Goal: Task Accomplishment & Management: Manage account settings

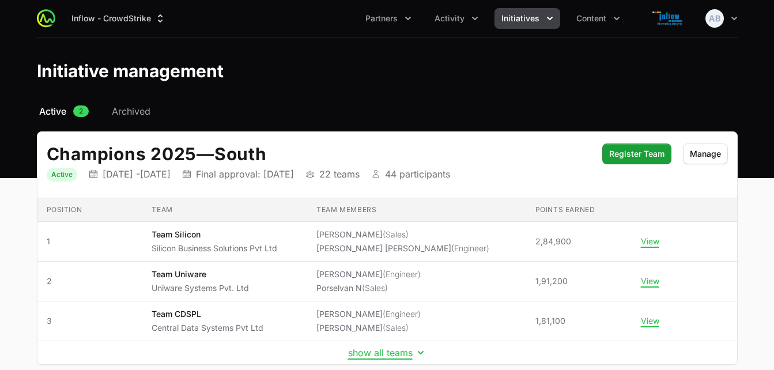
click at [517, 17] on span "Initiatives" at bounding box center [520, 19] width 38 height 12
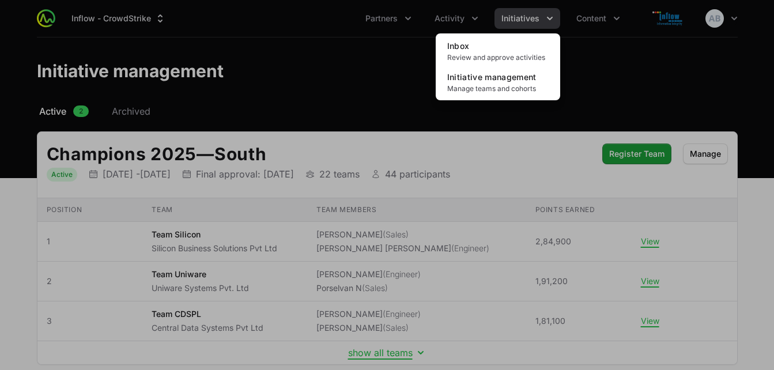
click at [462, 20] on div "Initiatives menu" at bounding box center [387, 185] width 774 height 370
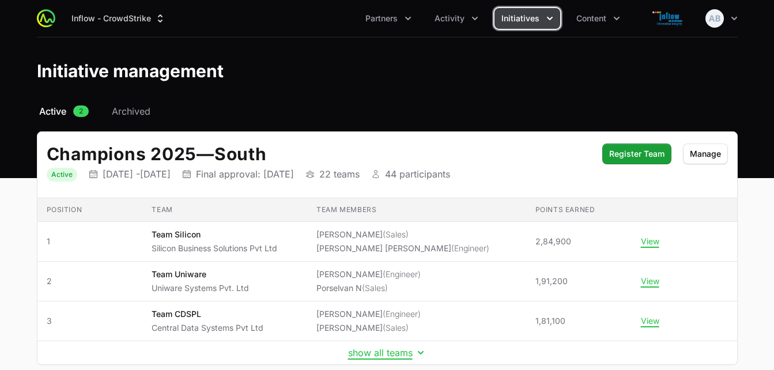
click at [462, 20] on span "Activity" at bounding box center [449, 19] width 30 height 12
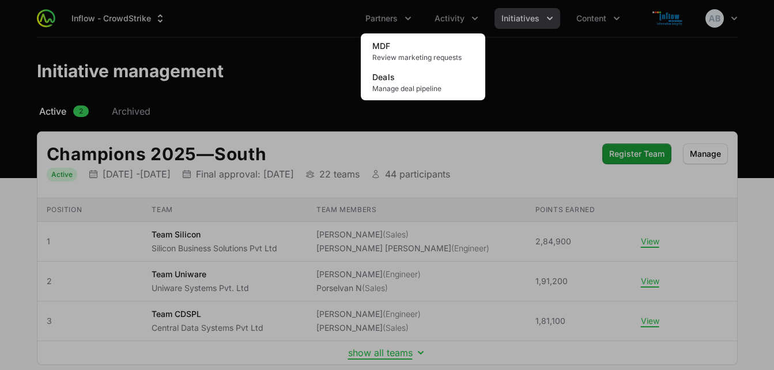
click at [586, 21] on div "Activity menu" at bounding box center [387, 185] width 774 height 370
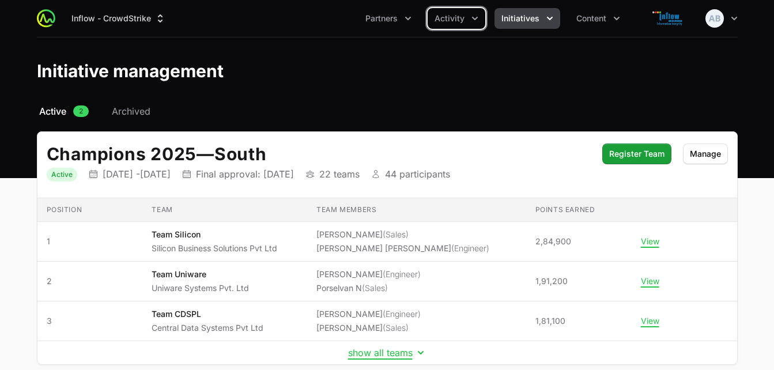
click at [586, 21] on span "Content" at bounding box center [591, 19] width 30 height 12
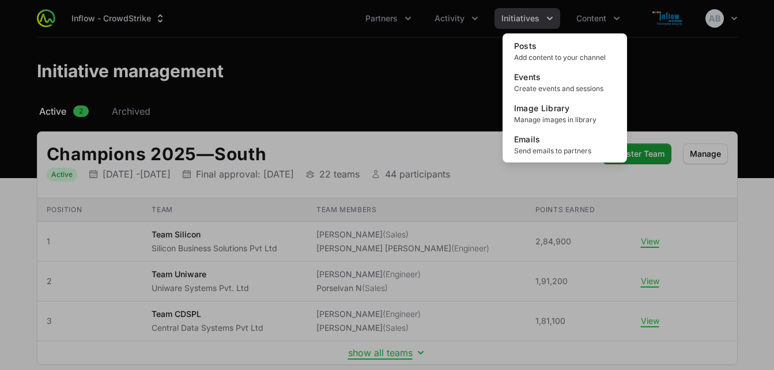
click at [520, 20] on div "Content menu" at bounding box center [387, 185] width 774 height 370
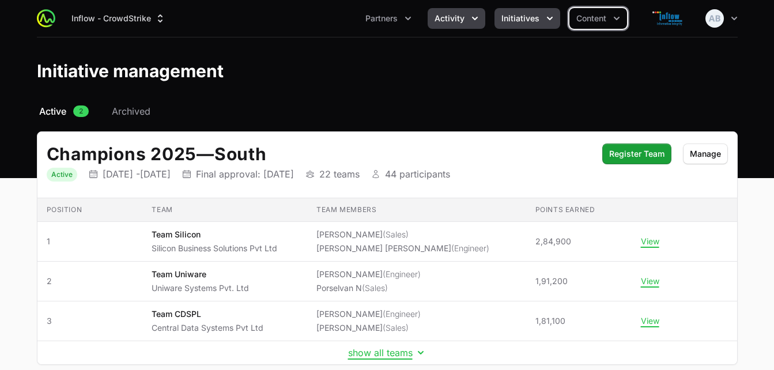
click at [452, 17] on span "Activity" at bounding box center [449, 19] width 30 height 12
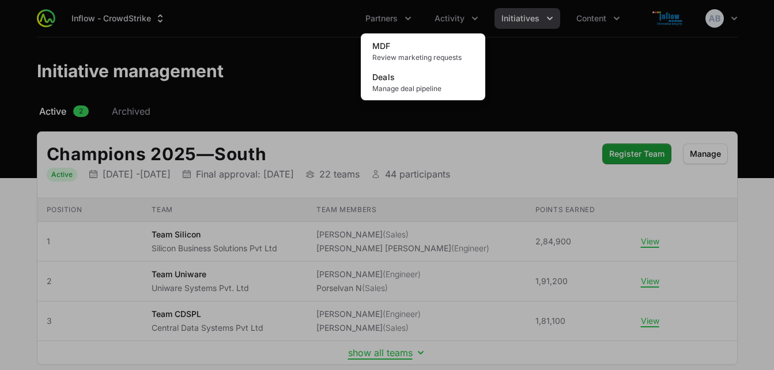
click at [381, 20] on div "Activity menu" at bounding box center [387, 185] width 774 height 370
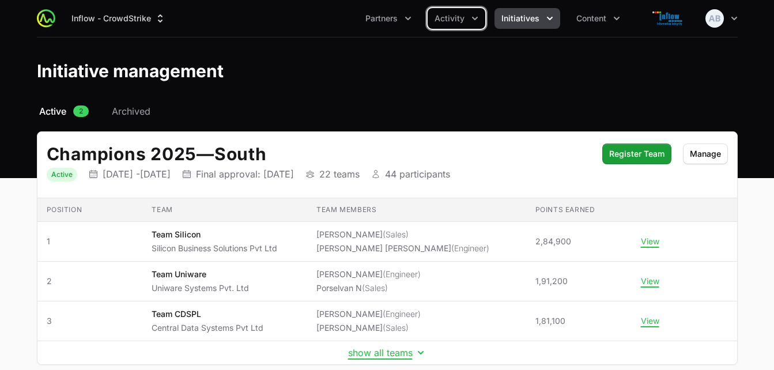
click at [381, 20] on span "Partners" at bounding box center [381, 19] width 32 height 12
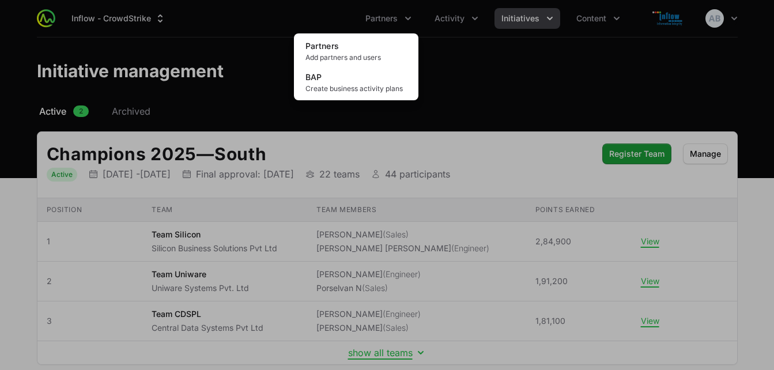
click at [443, 22] on div "Partners menu" at bounding box center [387, 185] width 774 height 370
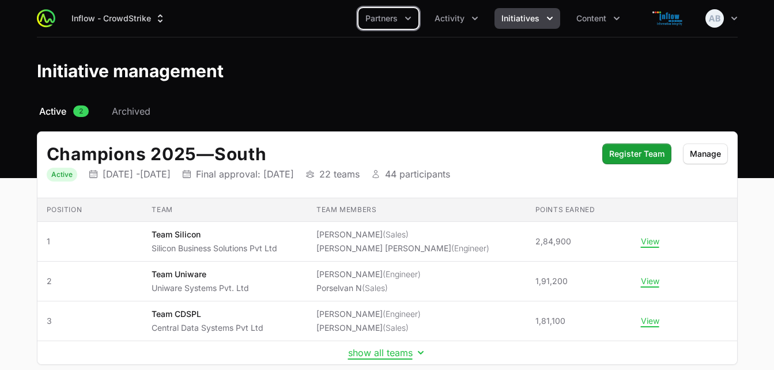
click at [443, 22] on span "Activity" at bounding box center [449, 19] width 30 height 12
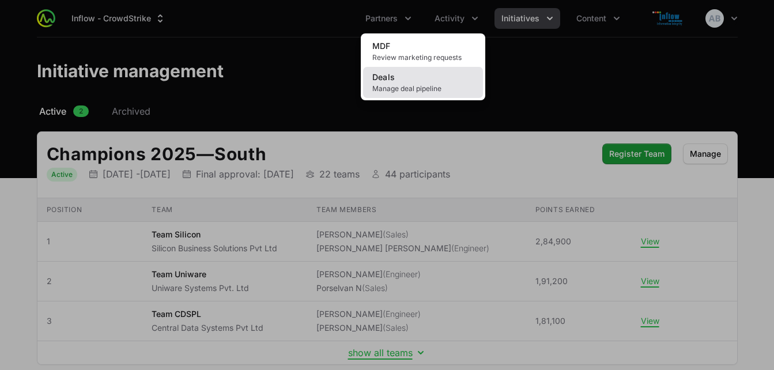
click at [414, 80] on link "Deals Manage deal pipeline" at bounding box center [423, 82] width 120 height 31
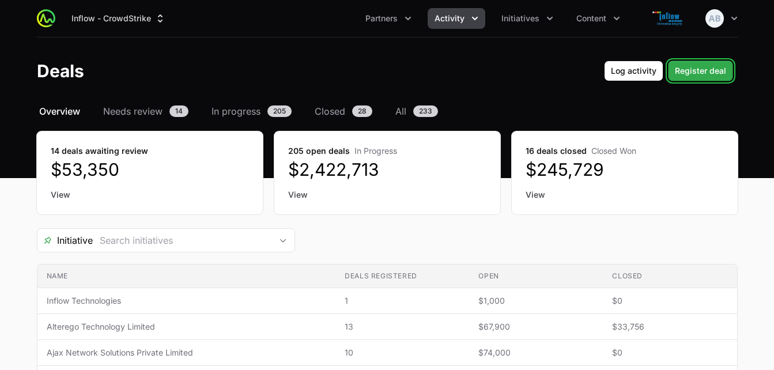
click at [697, 70] on span "Register deal" at bounding box center [700, 71] width 51 height 14
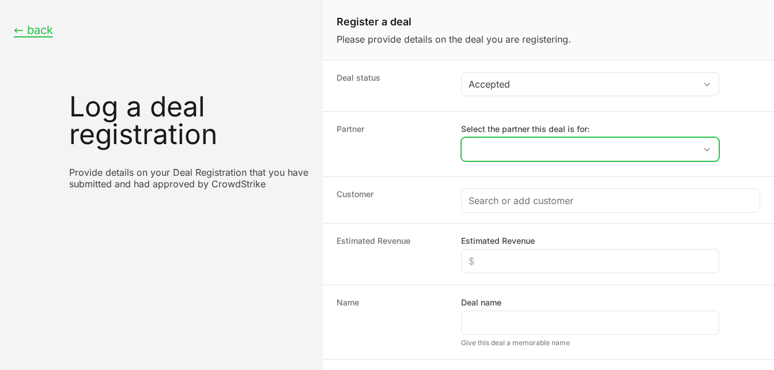
click at [496, 151] on input "Select the partner this deal is for:" at bounding box center [579, 149] width 234 height 23
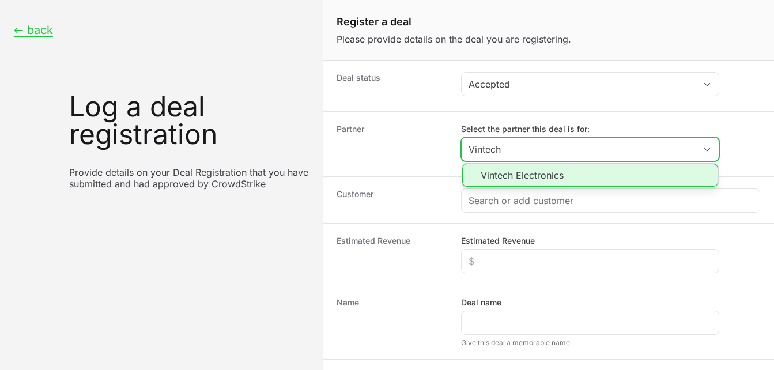
click at [502, 179] on li "Vintech Electronics" at bounding box center [590, 175] width 256 height 23
type input "Vintech Electronics"
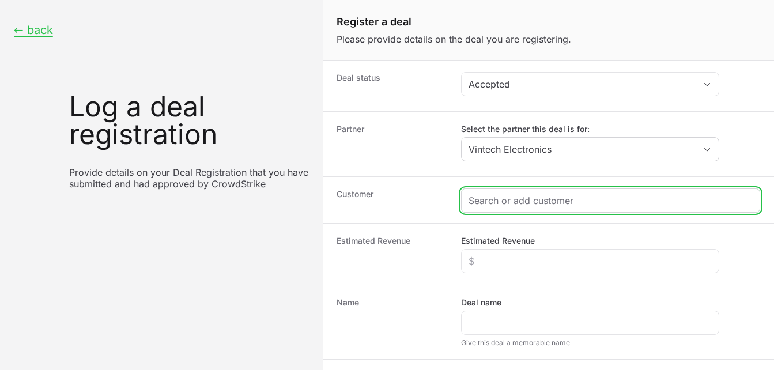
click at [487, 201] on input "Create activity form" at bounding box center [610, 201] width 284 height 14
click at [492, 203] on input "Create activity form" at bounding box center [610, 201] width 284 height 14
paste input "261217145"
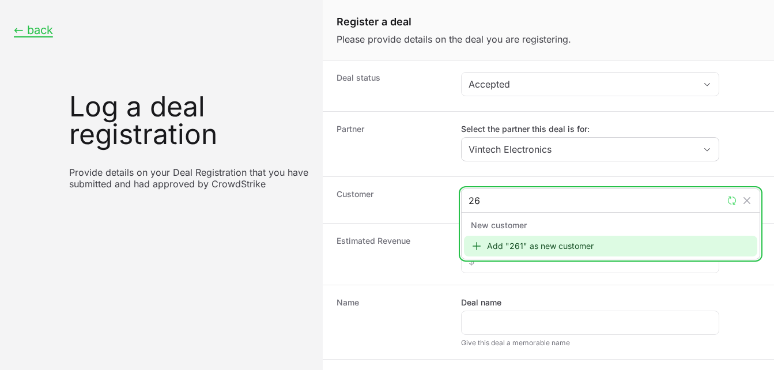
type input "2"
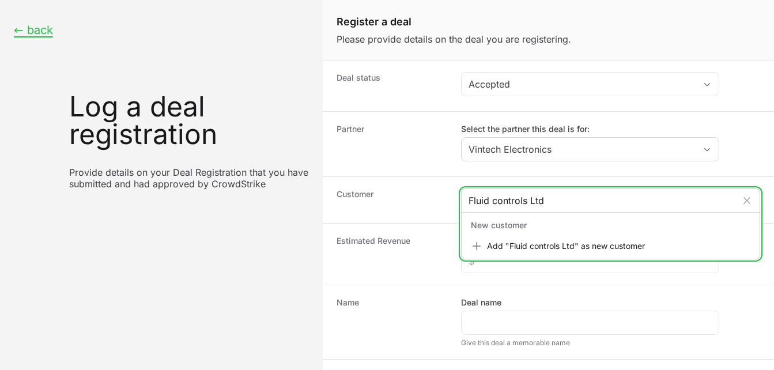
type input "Fluid controls Ltd"
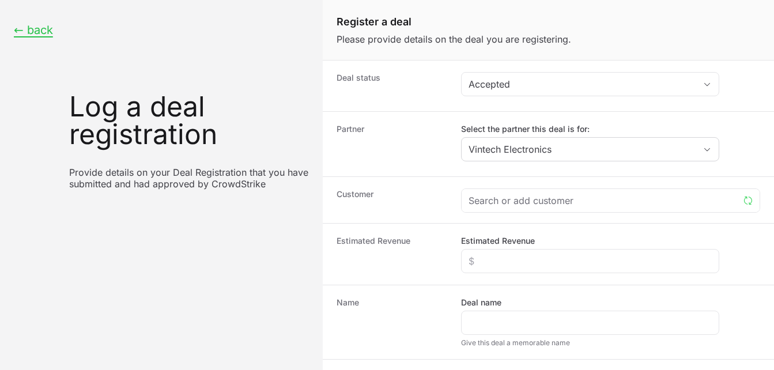
click at [438, 242] on dt "Estimated Revenue" at bounding box center [391, 254] width 111 height 38
click at [498, 207] on div "Create activity form" at bounding box center [611, 200] width 298 height 23
click at [570, 190] on div "Create activity form" at bounding box center [611, 200] width 298 height 23
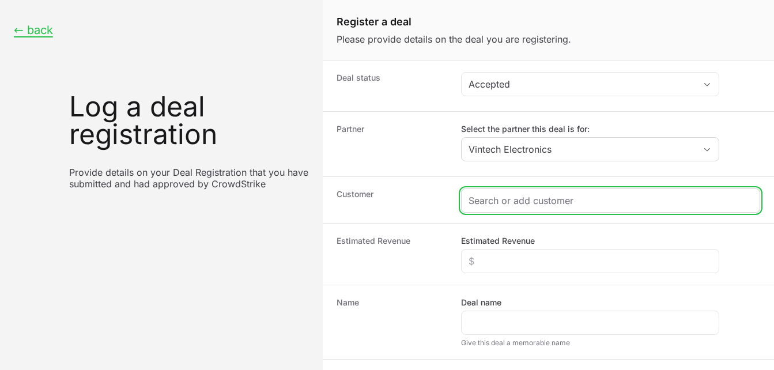
click at [497, 199] on input "Create activity form" at bounding box center [610, 201] width 284 height 14
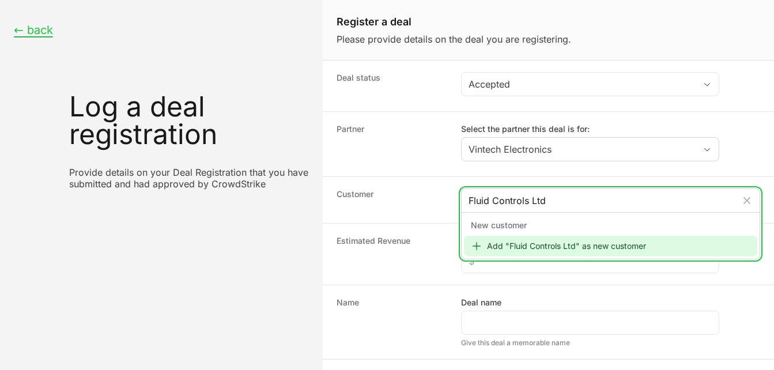
type input "Fluid Controls Ltd"
click at [504, 246] on div "Add "Fluid Controls Ltd" as new customer" at bounding box center [610, 246] width 293 height 21
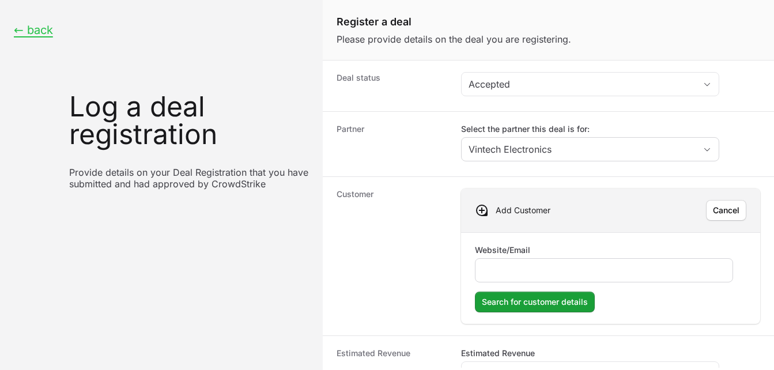
click at [515, 266] on input "Website/Email" at bounding box center [603, 270] width 243 height 14
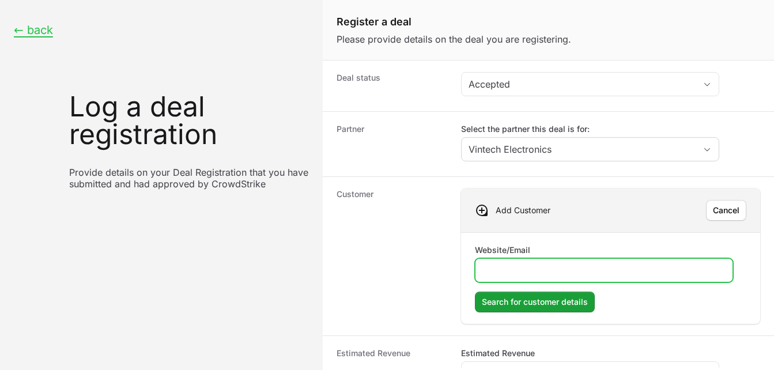
paste input "[URL][DOMAIN_NAME]"
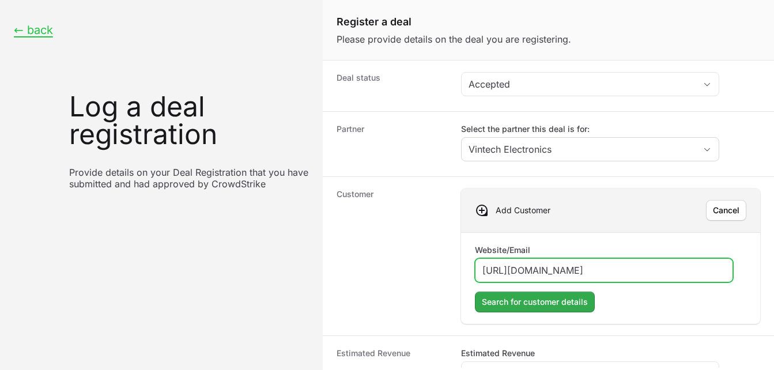
type input "[URL][DOMAIN_NAME]"
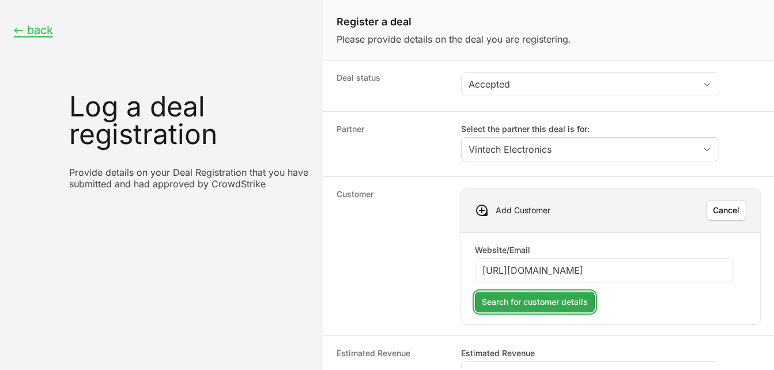
click at [526, 302] on span "Search for customer details" at bounding box center [535, 302] width 106 height 14
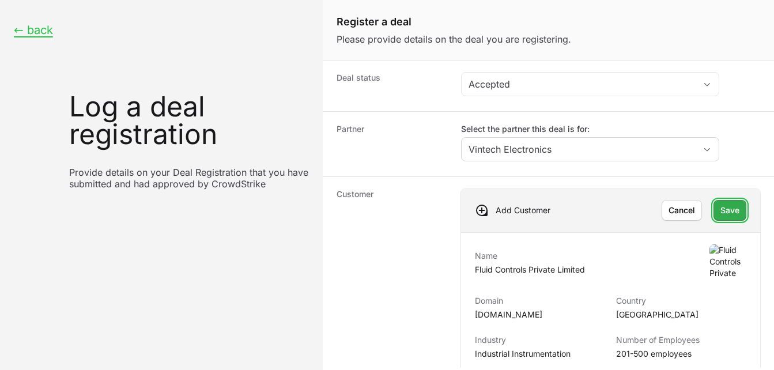
click at [720, 206] on span "Save" at bounding box center [729, 210] width 19 height 14
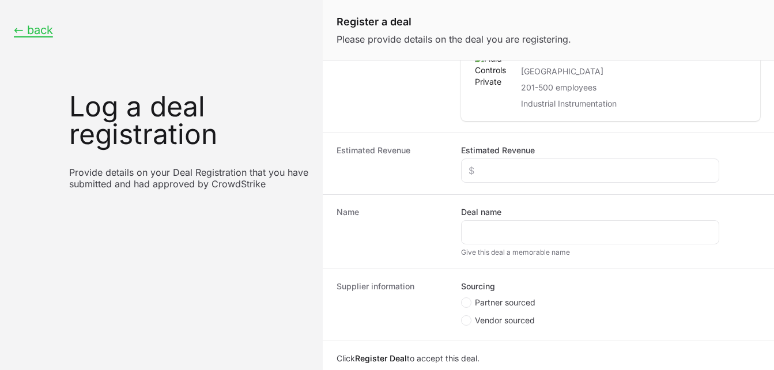
scroll to position [167, 0]
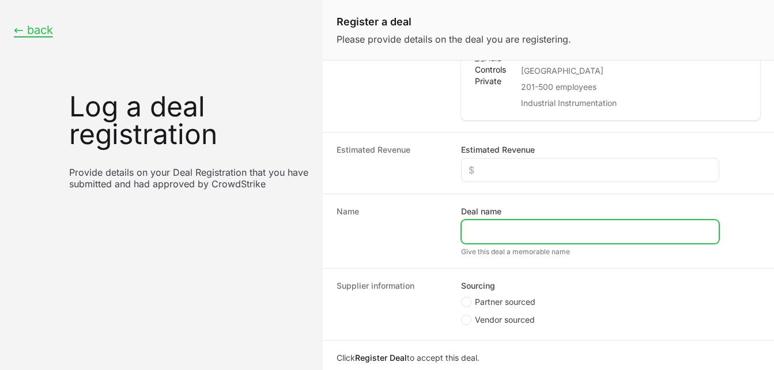
click at [490, 228] on input "Deal name" at bounding box center [589, 232] width 243 height 14
type input "Fluid controls"
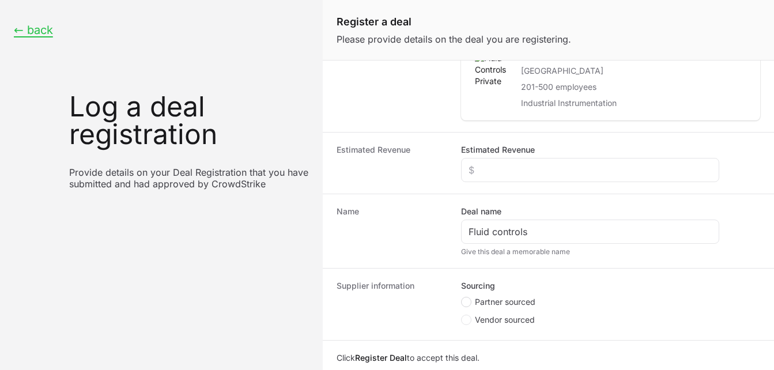
click at [467, 303] on circle "Create activity form" at bounding box center [466, 302] width 5 height 5
radio input "true"
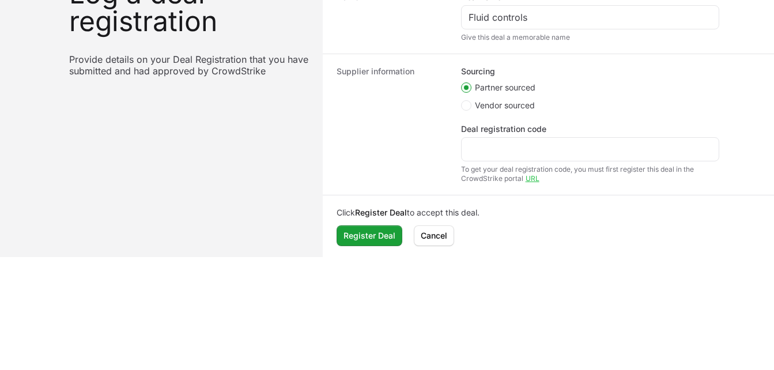
scroll to position [271, 0]
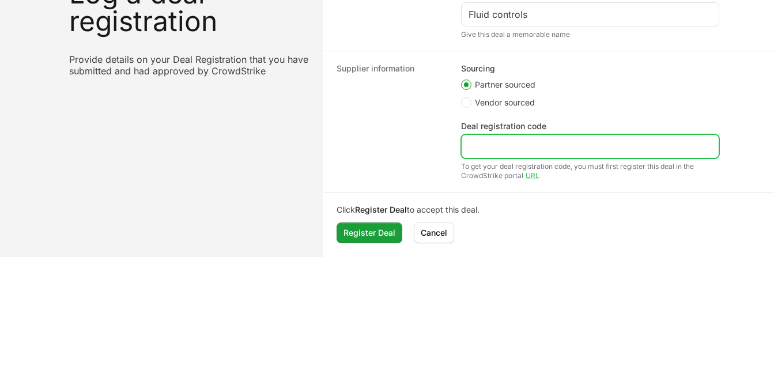
click at [498, 149] on input "Deal registration code" at bounding box center [589, 146] width 243 height 14
paste input "DR-bc45bfbb"
type input "DR-bc45bfbb"
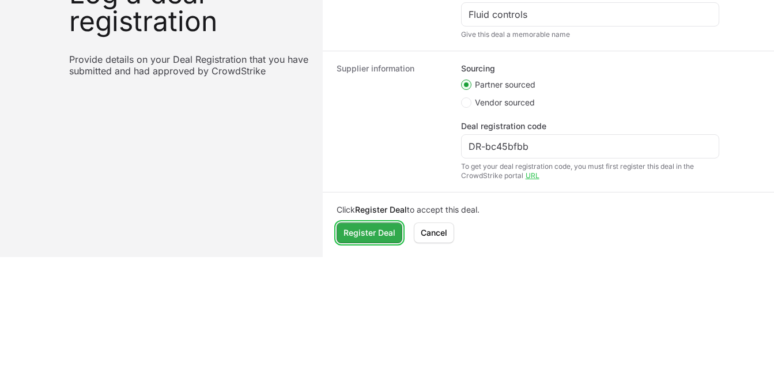
click at [373, 228] on span "Register Deal" at bounding box center [369, 233] width 52 height 14
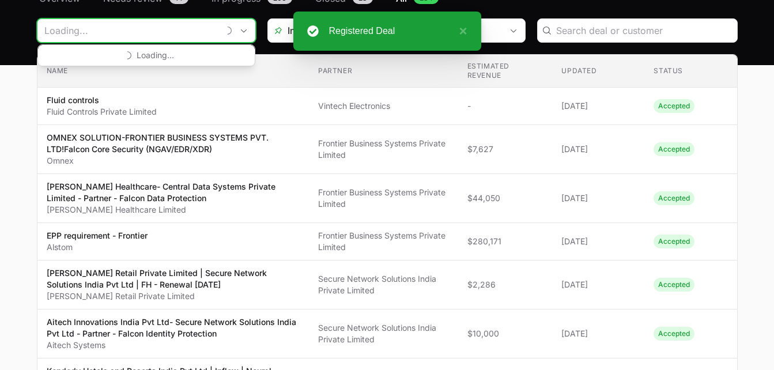
click at [116, 34] on input "Deals Filters" at bounding box center [127, 30] width 181 height 23
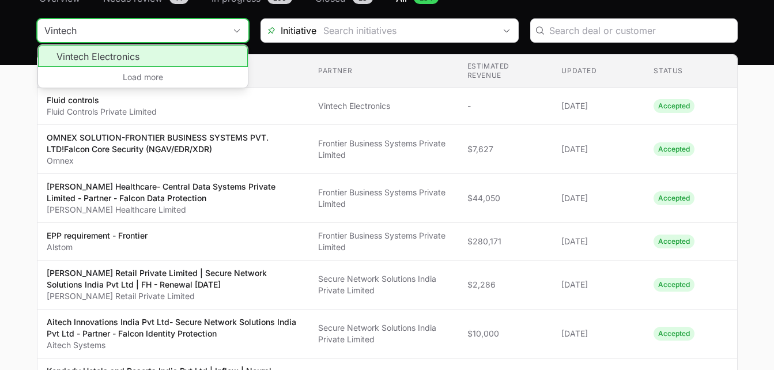
click at [104, 56] on li "Vintech Electronics" at bounding box center [143, 56] width 210 height 22
type input "Vintech Electronics"
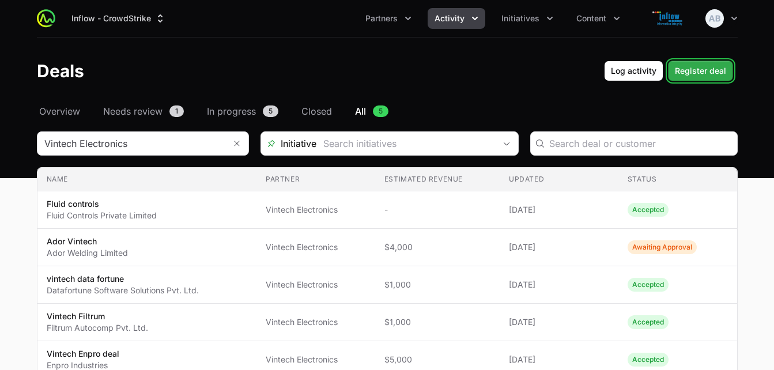
click at [713, 69] on span "Register deal" at bounding box center [700, 71] width 51 height 14
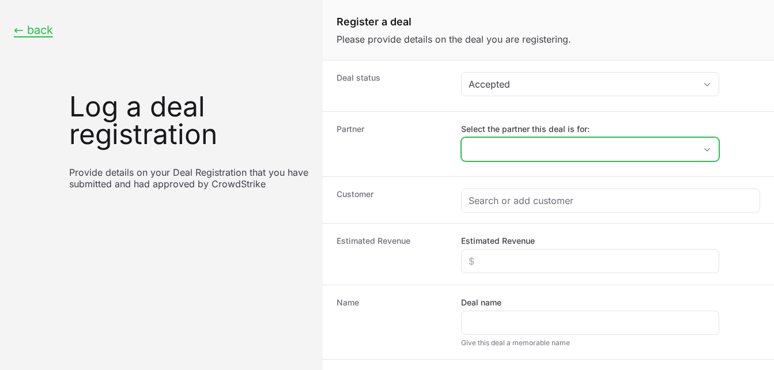
click at [491, 142] on input "Select the partner this deal is for:" at bounding box center [579, 149] width 234 height 23
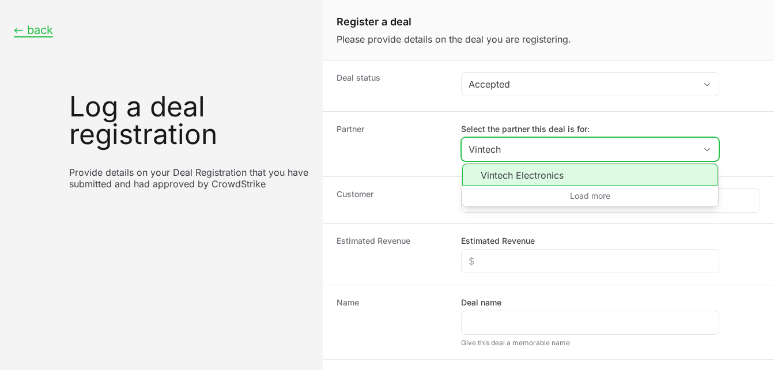
click at [502, 172] on li "Vintech Electronics" at bounding box center [590, 175] width 256 height 22
type input "Vintech Electronics"
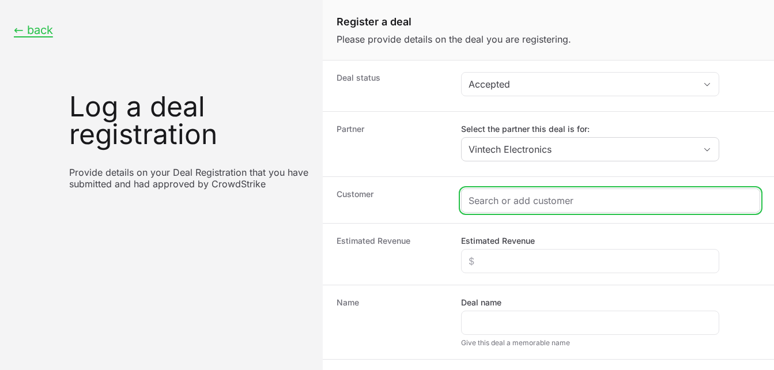
click at [501, 204] on input "Create activity form" at bounding box center [610, 201] width 284 height 14
paste input "Ellicium Solution Pvt Ltd"
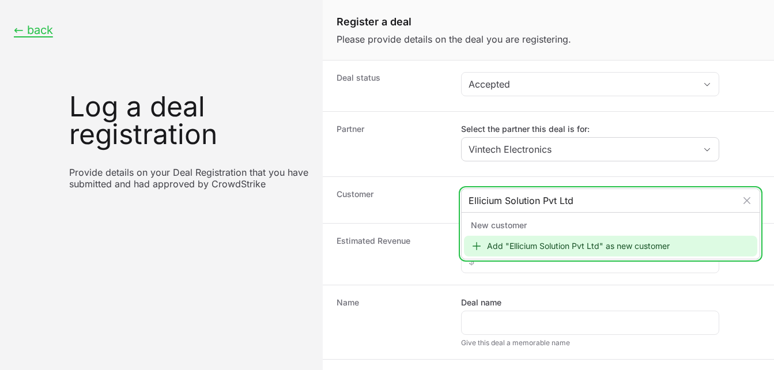
type input "Ellicium Solution Pvt Ltd"
click at [519, 245] on div "Add "Ellicium Solution Pvt Ltd" as new customer" at bounding box center [610, 246] width 293 height 21
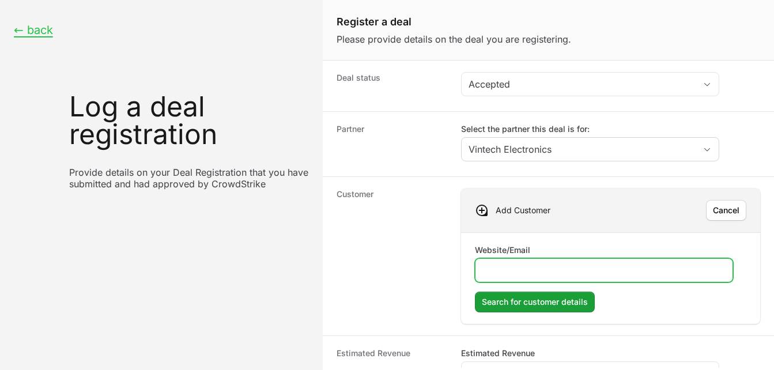
click at [520, 275] on input "Website/Email" at bounding box center [603, 270] width 243 height 14
click at [513, 270] on input "Website/Email" at bounding box center [603, 270] width 243 height 14
paste input "[URL][DOMAIN_NAME]"
type input "[URL][DOMAIN_NAME]"
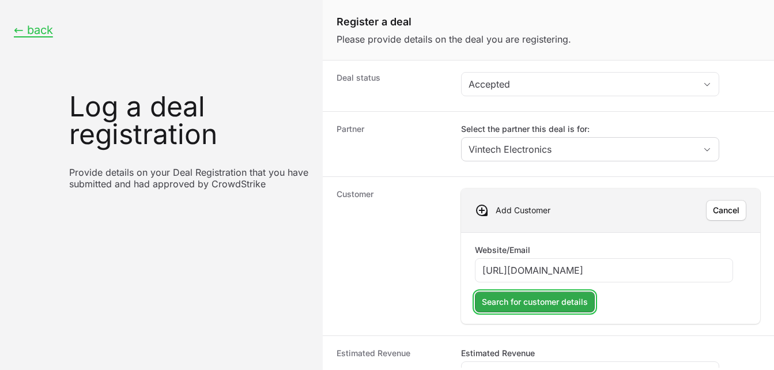
click at [549, 298] on span "Search for customer details" at bounding box center [535, 302] width 106 height 14
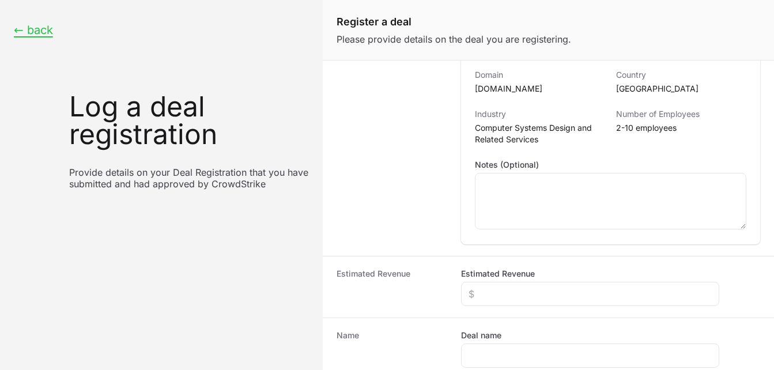
scroll to position [232, 0]
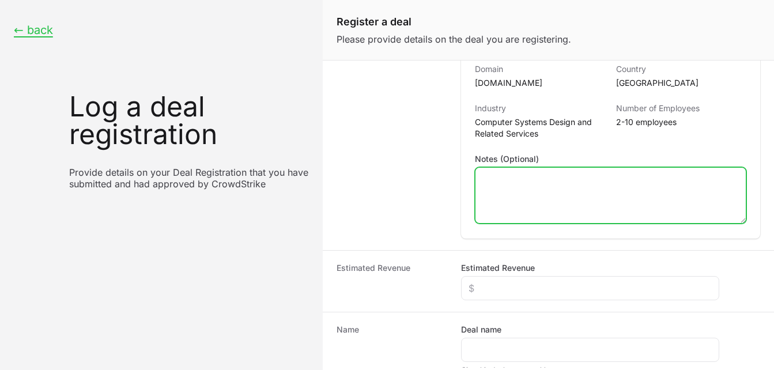
click at [520, 183] on textarea "Notes (Optional)" at bounding box center [610, 195] width 270 height 55
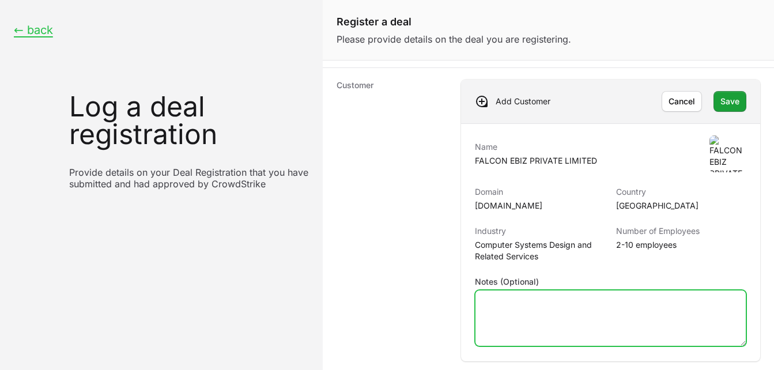
scroll to position [103, 0]
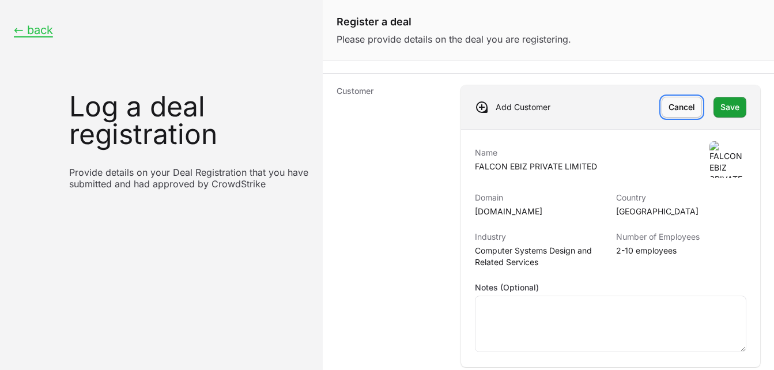
click at [675, 113] on span "Cancel" at bounding box center [681, 107] width 27 height 14
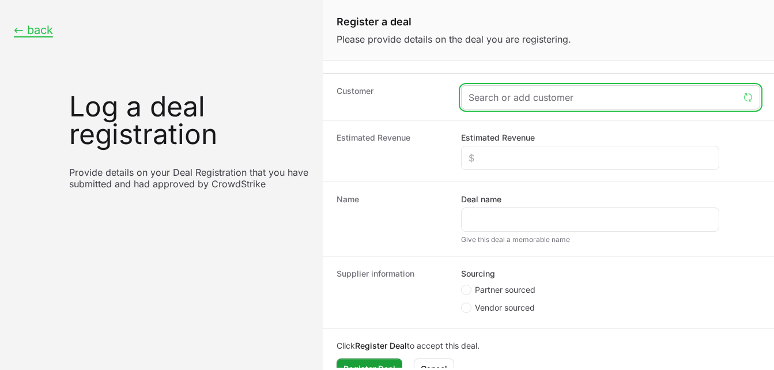
click at [524, 96] on input "Create activity form" at bounding box center [603, 97] width 270 height 14
paste input "[URL][DOMAIN_NAME]"
type input "[URL][DOMAIN_NAME]"
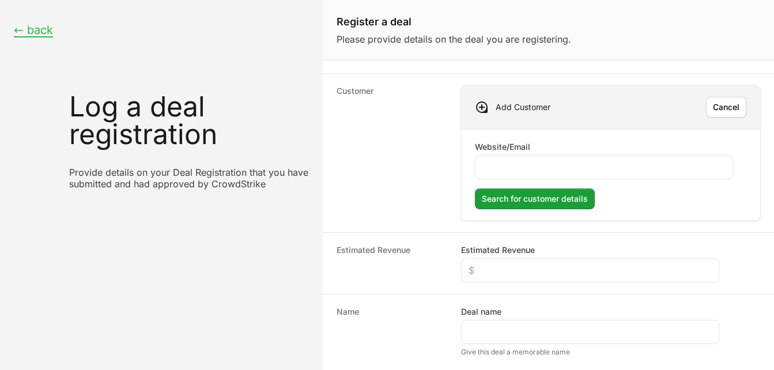
click at [517, 179] on form "Website/Email Search for customer details Search for customer details" at bounding box center [610, 175] width 271 height 68
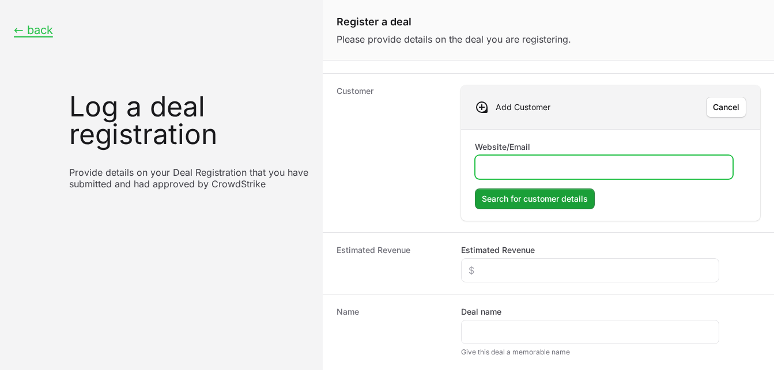
click at [514, 170] on input "Website/Email" at bounding box center [603, 167] width 243 height 14
paste input "[URL][DOMAIN_NAME]"
type input "[URL][DOMAIN_NAME]"
click at [475, 188] on button "Search for customer details Search for customer details" at bounding box center [535, 198] width 120 height 21
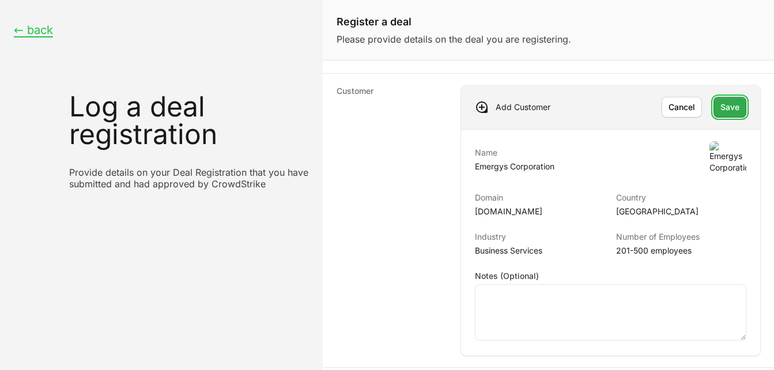
click at [720, 107] on span "Save" at bounding box center [729, 107] width 19 height 14
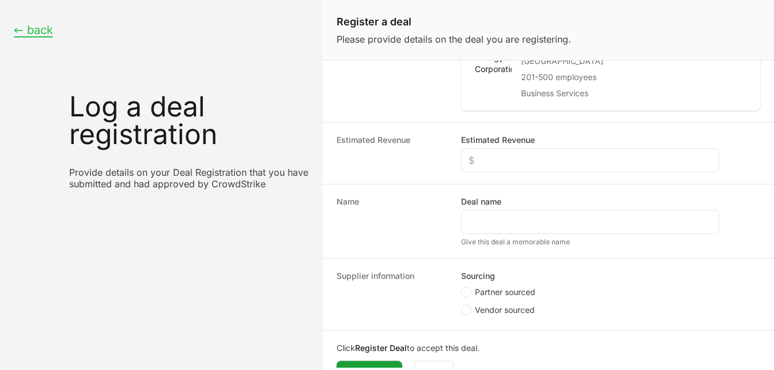
scroll to position [182, 0]
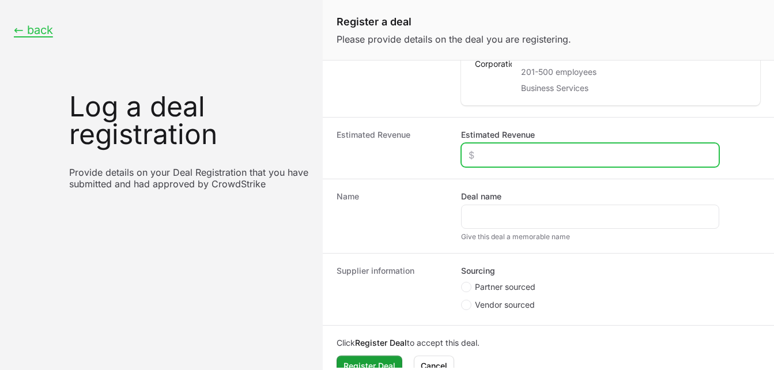
click at [507, 153] on input "Estimated Revenue" at bounding box center [589, 155] width 243 height 14
type input "$4,000"
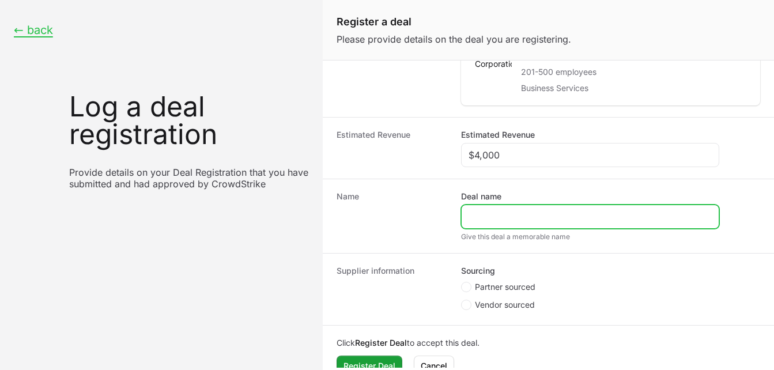
click at [491, 214] on input "Deal name" at bounding box center [589, 217] width 243 height 14
paste input "Ellicium Solution Pvt Ltd"
type input "Ellicium Solution deal"
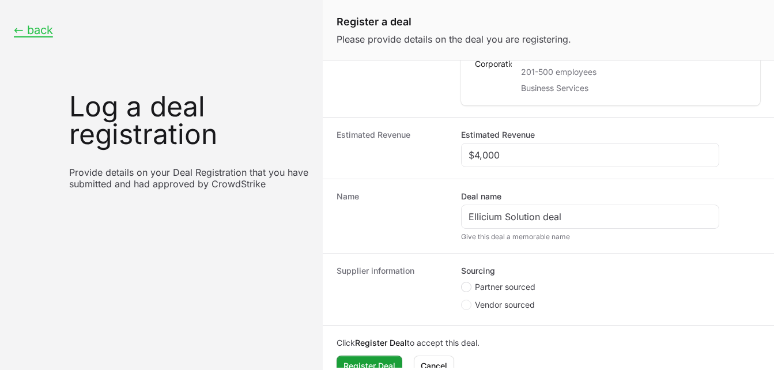
click at [463, 285] on span "Create activity form" at bounding box center [466, 287] width 10 height 10
radio input "true"
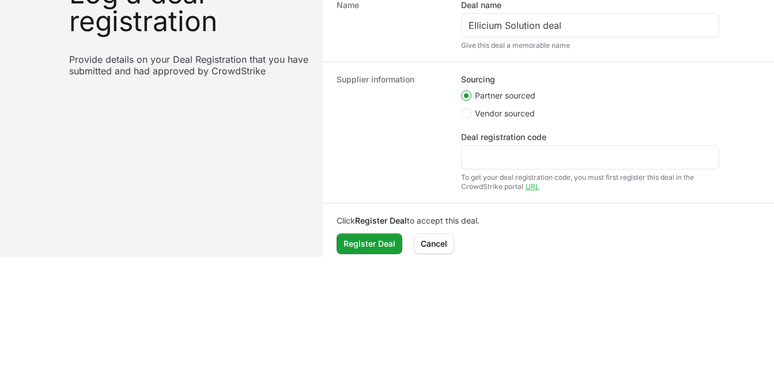
scroll to position [270, 0]
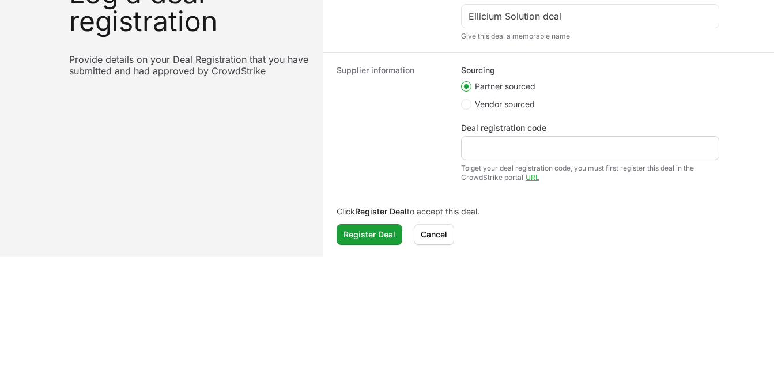
click at [525, 156] on div "Create activity form" at bounding box center [590, 148] width 258 height 24
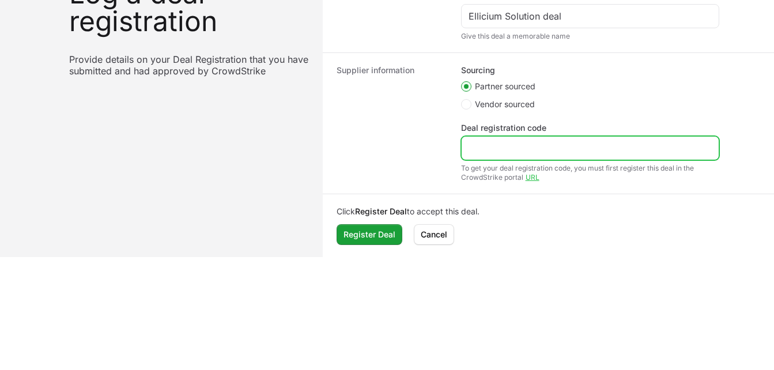
click at [498, 143] on input "Deal registration code" at bounding box center [589, 148] width 243 height 14
paste input "Ellicium Solution Pvt Ltd"
type input "Ellicium Solution Pvt Ltd"
click at [336, 224] on button "Register Deal Register Deal" at bounding box center [369, 234] width 66 height 21
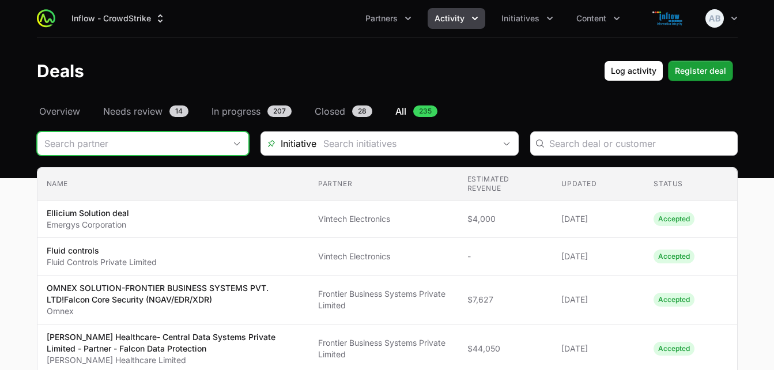
click at [104, 146] on input "Deals Filters" at bounding box center [131, 143] width 188 height 23
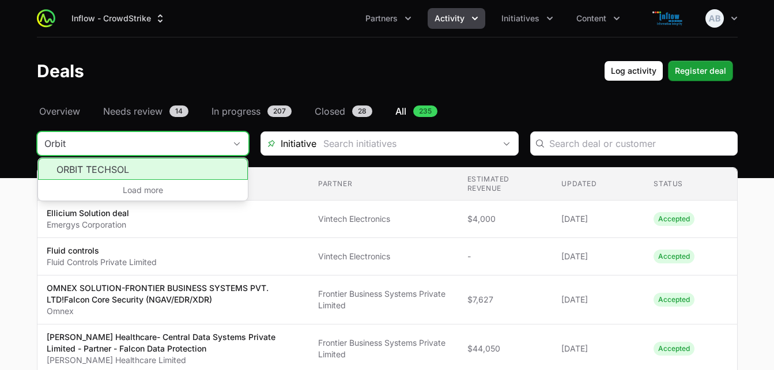
click at [97, 166] on li "ORBIT TECHSOL" at bounding box center [143, 169] width 210 height 22
type input "ORBIT TECHSOL"
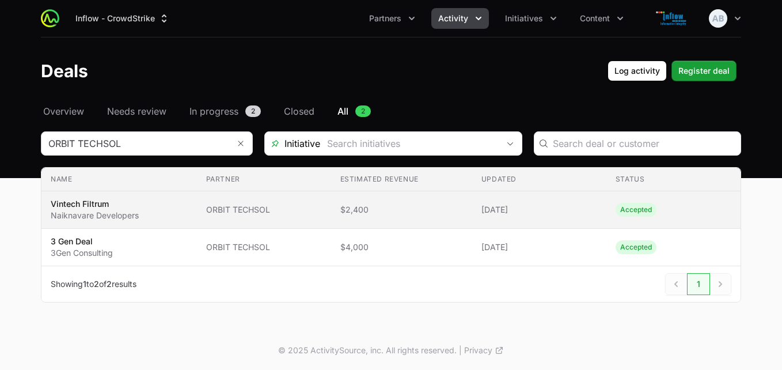
click at [389, 212] on span "$2,400" at bounding box center [402, 210] width 123 height 12
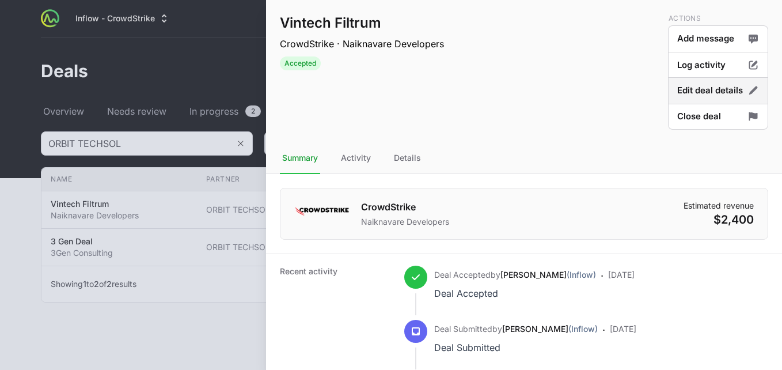
click at [718, 90] on button "Edit deal details" at bounding box center [718, 90] width 100 height 27
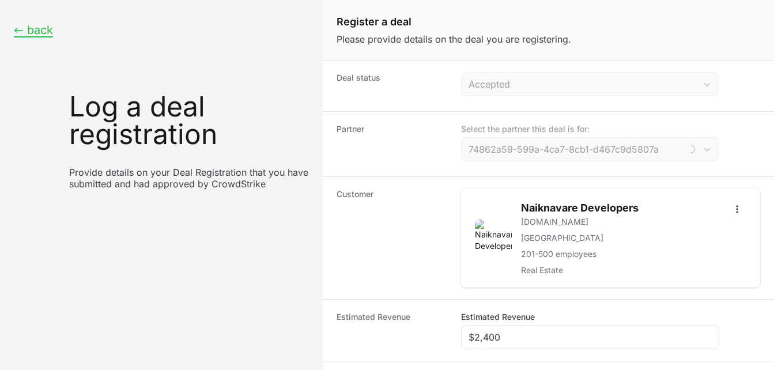
type input "ORBIT TECHSOL"
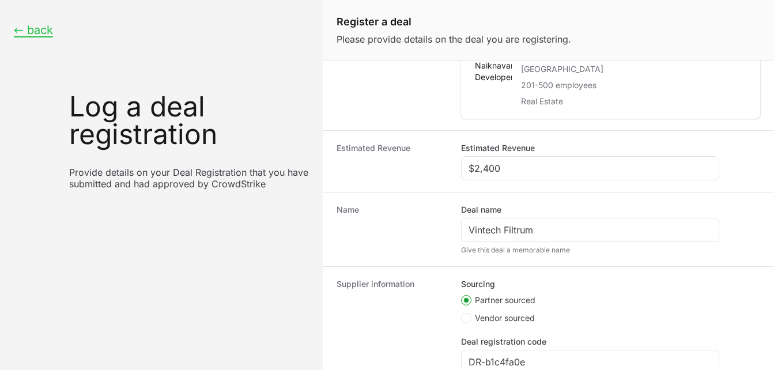
scroll to position [177, 0]
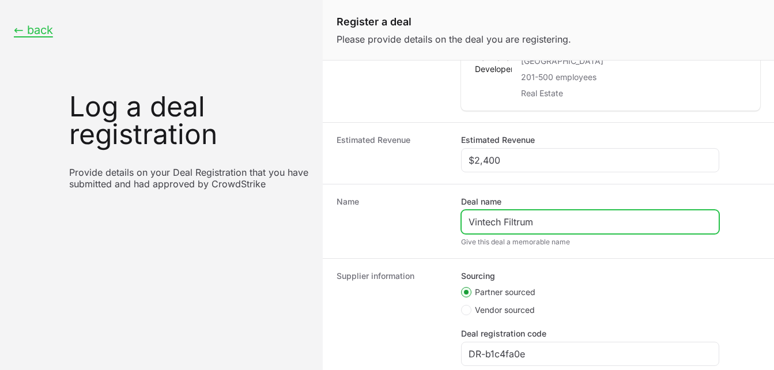
drag, startPoint x: 505, startPoint y: 221, endPoint x: 442, endPoint y: 218, distance: 62.3
click at [442, 218] on div "Name Deal name Vintech Filtrum Give this deal a memorable name" at bounding box center [548, 221] width 451 height 74
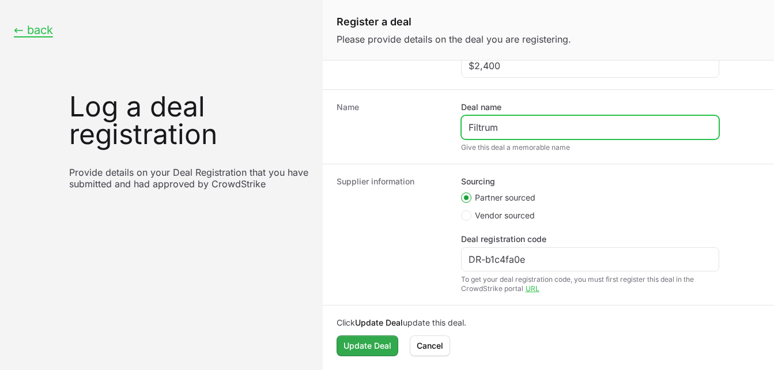
type input "Filtrum"
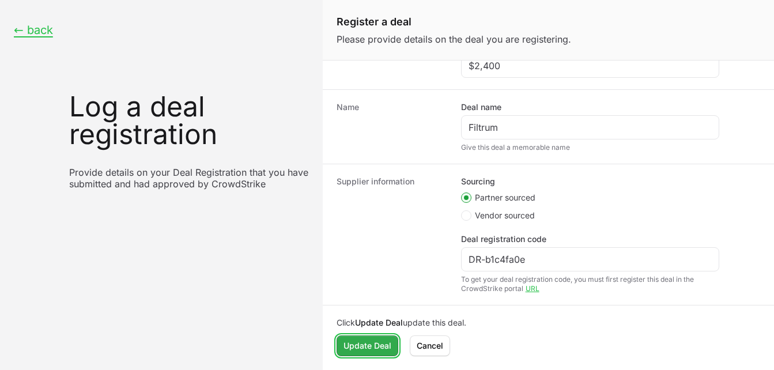
click at [357, 352] on span "Update Deal" at bounding box center [367, 346] width 48 height 14
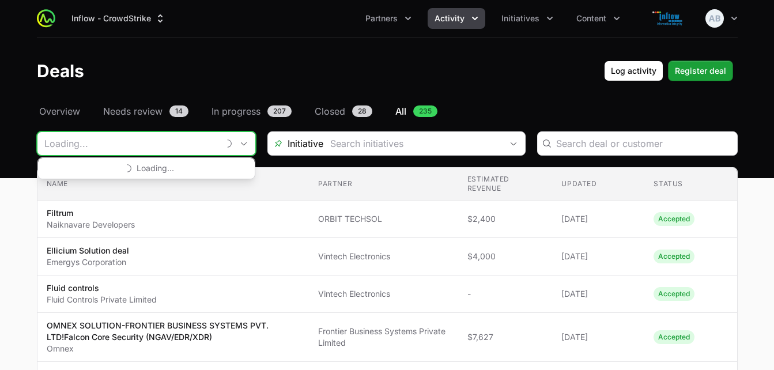
click at [77, 151] on input "Deals Filters" at bounding box center [127, 143] width 181 height 23
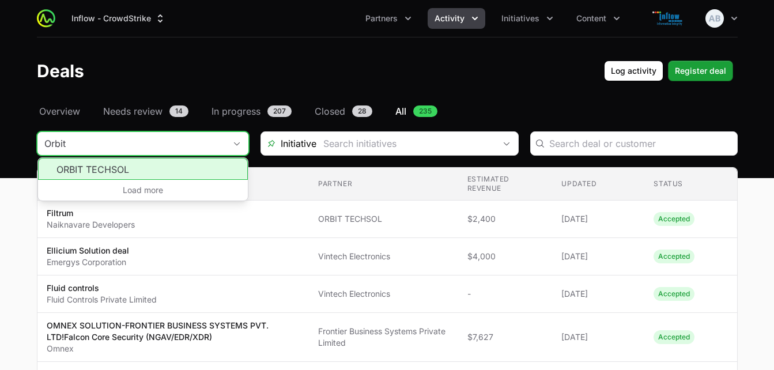
click at [89, 166] on li "ORBIT TECHSOL" at bounding box center [143, 169] width 210 height 22
type input "ORBIT TECHSOL"
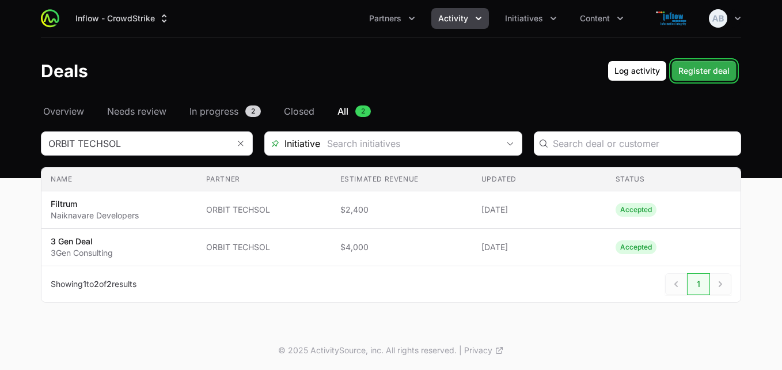
click at [692, 70] on span "Register deal" at bounding box center [704, 71] width 51 height 14
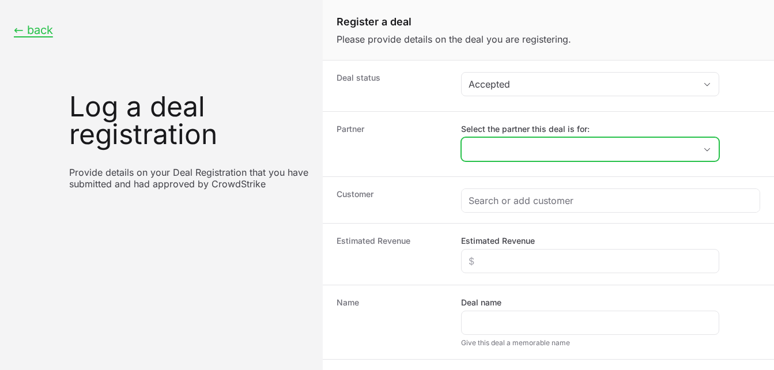
click at [487, 158] on input "Select the partner this deal is for:" at bounding box center [579, 149] width 234 height 23
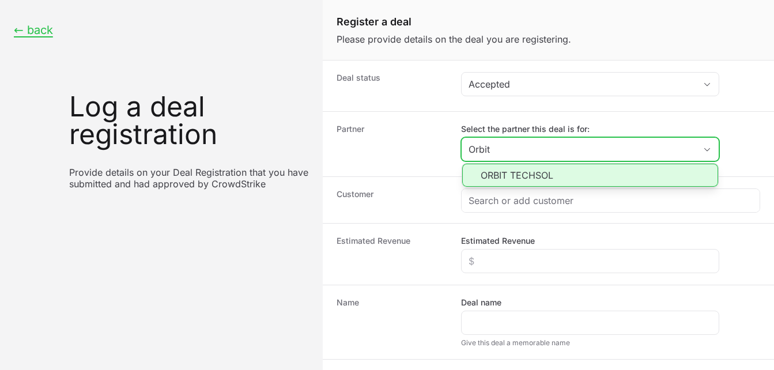
click at [503, 178] on li "ORBIT TECHSOL" at bounding box center [590, 175] width 256 height 23
type input "ORBIT TECHSOL"
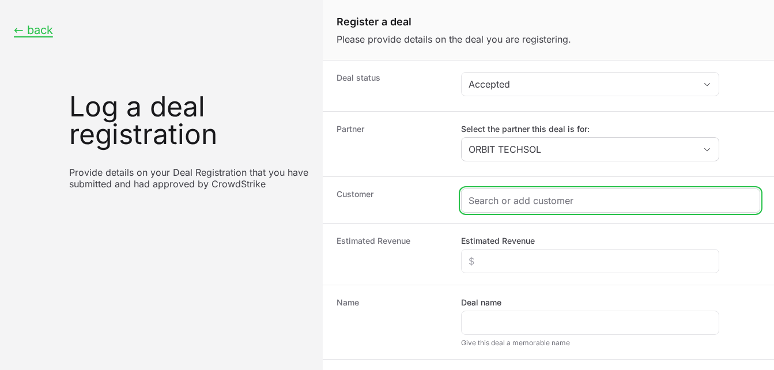
click at [494, 206] on input "Create activity form" at bounding box center [610, 201] width 284 height 14
paste input "Forbesvyncke"
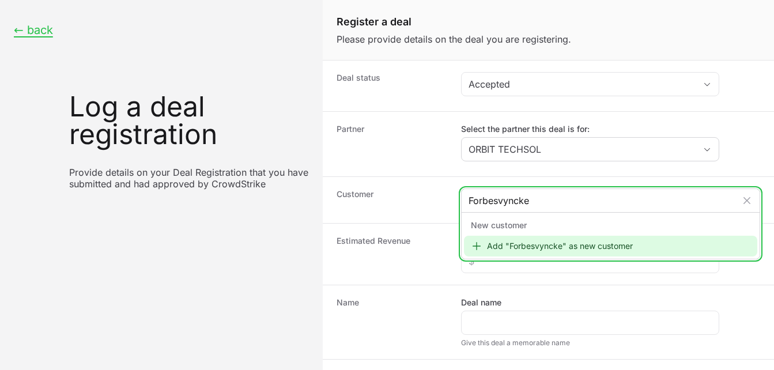
type input "Forbesvyncke"
click at [518, 245] on div "Add "Forbesvyncke" as new customer" at bounding box center [610, 246] width 293 height 21
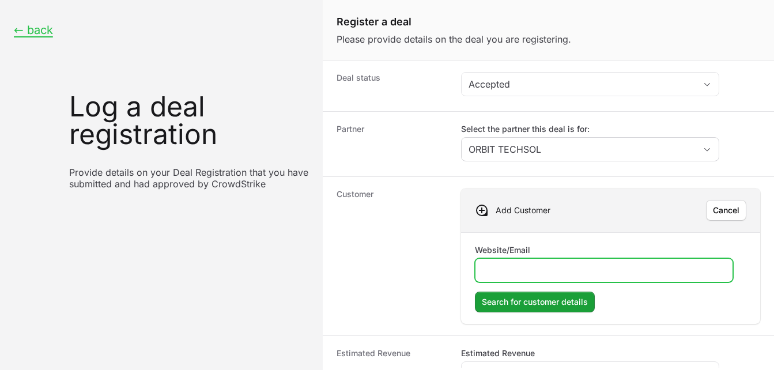
click at [495, 268] on input "Website/Email" at bounding box center [603, 270] width 243 height 14
paste input "[URL][DOMAIN_NAME]"
click at [495, 268] on input "[URL][DOMAIN_NAME]" at bounding box center [603, 270] width 243 height 14
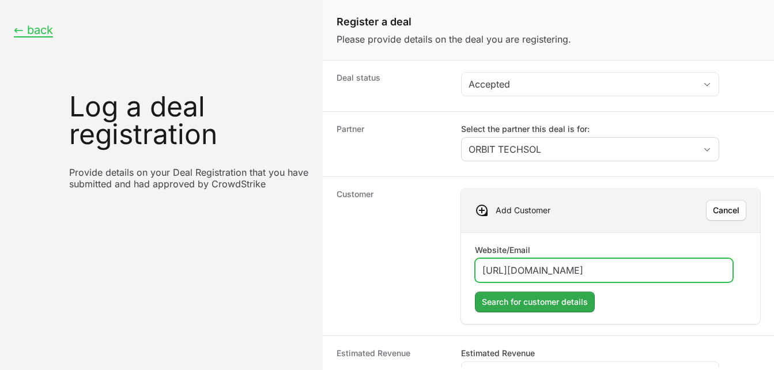
type input "[URL][DOMAIN_NAME]"
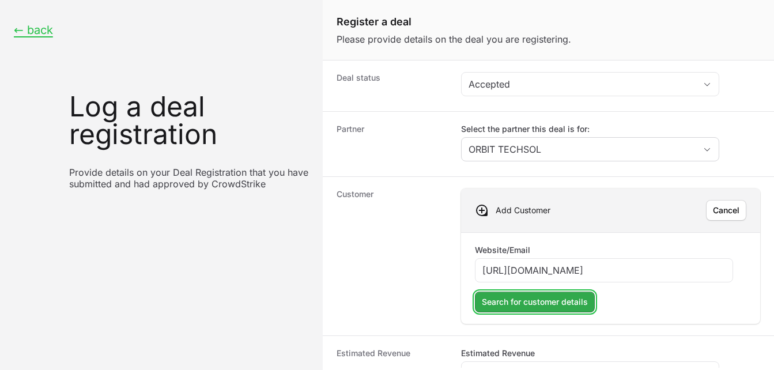
click at [513, 297] on span "Search for customer details" at bounding box center [535, 302] width 106 height 14
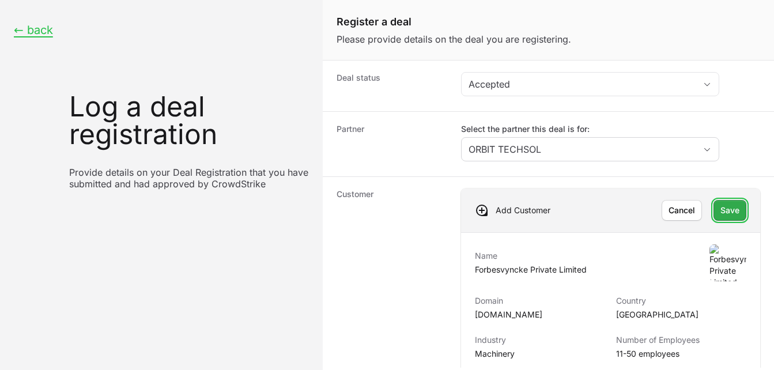
click at [720, 211] on span "Save" at bounding box center [729, 210] width 19 height 14
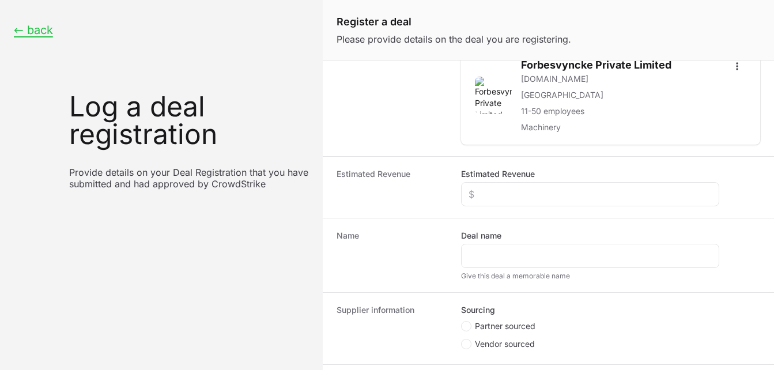
scroll to position [147, 0]
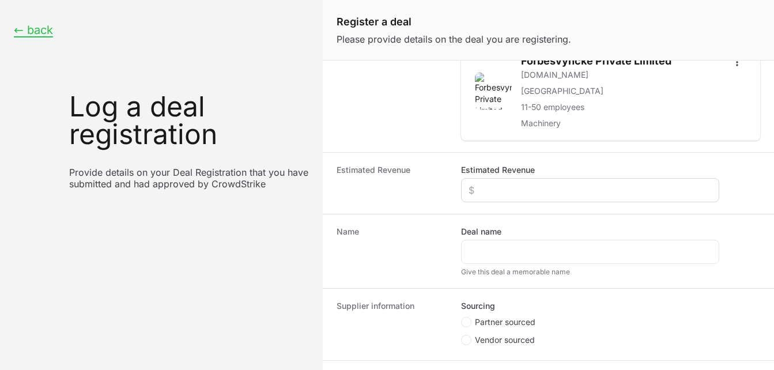
click at [512, 179] on div "Create activity form" at bounding box center [590, 190] width 258 height 24
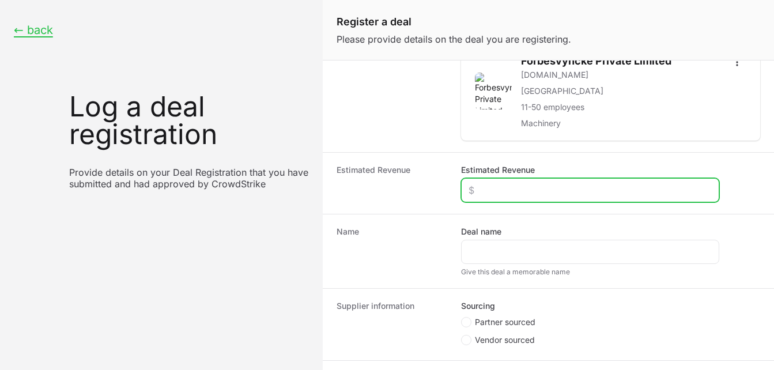
click at [496, 184] on input "Estimated Revenue" at bounding box center [589, 190] width 243 height 14
type input "$2,000"
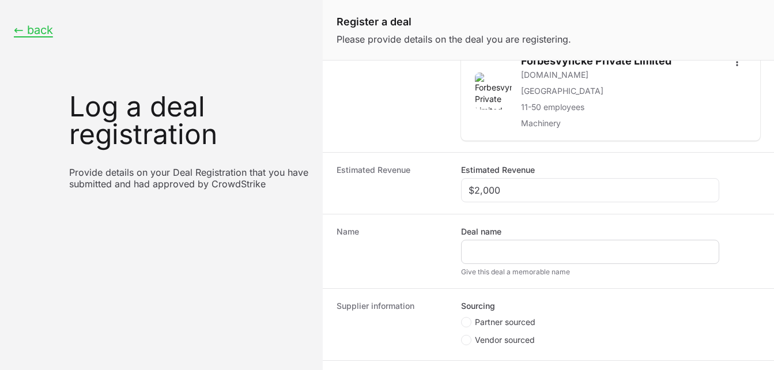
click at [490, 260] on div "Create activity form" at bounding box center [590, 252] width 258 height 24
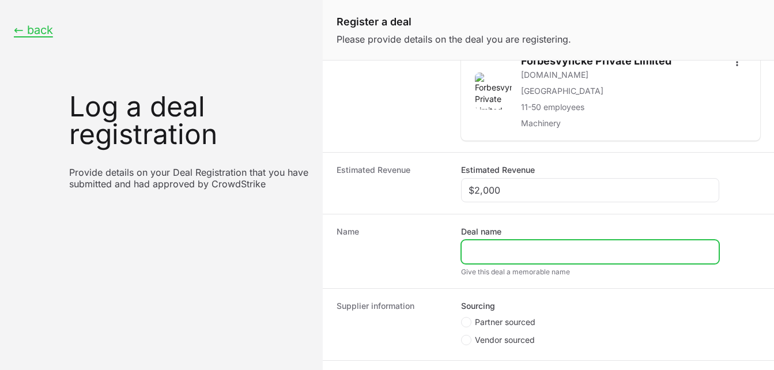
click at [481, 248] on input "Deal name" at bounding box center [589, 252] width 243 height 14
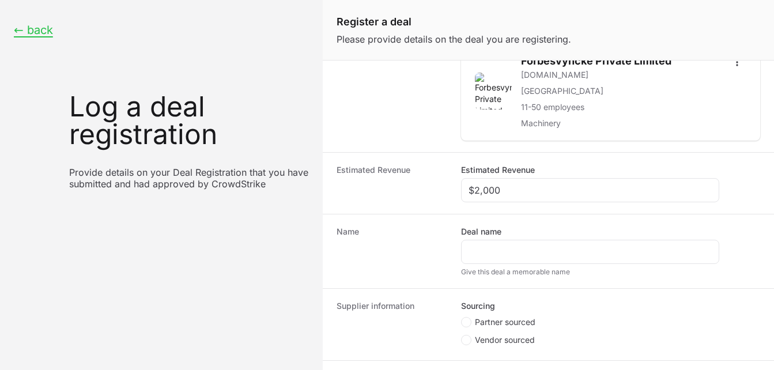
click at [402, 232] on dt "Name" at bounding box center [391, 251] width 111 height 51
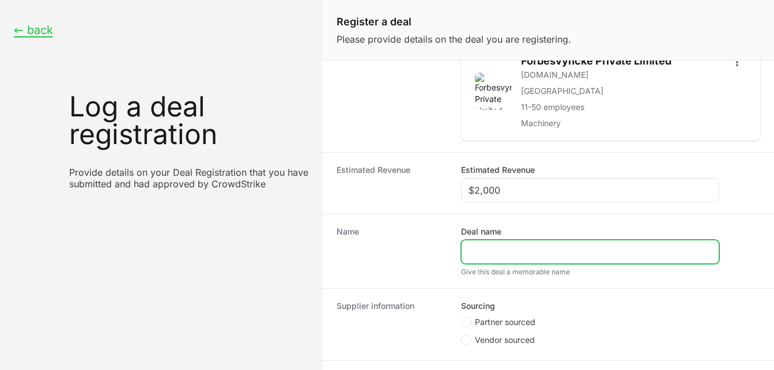
click at [497, 248] on input "Deal name" at bounding box center [589, 252] width 243 height 14
click at [483, 252] on input "Deal name" at bounding box center [589, 252] width 243 height 14
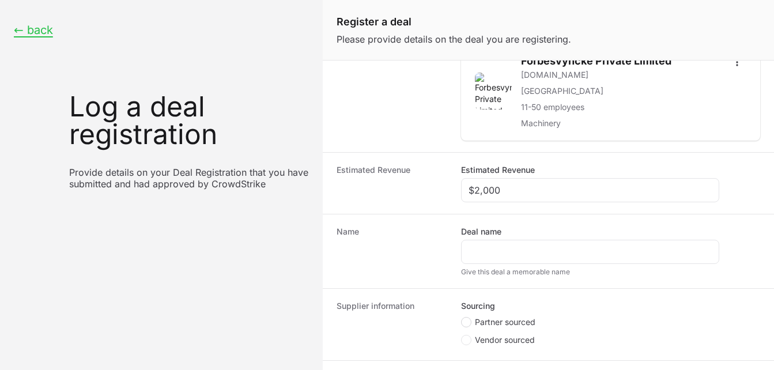
click at [467, 317] on span "Create activity form" at bounding box center [466, 322] width 10 height 10
radio input "true"
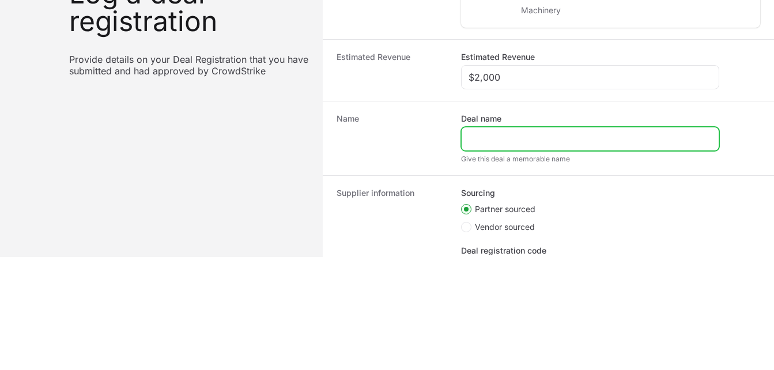
click at [495, 137] on input "Deal name" at bounding box center [589, 139] width 243 height 14
paste input "Forbesvyncke"
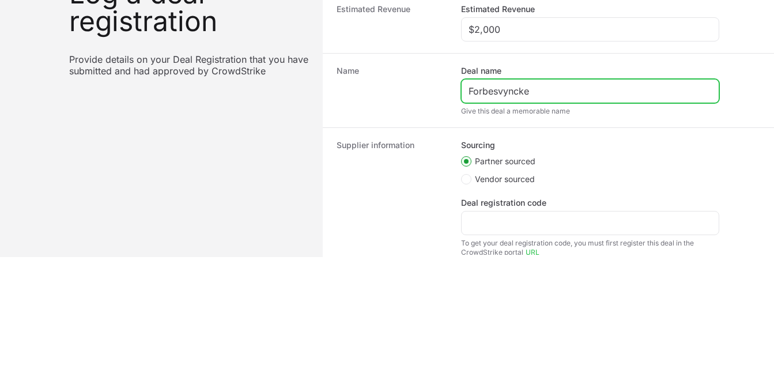
scroll to position [271, 0]
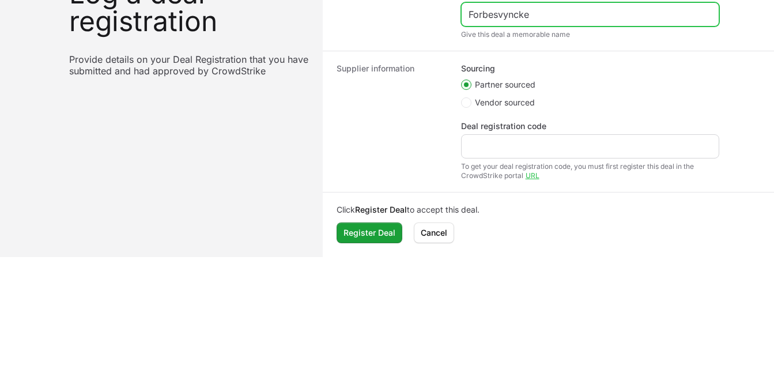
type input "Forbesvyncke"
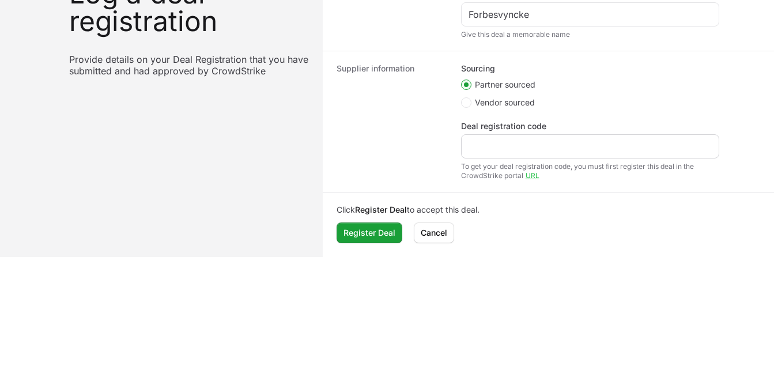
click at [466, 143] on div "Create activity form" at bounding box center [590, 146] width 258 height 24
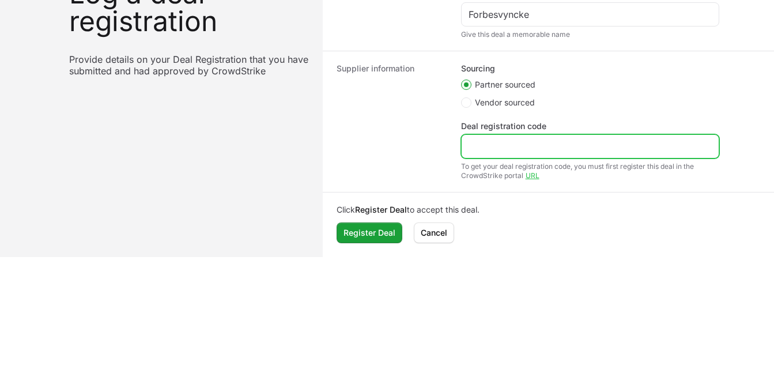
click at [489, 142] on input "Deal registration code" at bounding box center [589, 146] width 243 height 14
paste input "DR-b22946a0"
type input "DR-b22946a0"
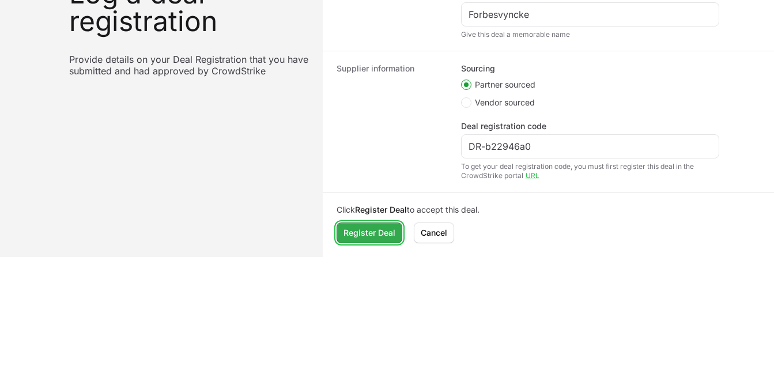
click at [370, 228] on span "Register Deal" at bounding box center [369, 233] width 52 height 14
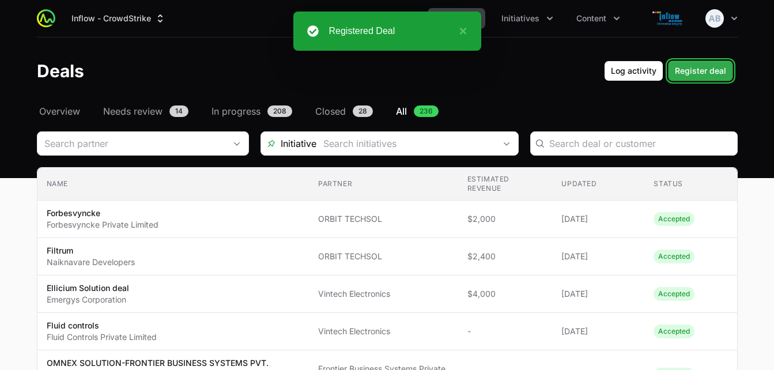
click at [707, 77] on span "Register deal" at bounding box center [700, 71] width 51 height 14
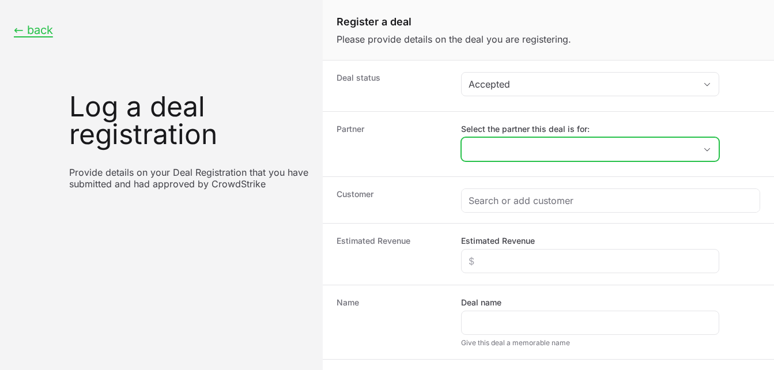
click at [493, 149] on input "Select the partner this deal is for:" at bounding box center [579, 149] width 234 height 23
click at [493, 149] on input "Select the partner this deal is for:" at bounding box center [572, 149] width 220 height 23
paste input "FORBESVYNCKE PRIVATE LIMITED"
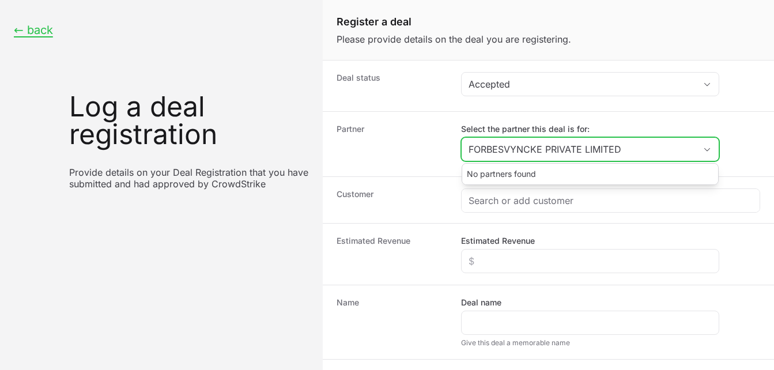
type input "FORBESVYNCKE PRIVATE LIMITED"
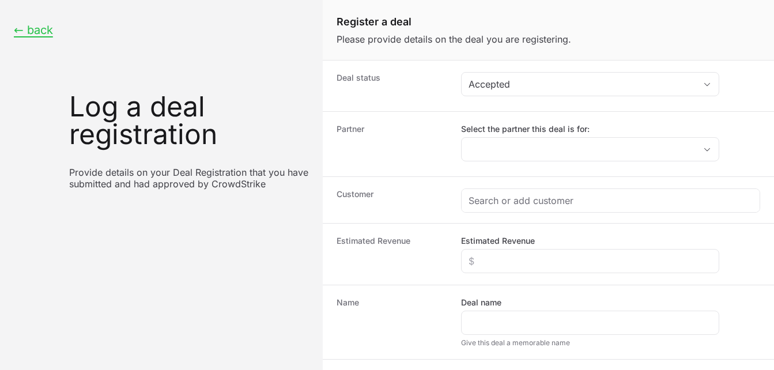
click at [416, 168] on div "Partner Select the partner this deal is for:" at bounding box center [548, 143] width 451 height 65
click at [45, 27] on button "← back" at bounding box center [33, 30] width 39 height 14
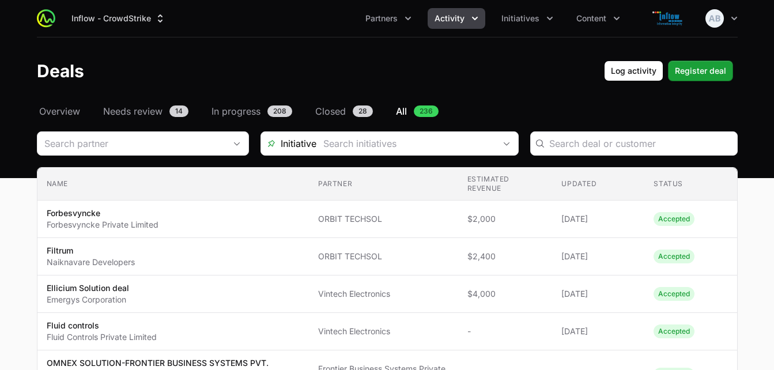
click at [448, 19] on span "Activity" at bounding box center [449, 19] width 30 height 12
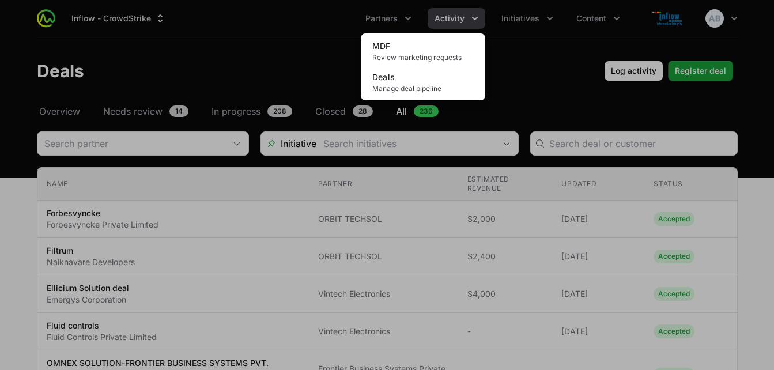
click at [516, 54] on div "Activity menu" at bounding box center [387, 185] width 774 height 370
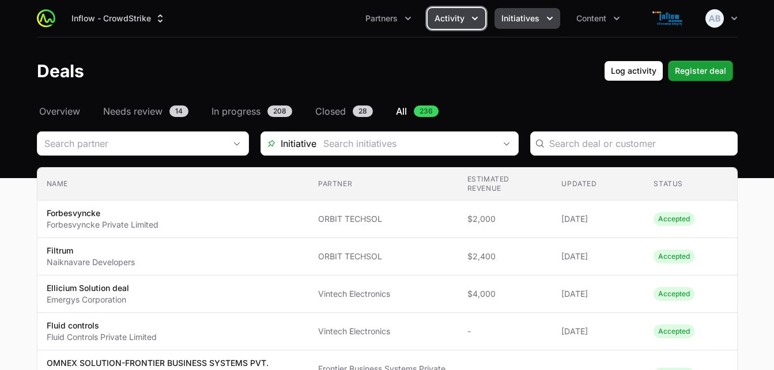
click at [517, 24] on span "Initiatives" at bounding box center [520, 19] width 38 height 12
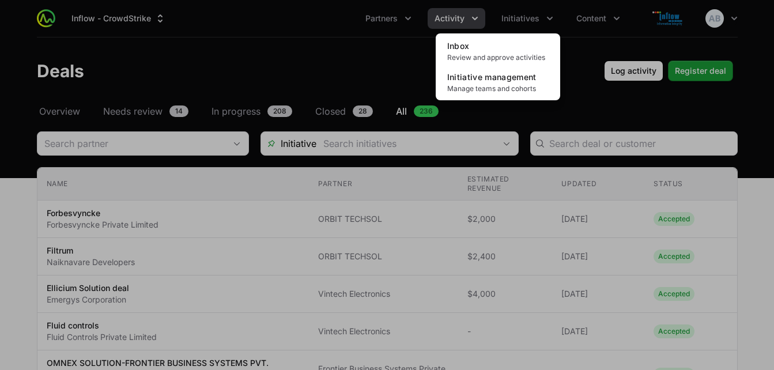
click at [389, 41] on div "Initiatives menu" at bounding box center [387, 185] width 774 height 370
click at [389, 41] on header "Deals Log activity Log activity Register deal Register deal" at bounding box center [387, 70] width 774 height 67
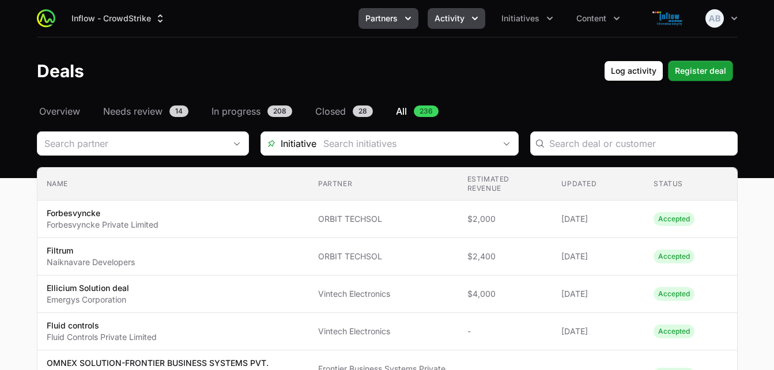
drag, startPoint x: 389, startPoint y: 41, endPoint x: 383, endPoint y: 16, distance: 26.1
click at [383, 16] on span "Partners" at bounding box center [381, 19] width 32 height 12
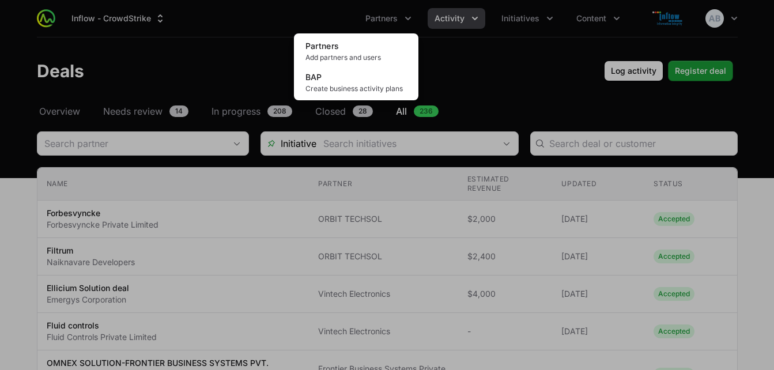
click at [515, 23] on div "Partners menu" at bounding box center [387, 185] width 774 height 370
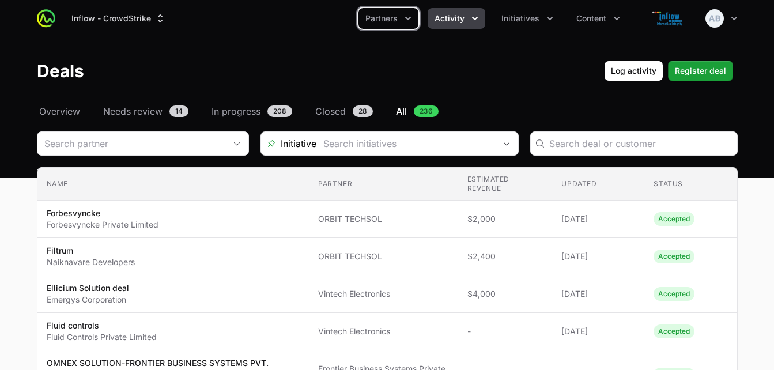
click at [515, 23] on span "Initiatives" at bounding box center [520, 19] width 38 height 12
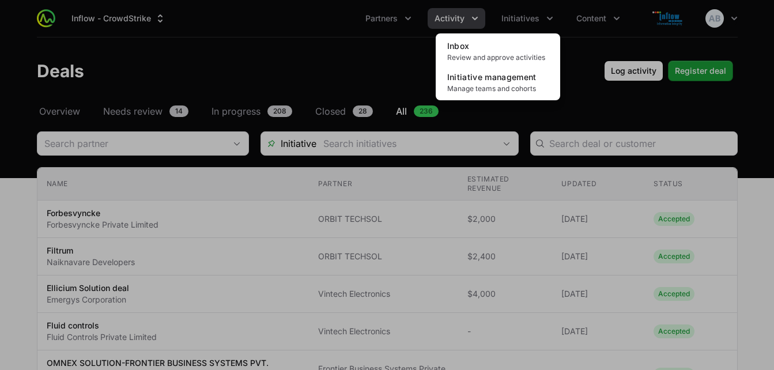
click at [574, 57] on div "Initiatives menu" at bounding box center [387, 185] width 774 height 370
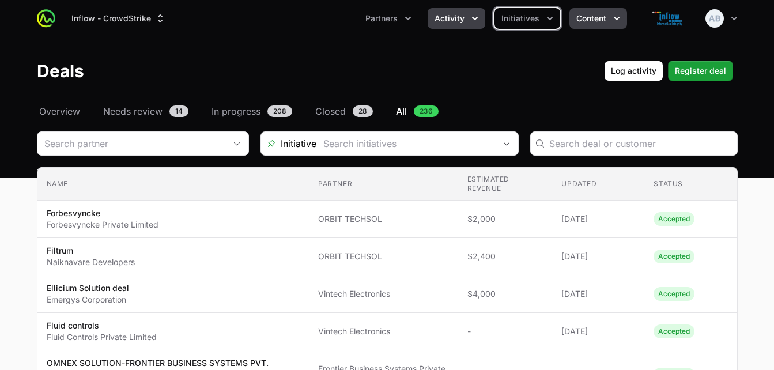
click at [587, 17] on span "Content" at bounding box center [591, 19] width 30 height 12
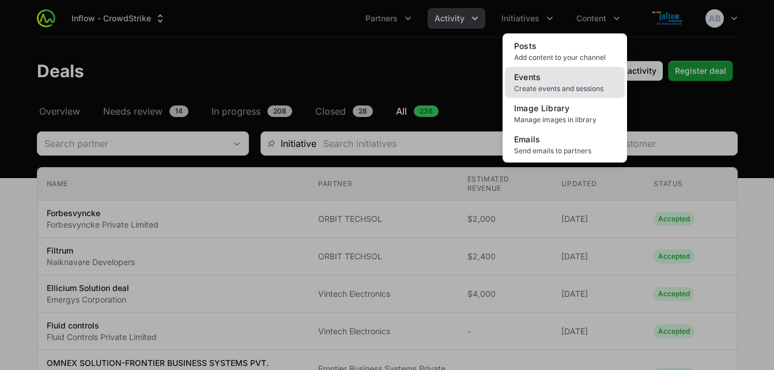
click at [519, 81] on span "Events" at bounding box center [527, 77] width 27 height 10
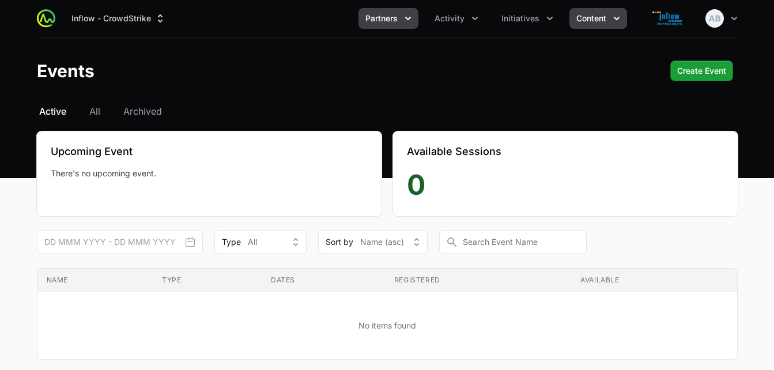
click at [387, 19] on span "Partners" at bounding box center [381, 19] width 32 height 12
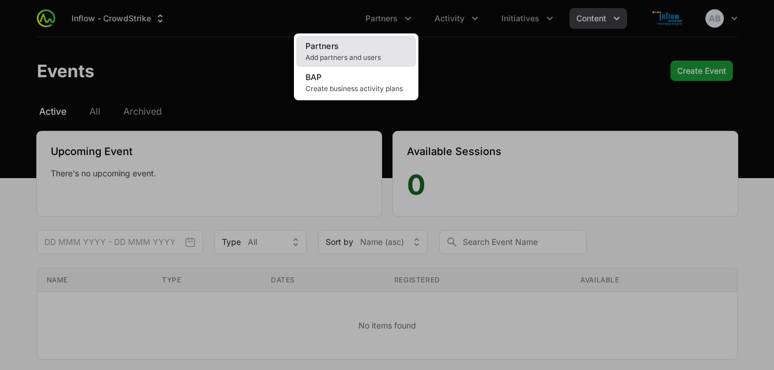
click at [335, 48] on span "Partners" at bounding box center [322, 46] width 34 height 10
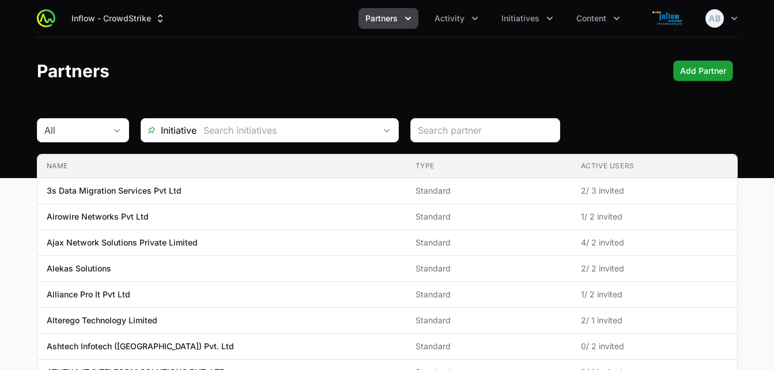
click at [398, 12] on button "Partners" at bounding box center [388, 18] width 60 height 21
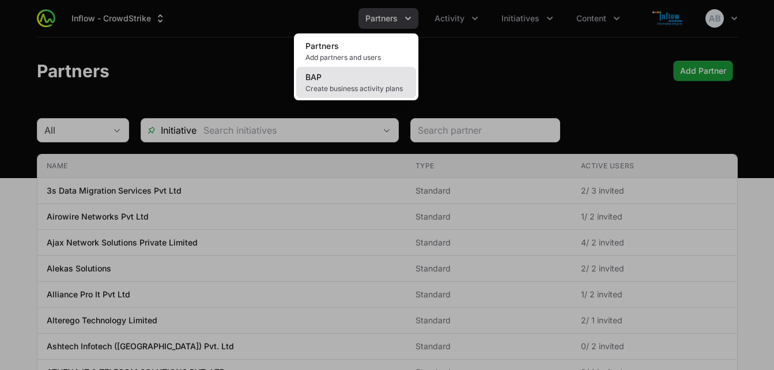
click at [340, 75] on link "BAP Create business activity plans" at bounding box center [356, 82] width 120 height 31
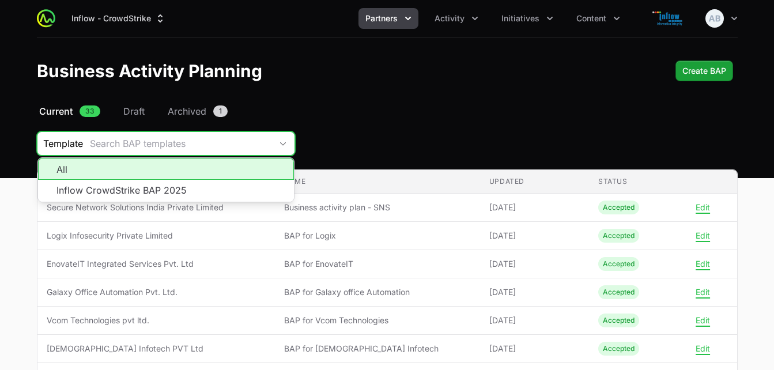
click at [127, 141] on div "Search BAP templates" at bounding box center [180, 144] width 181 height 14
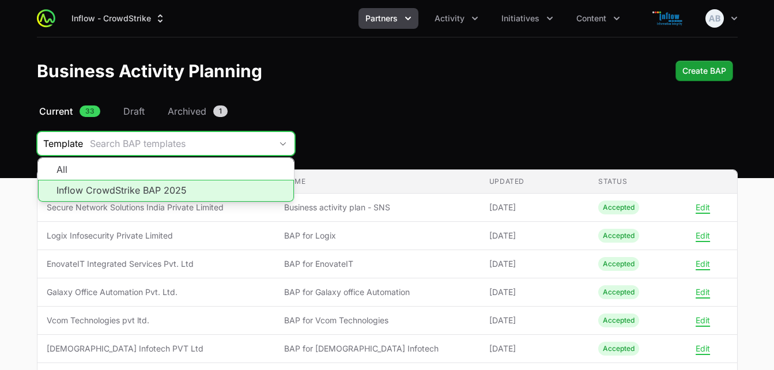
click at [118, 189] on li "Inflow CrowdStrike BAP 2025" at bounding box center [166, 191] width 256 height 22
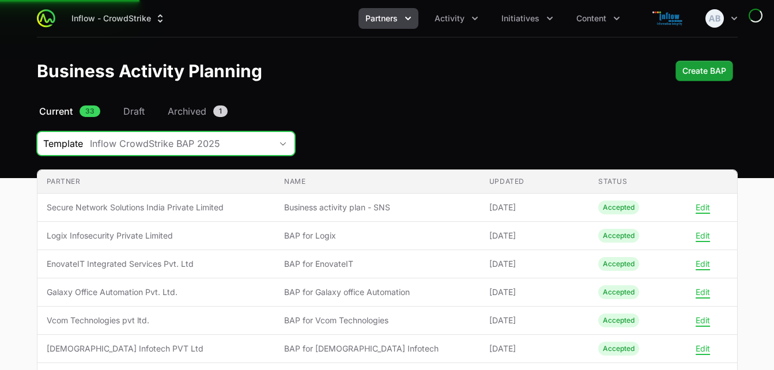
click at [130, 150] on div "Inflow CrowdStrike BAP 2025" at bounding box center [180, 144] width 181 height 14
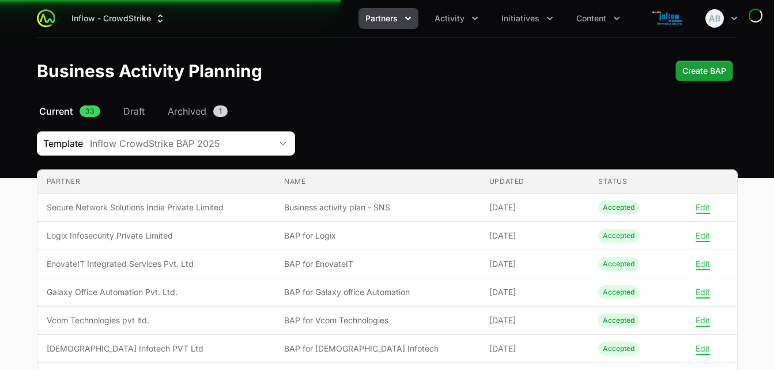
click at [437, 101] on header "Business Activity Planning Create BAP Create BAP" at bounding box center [387, 70] width 774 height 67
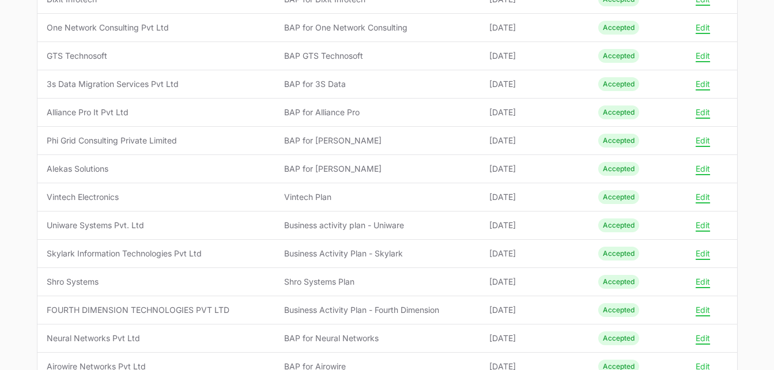
scroll to position [411, 0]
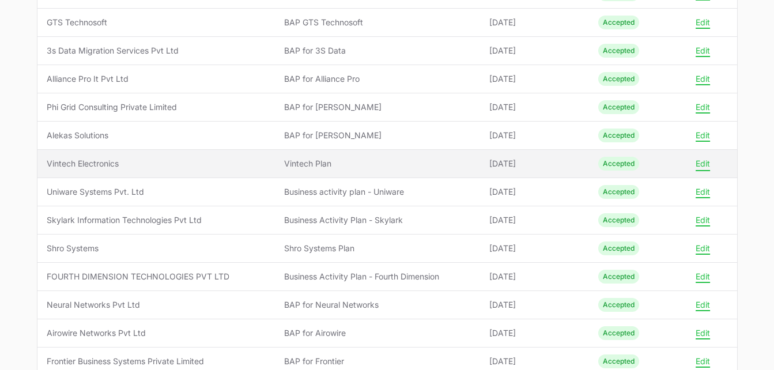
click at [699, 160] on button "Edit" at bounding box center [702, 163] width 14 height 10
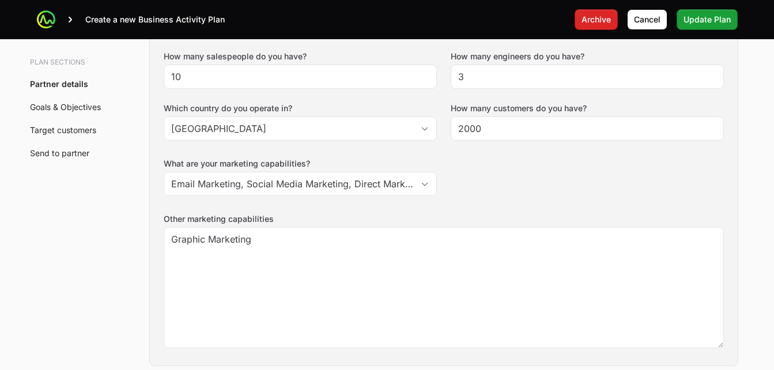
scroll to position [348, 0]
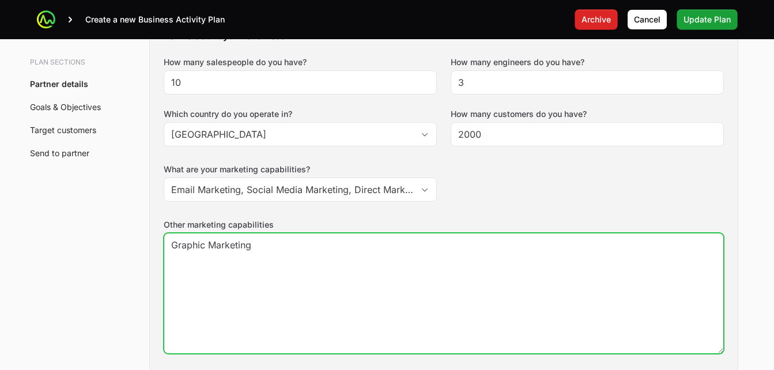
drag, startPoint x: 251, startPoint y: 249, endPoint x: 140, endPoint y: 249, distance: 111.2
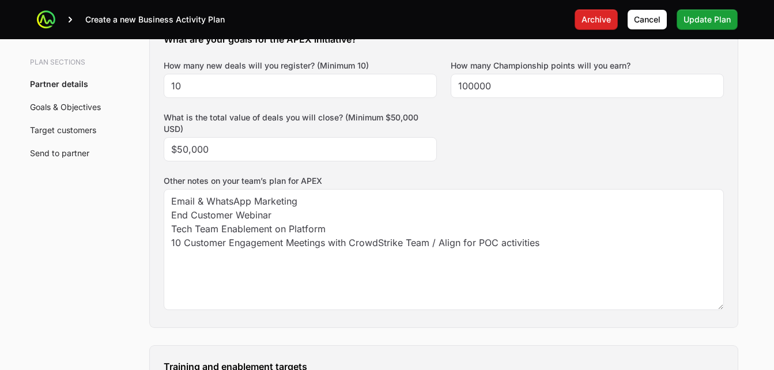
scroll to position [713, 0]
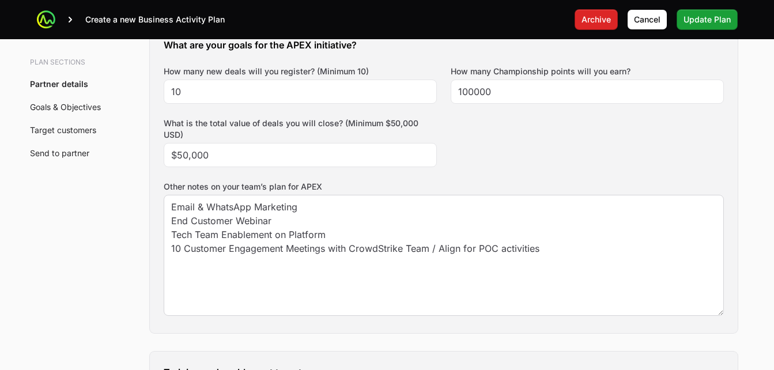
type textarea "Email Marketing Campaign Completed End User Customer Campaign"
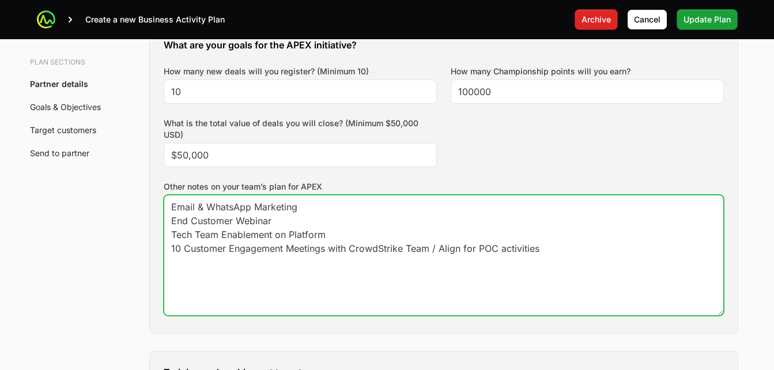
drag, startPoint x: 558, startPoint y: 252, endPoint x: 166, endPoint y: 236, distance: 392.7
click at [166, 236] on textarea "Email & WhatsApp Marketing End Customer Webinar Tech Team Enablement on Platfor…" at bounding box center [443, 255] width 559 height 120
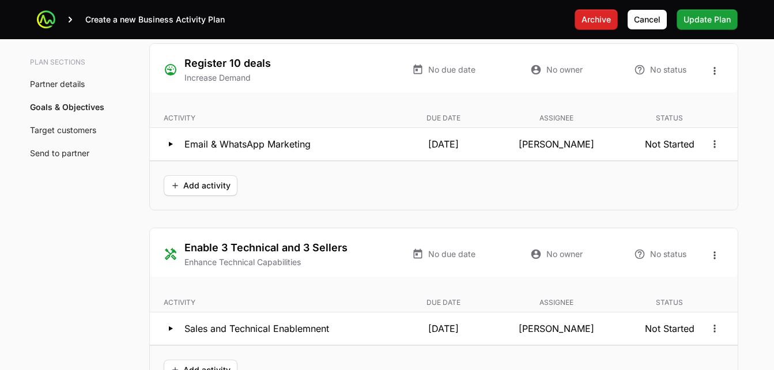
scroll to position [2380, 0]
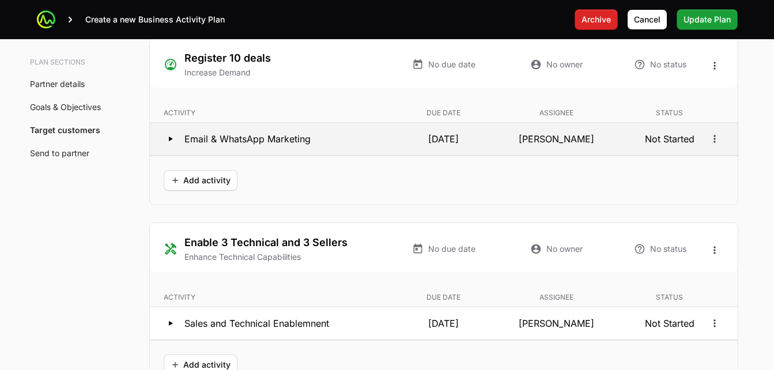
type textarea "Email & WhatsApp Marketing End Customer Webinar"
click at [277, 141] on p "Email & WhatsApp Marketing" at bounding box center [247, 139] width 126 height 14
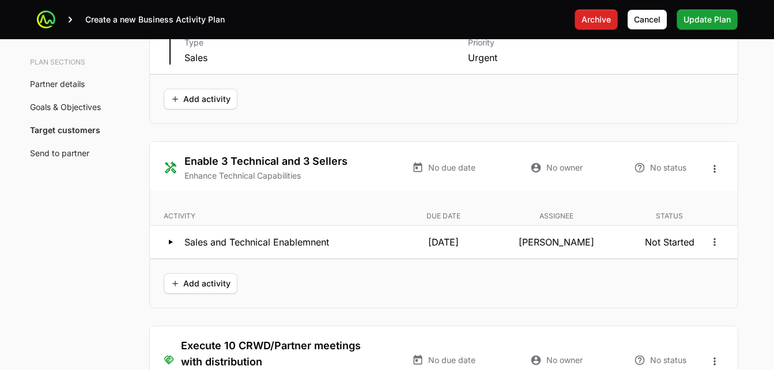
scroll to position [2519, 0]
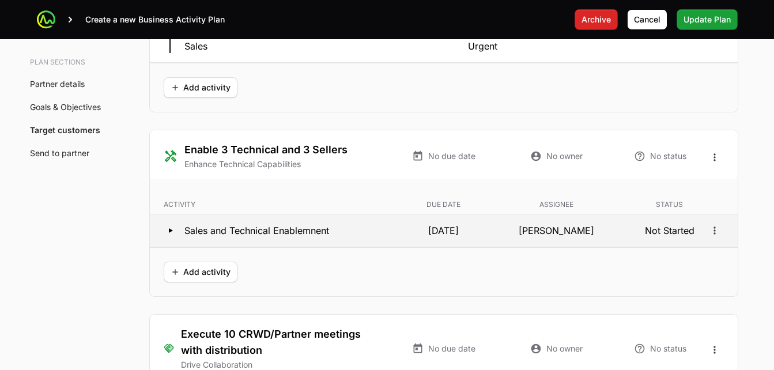
click at [326, 232] on p "Sales and Technical Enablemnent" at bounding box center [256, 231] width 145 height 14
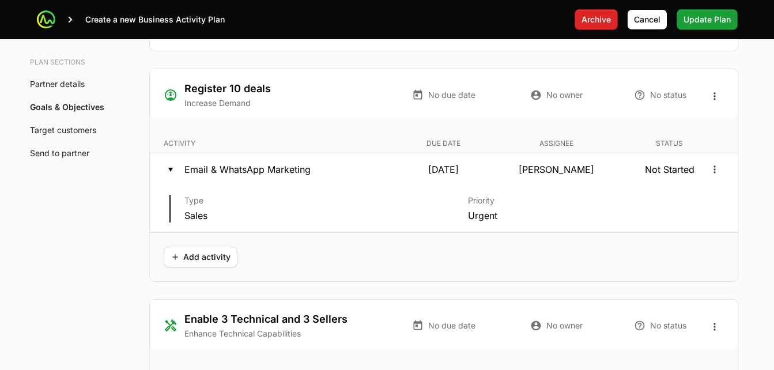
scroll to position [2355, 0]
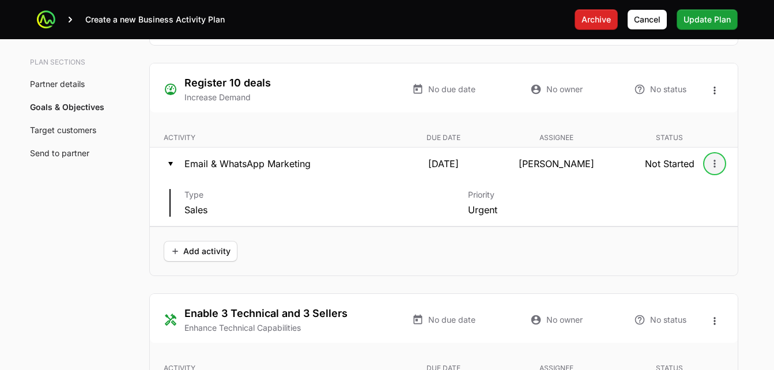
click at [713, 168] on icon "Open options" at bounding box center [715, 164] width 12 height 12
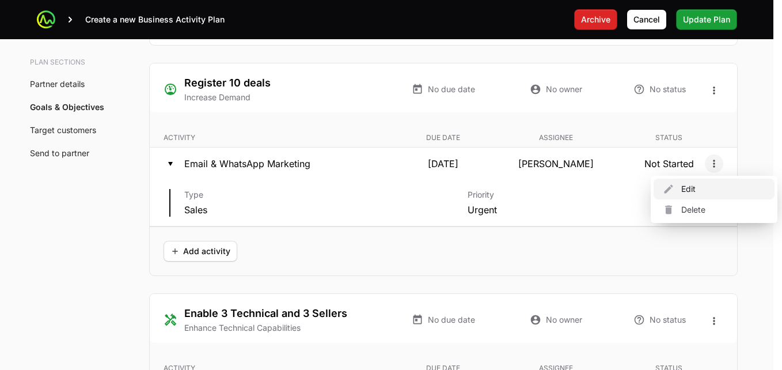
click at [694, 186] on div "Edit" at bounding box center [714, 189] width 121 height 21
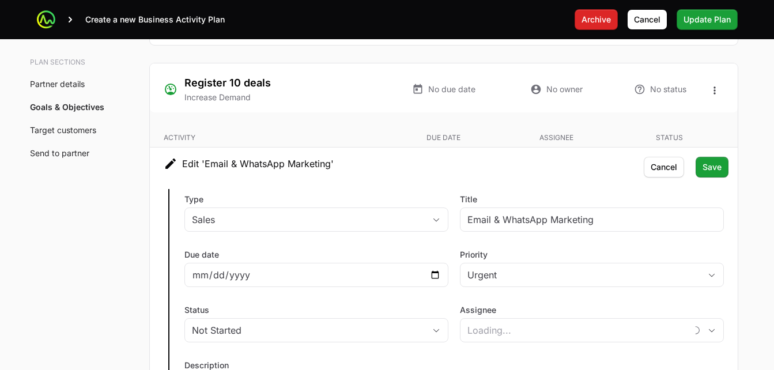
type input "0a9133ee-dbeb-4784-[GEOGRAPHIC_DATA]-a893a9980c70"
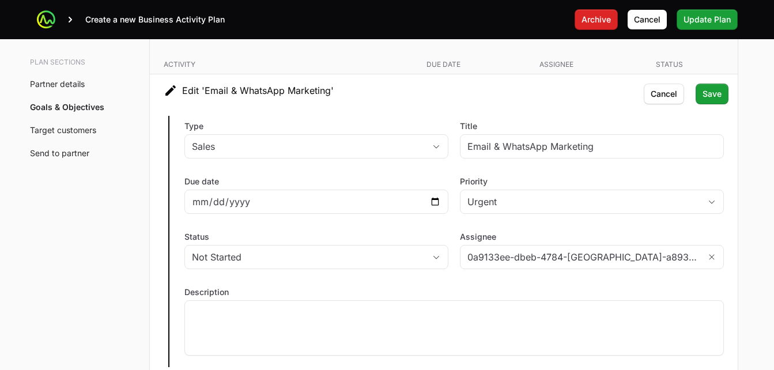
scroll to position [2465, 0]
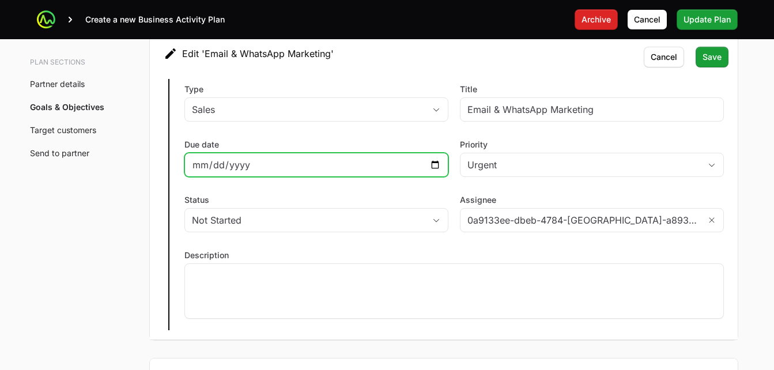
click at [206, 161] on input "[DATE]" at bounding box center [316, 165] width 249 height 14
click at [199, 162] on input "[DATE]" at bounding box center [316, 165] width 249 height 14
click at [431, 170] on input "[DATE]" at bounding box center [316, 165] width 249 height 14
type input "[DATE]"
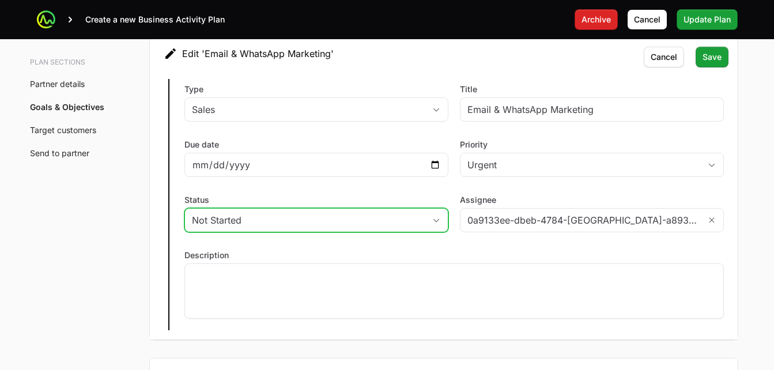
click at [321, 219] on div "Not Started" at bounding box center [308, 220] width 233 height 14
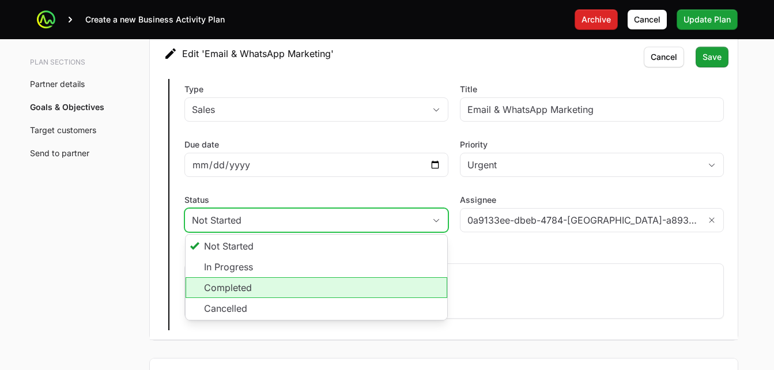
click at [241, 281] on li "Completed" at bounding box center [317, 287] width 262 height 21
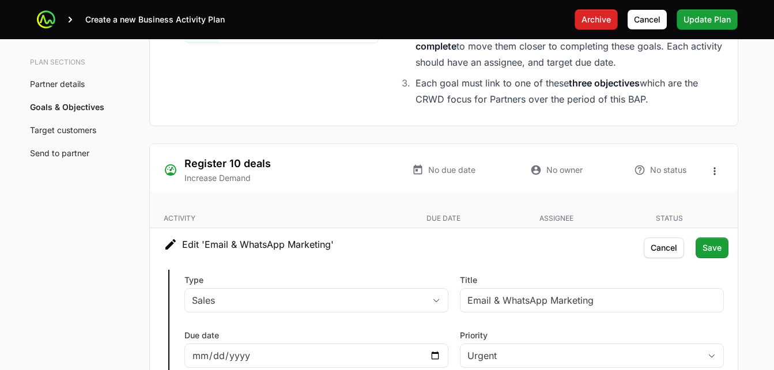
scroll to position [2293, 0]
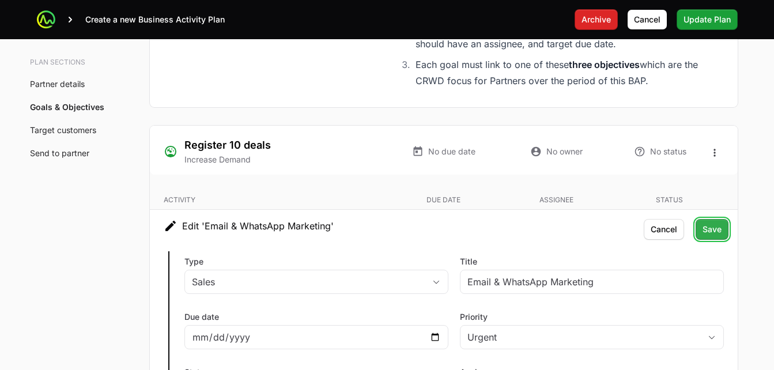
click at [719, 229] on span "Save" at bounding box center [711, 229] width 19 height 14
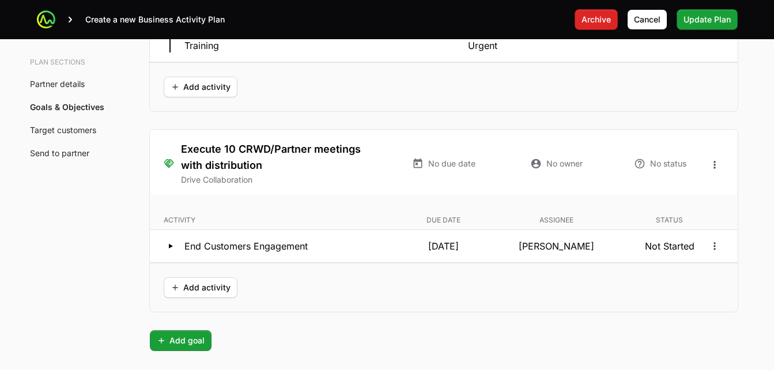
scroll to position [2698, 0]
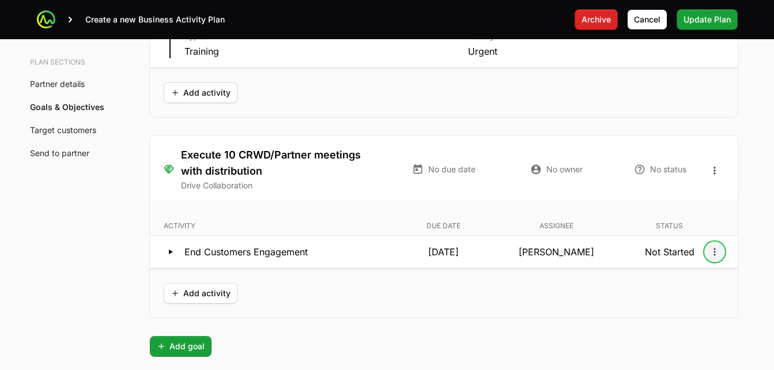
click at [715, 252] on icon "Open options" at bounding box center [714, 251] width 2 height 7
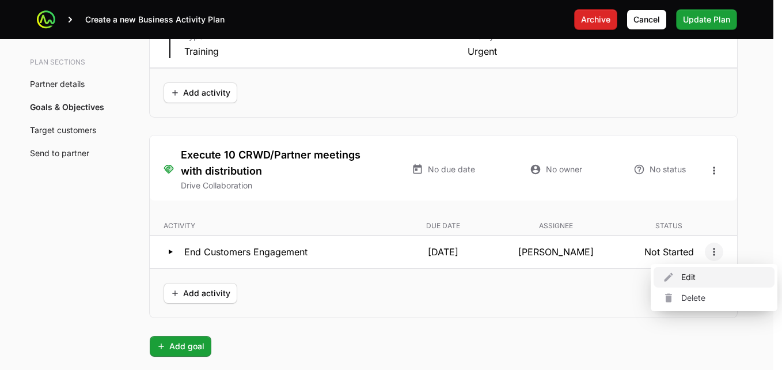
click at [698, 272] on div "Edit" at bounding box center [714, 277] width 121 height 21
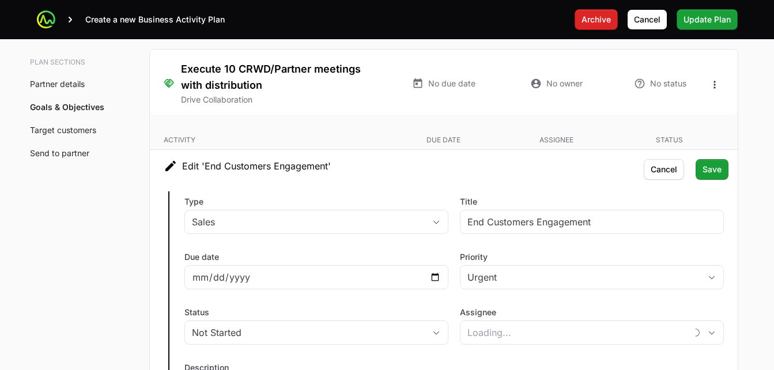
type input "[PERSON_NAME]"
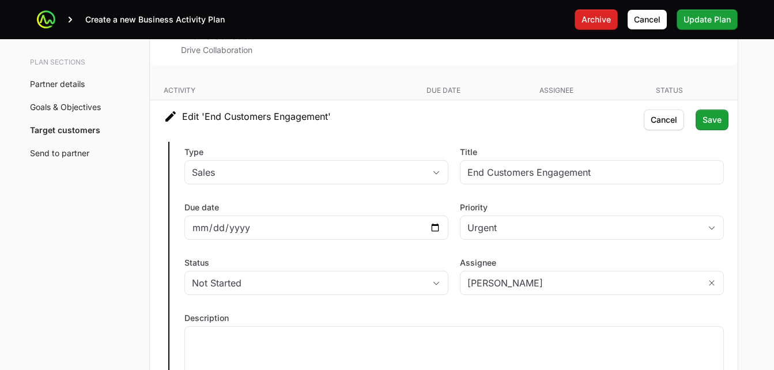
scroll to position [2839, 0]
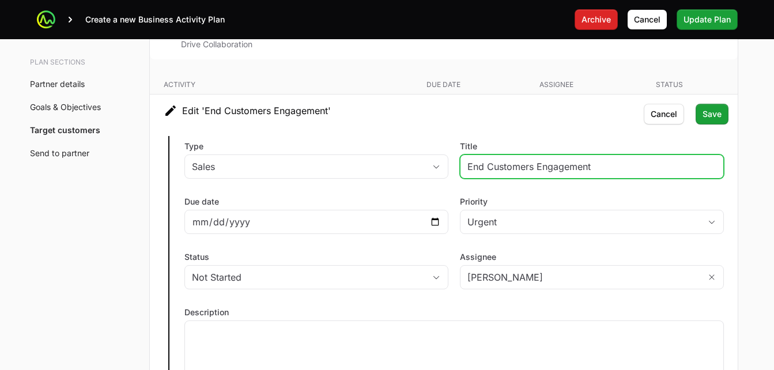
click at [606, 167] on input "End Customers Engagement" at bounding box center [591, 167] width 249 height 14
type input "End Customers Webinar"
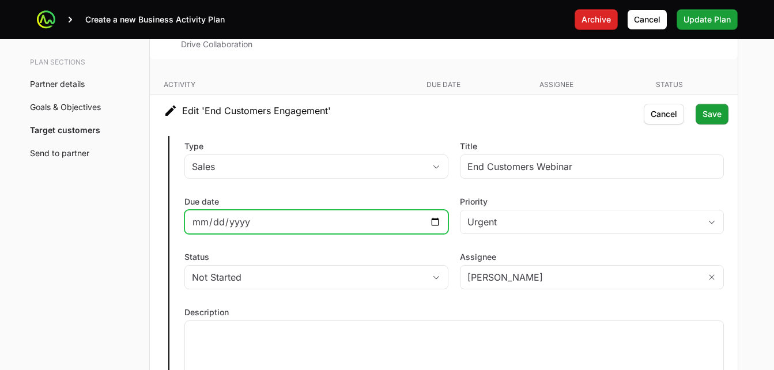
click at [435, 225] on input "[DATE]" at bounding box center [316, 222] width 249 height 14
type input "[DATE]"
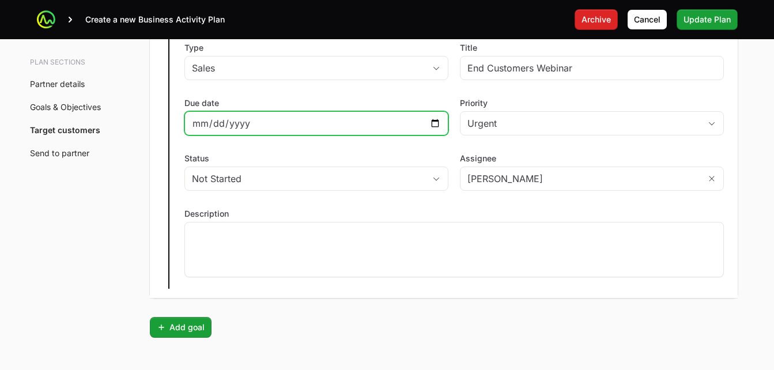
scroll to position [2950, 0]
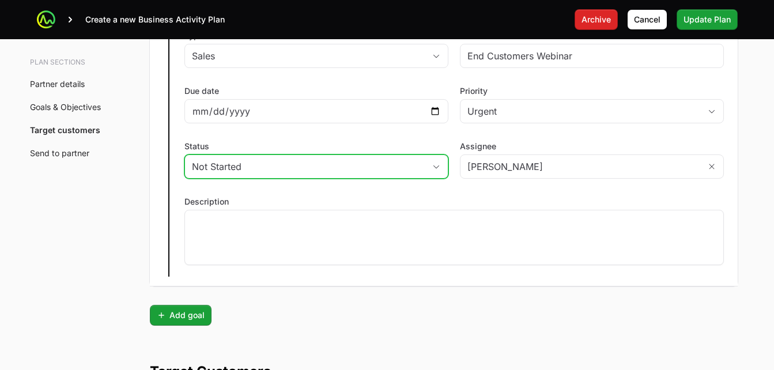
click at [250, 164] on div "Not Started" at bounding box center [308, 167] width 233 height 14
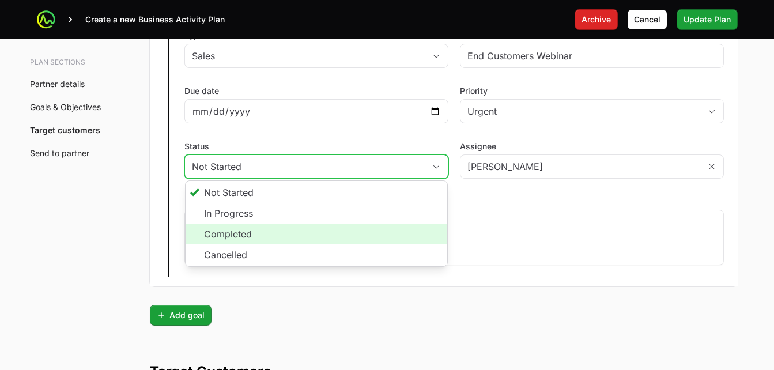
click at [230, 232] on li "Completed" at bounding box center [317, 234] width 262 height 21
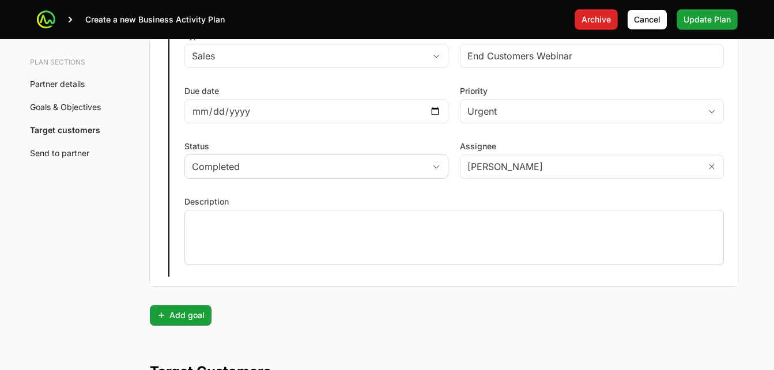
click at [218, 226] on div at bounding box center [453, 237] width 539 height 55
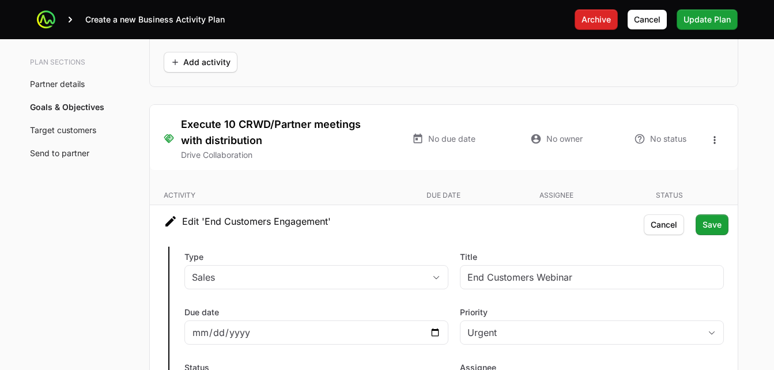
scroll to position [2717, 0]
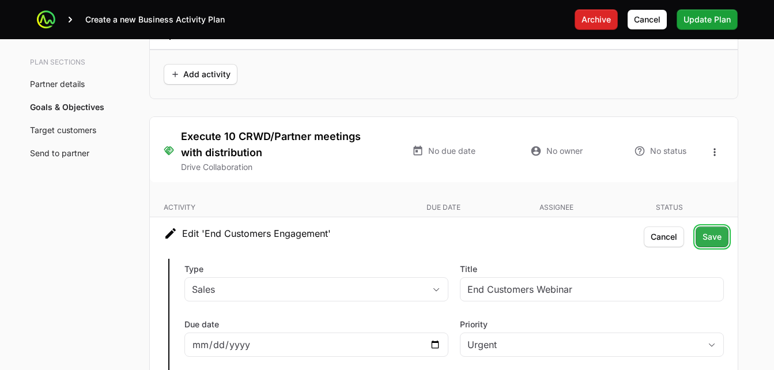
click at [709, 242] on span "Save" at bounding box center [711, 237] width 19 height 14
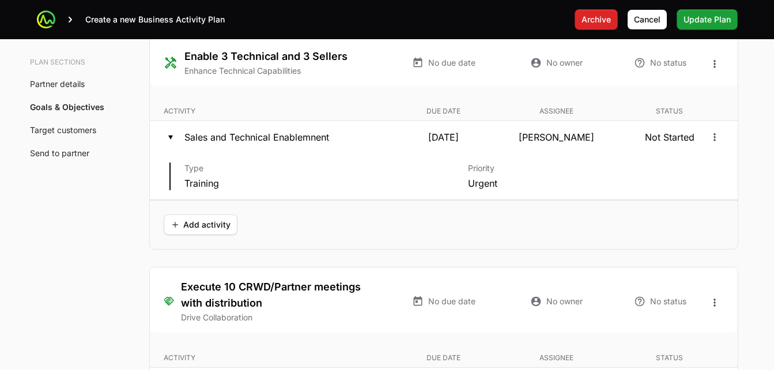
scroll to position [2560, 0]
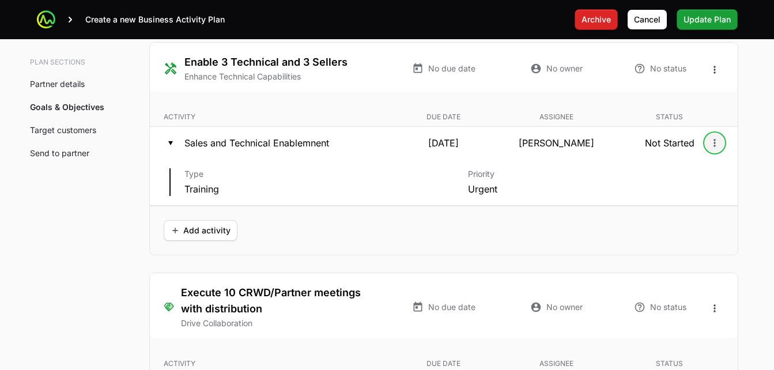
click at [710, 143] on icon "Open options" at bounding box center [715, 143] width 12 height 12
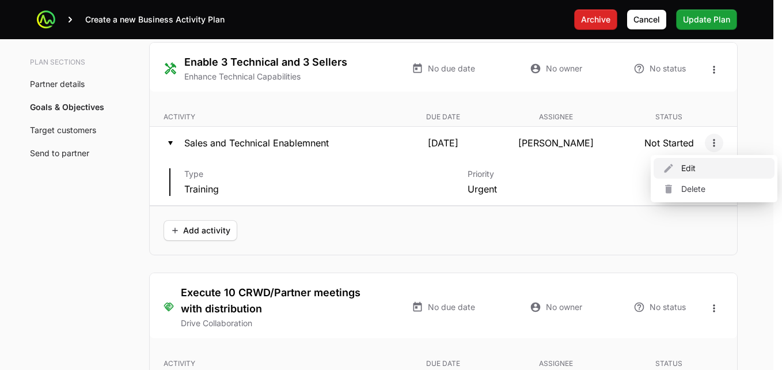
click at [689, 171] on div "Edit" at bounding box center [714, 168] width 121 height 21
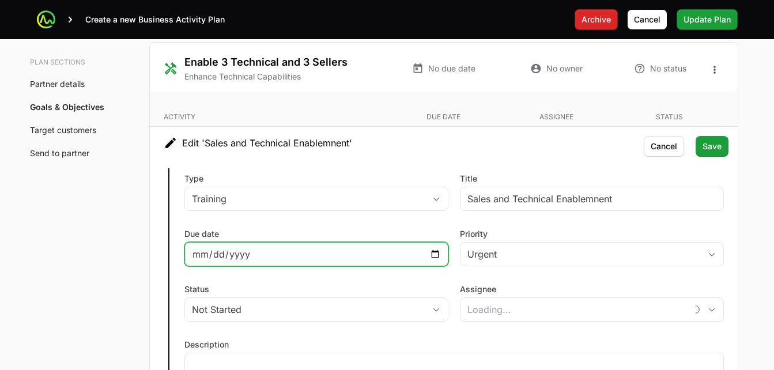
click at [245, 253] on input "[DATE]" at bounding box center [316, 254] width 249 height 14
type input "[PERSON_NAME]"
click at [437, 255] on input "[DATE]" at bounding box center [316, 254] width 249 height 14
type input "[DATE]"
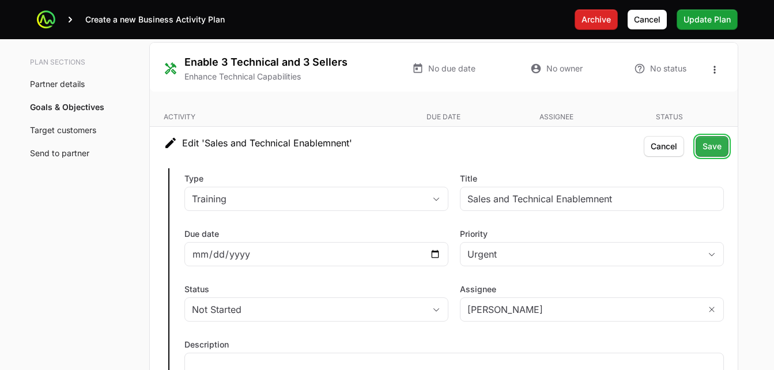
click at [715, 143] on span "Save" at bounding box center [711, 146] width 19 height 14
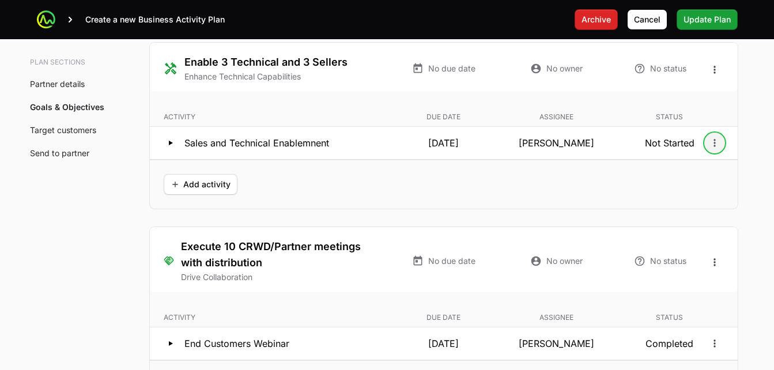
click at [714, 147] on icon "Open options" at bounding box center [715, 143] width 12 height 12
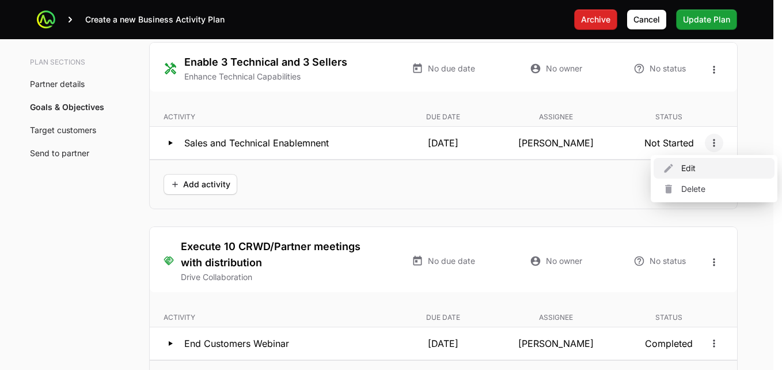
click at [695, 167] on div "Edit" at bounding box center [714, 168] width 121 height 21
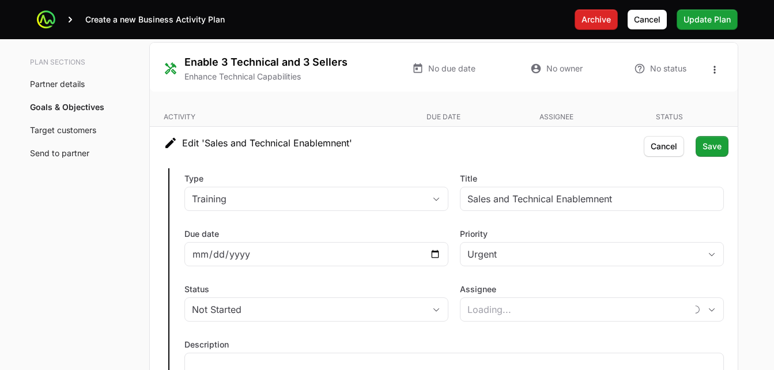
type input "[PERSON_NAME]"
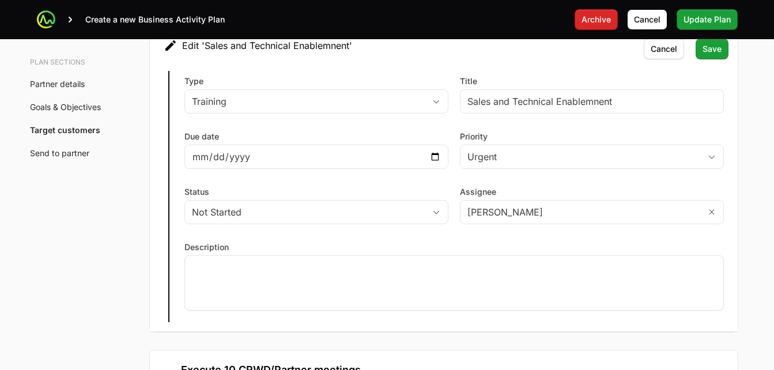
scroll to position [2670, 0]
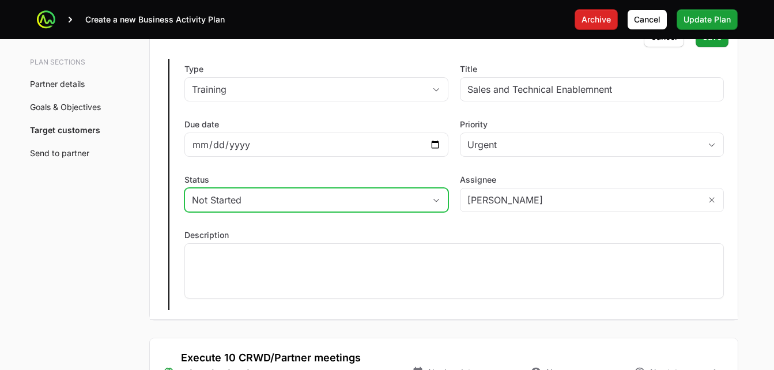
click at [251, 202] on div "Not Started" at bounding box center [308, 200] width 233 height 14
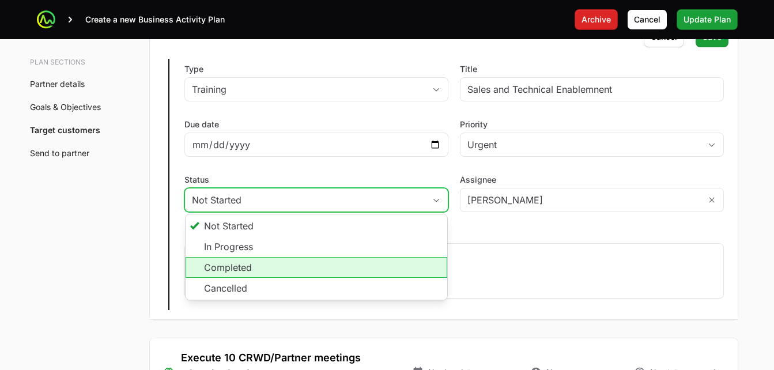
click at [224, 263] on li "Completed" at bounding box center [317, 267] width 262 height 21
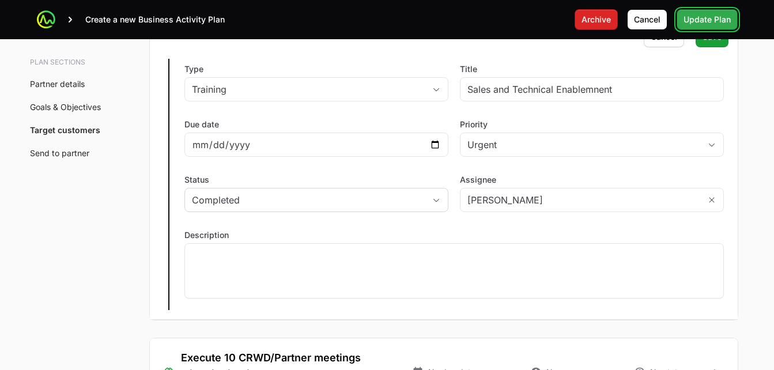
click at [703, 19] on span "Update Plan" at bounding box center [706, 20] width 47 height 14
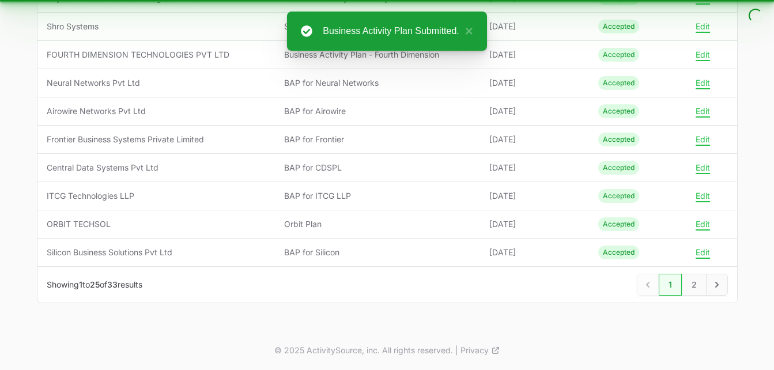
scroll to position [633, 0]
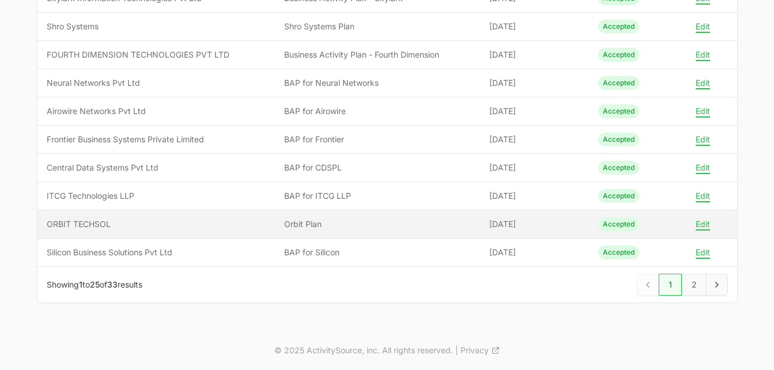
click at [105, 228] on span "ORBIT TECHSOL" at bounding box center [157, 224] width 220 height 12
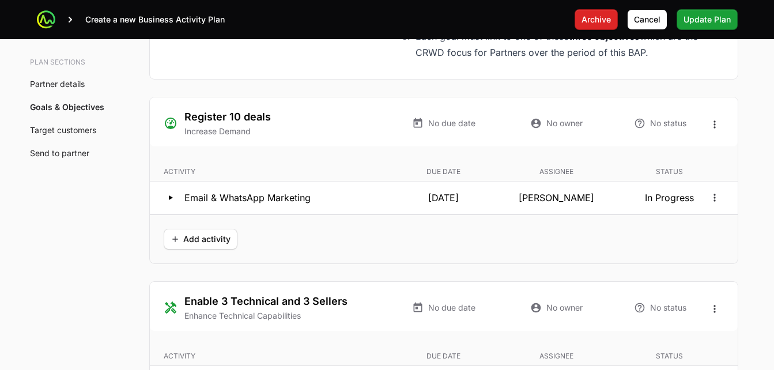
scroll to position [2185, 0]
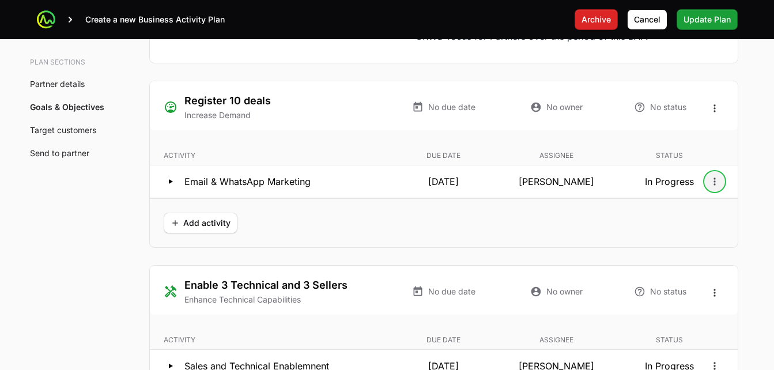
click at [713, 180] on icon "Open options" at bounding box center [715, 182] width 12 height 12
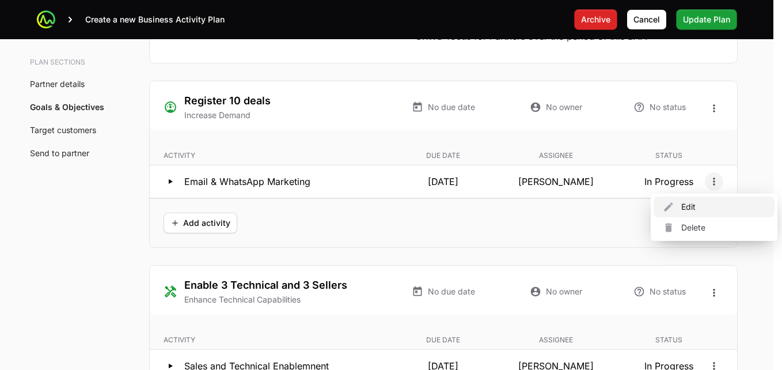
click at [689, 207] on div "Edit" at bounding box center [714, 206] width 121 height 21
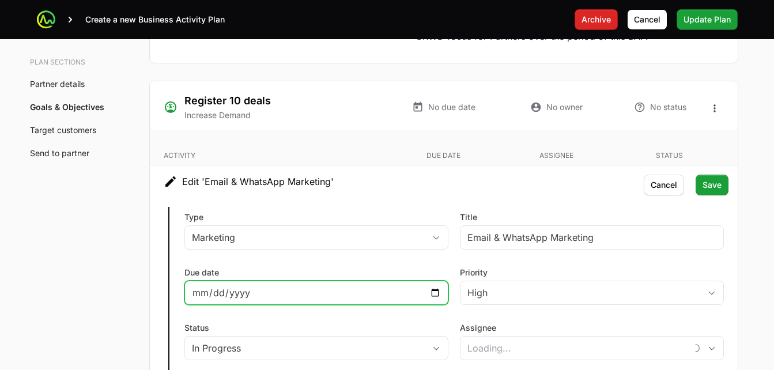
click at [254, 296] on input "[DATE]" at bounding box center [316, 293] width 249 height 14
type input "[PERSON_NAME]"
click at [437, 289] on input "[DATE]" at bounding box center [316, 293] width 249 height 14
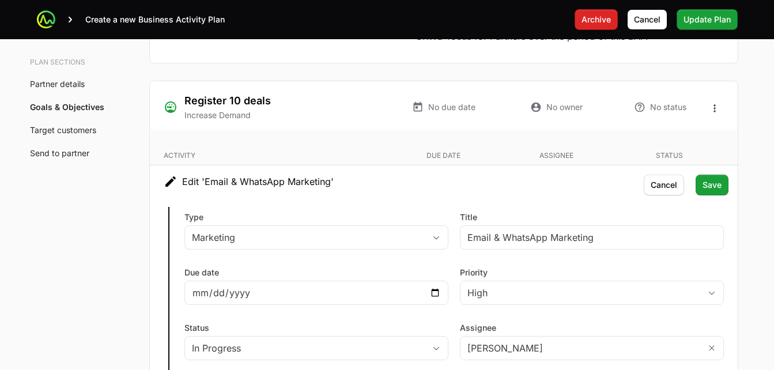
click at [392, 194] on h3 "Edit 'Email & WhatsApp Marketing'" at bounding box center [444, 181] width 588 height 32
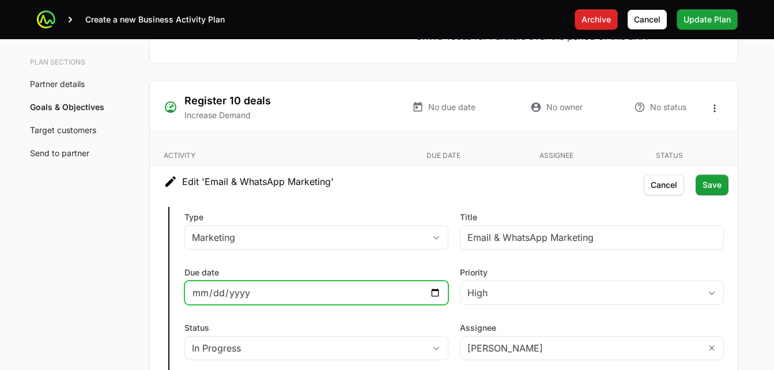
click at [209, 292] on input "[DATE]" at bounding box center [316, 293] width 249 height 14
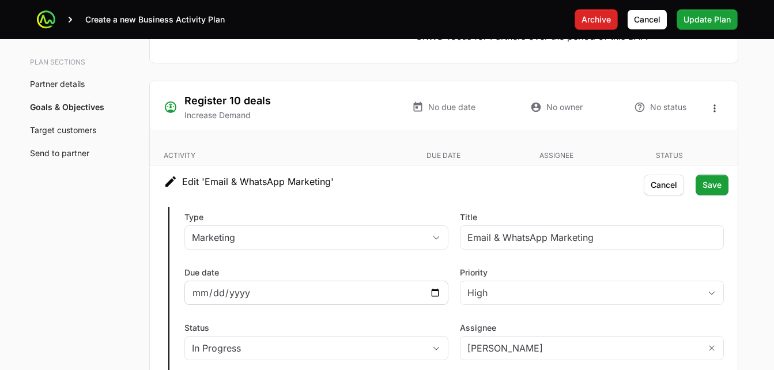
click at [241, 283] on div "[DATE]" at bounding box center [316, 293] width 264 height 24
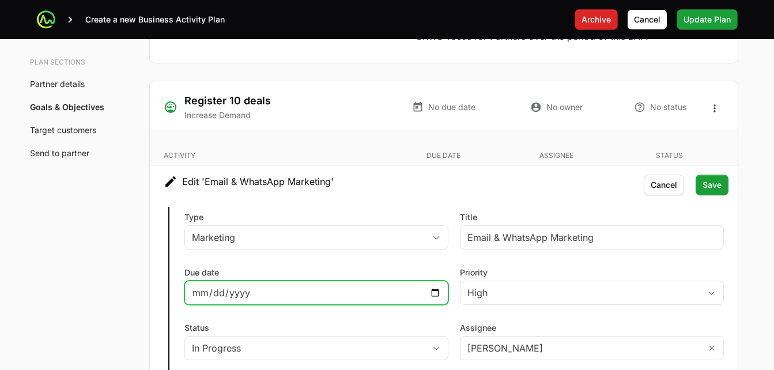
click at [286, 289] on input "[DATE]" at bounding box center [316, 293] width 249 height 14
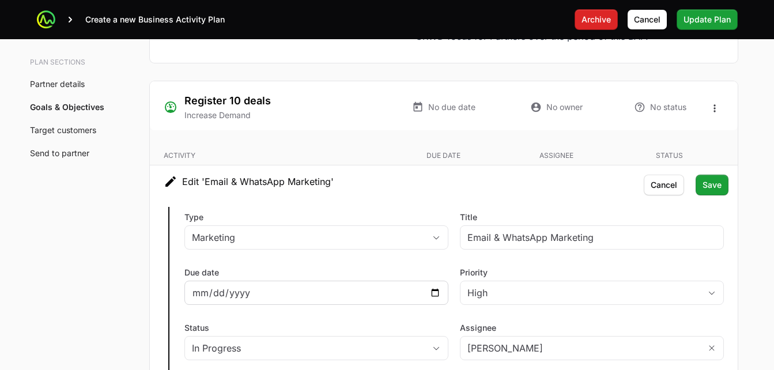
click at [429, 285] on div "[DATE]" at bounding box center [316, 293] width 264 height 24
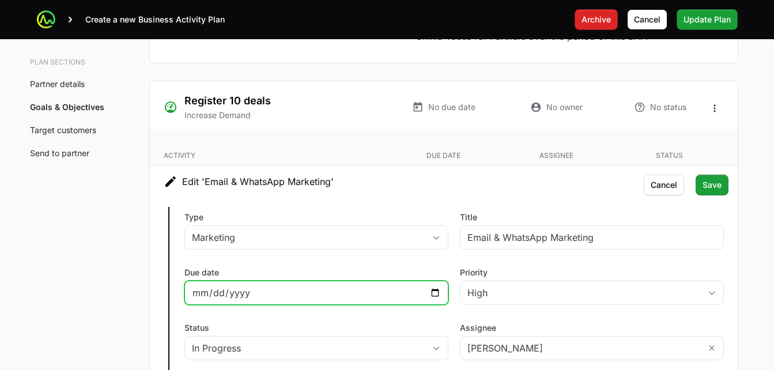
click at [434, 289] on input "[DATE]" at bounding box center [316, 293] width 249 height 14
type input "[DATE]"
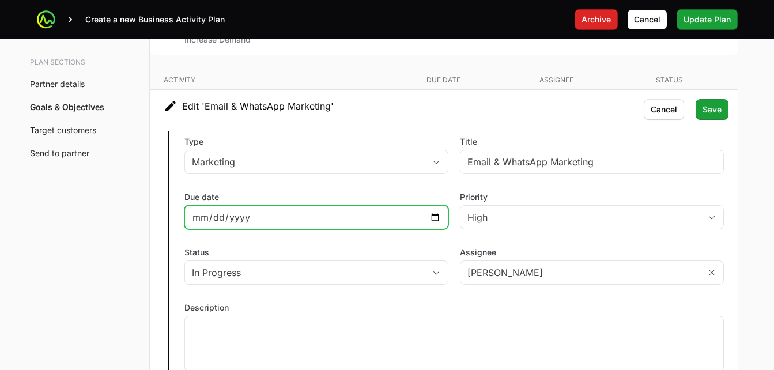
scroll to position [2272, 0]
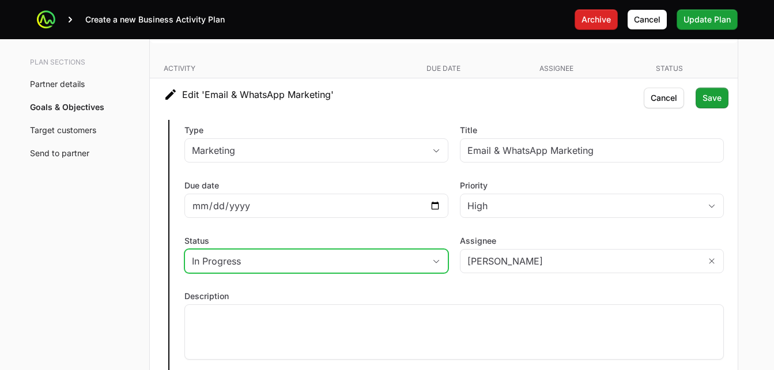
click at [267, 264] on div "In Progress" at bounding box center [308, 261] width 233 height 14
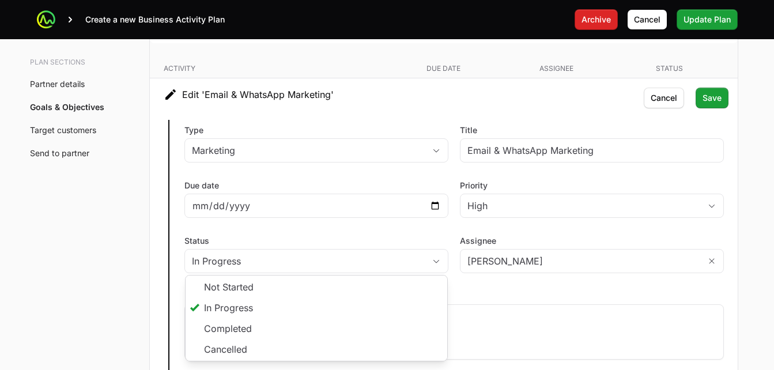
click at [457, 280] on div "Type Marketing Title Email & WhatsApp Marketing Due date [DATE] Priority High S…" at bounding box center [444, 246] width 588 height 270
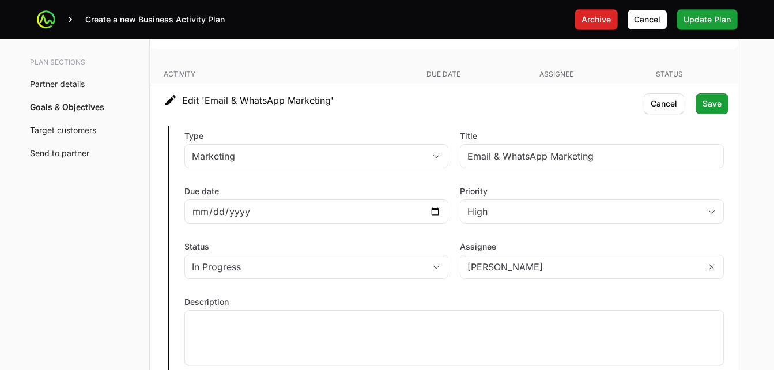
scroll to position [2237, 0]
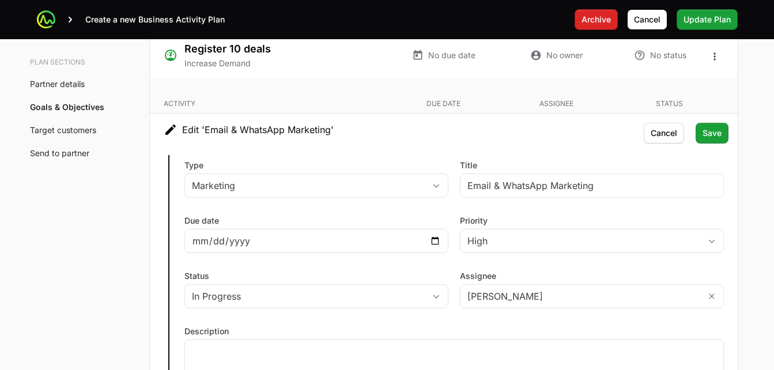
click at [546, 142] on h3 "Edit 'Email & WhatsApp Marketing'" at bounding box center [444, 130] width 588 height 32
click at [703, 133] on span "Save" at bounding box center [711, 133] width 19 height 14
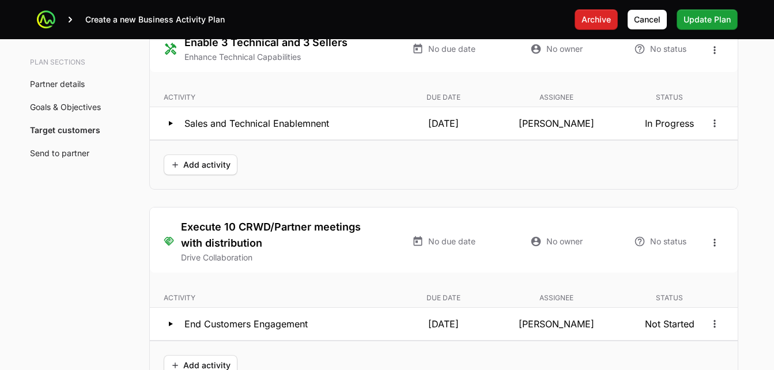
scroll to position [2439, 0]
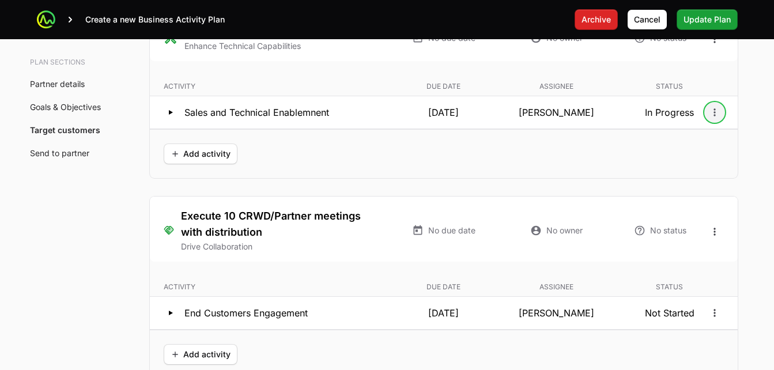
click at [716, 115] on icon "Open options" at bounding box center [715, 113] width 12 height 12
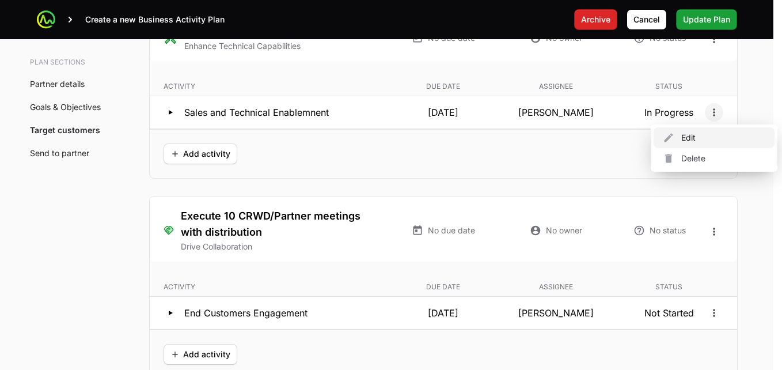
click at [693, 135] on div "Edit" at bounding box center [714, 137] width 121 height 21
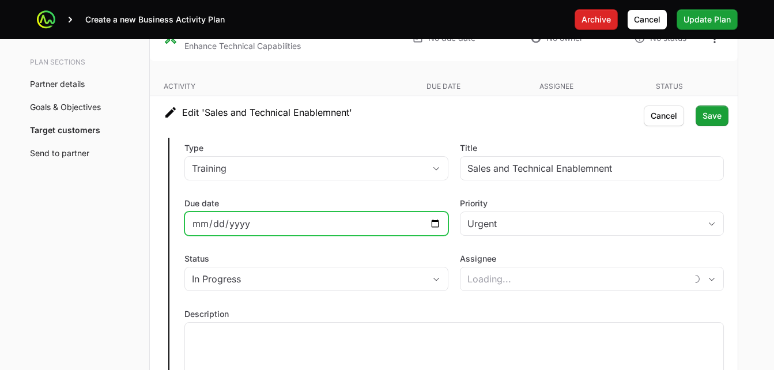
click at [255, 223] on input "[DATE]" at bounding box center [316, 224] width 249 height 14
click at [436, 224] on input "[DATE]" at bounding box center [316, 224] width 249 height 14
type input "[PERSON_NAME]"
type input "[DATE]"
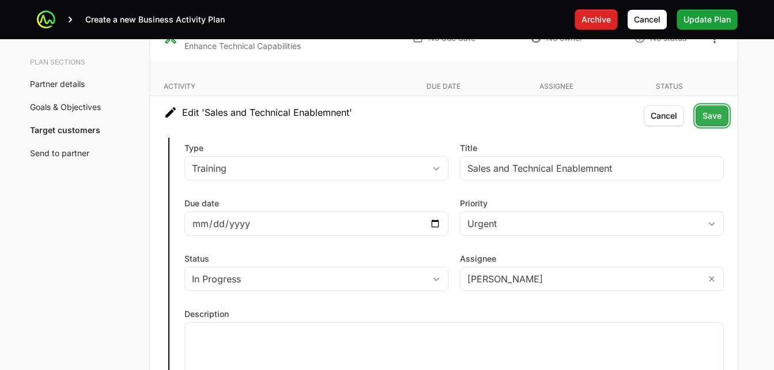
click at [718, 116] on span "Save" at bounding box center [711, 116] width 19 height 14
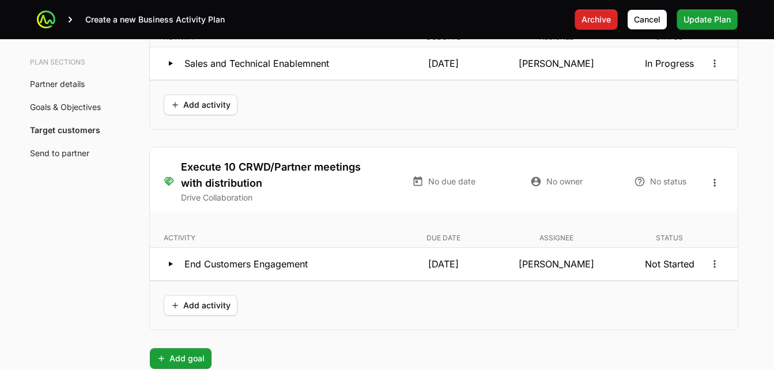
scroll to position [2482, 0]
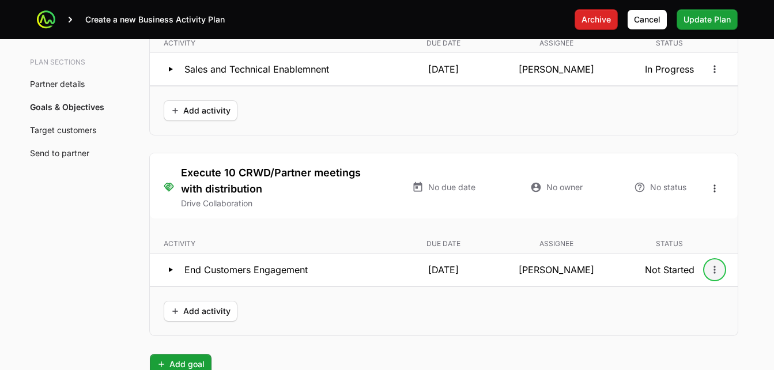
click at [718, 273] on icon "Open options" at bounding box center [715, 270] width 12 height 12
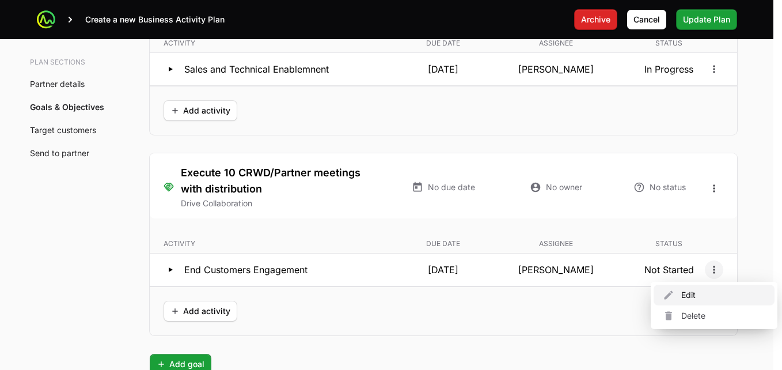
click at [693, 303] on div "Edit" at bounding box center [714, 295] width 121 height 21
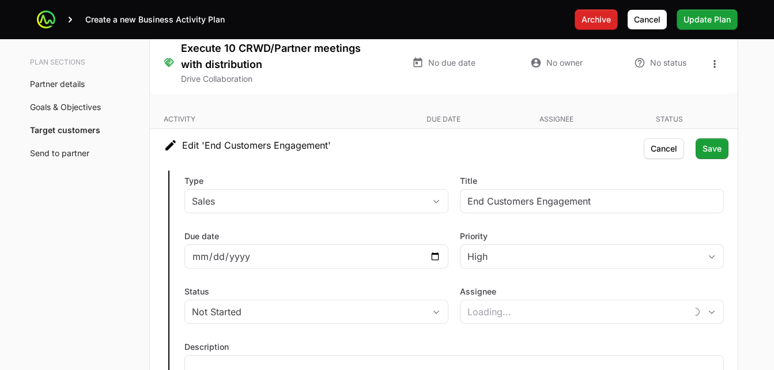
type input "[PERSON_NAME]"
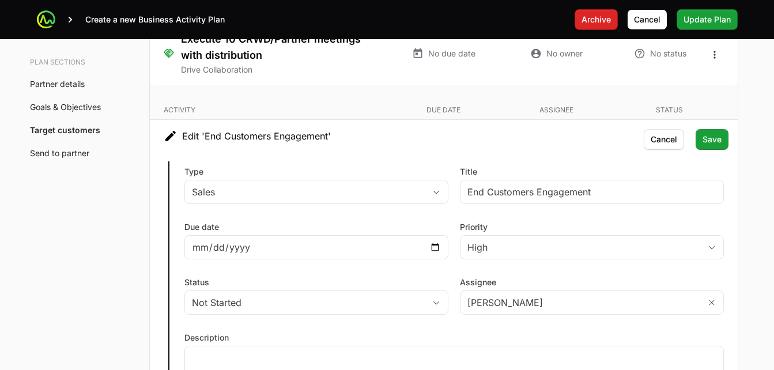
scroll to position [2650, 0]
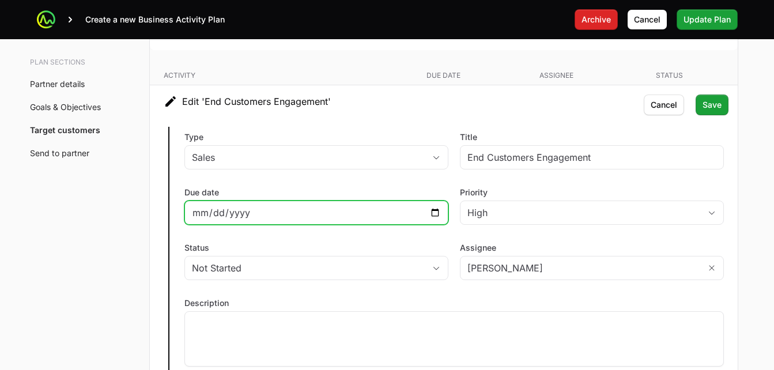
click at [228, 206] on input "[DATE]" at bounding box center [316, 213] width 249 height 14
click at [432, 212] on input "[DATE]" at bounding box center [316, 213] width 249 height 14
type input "[DATE]"
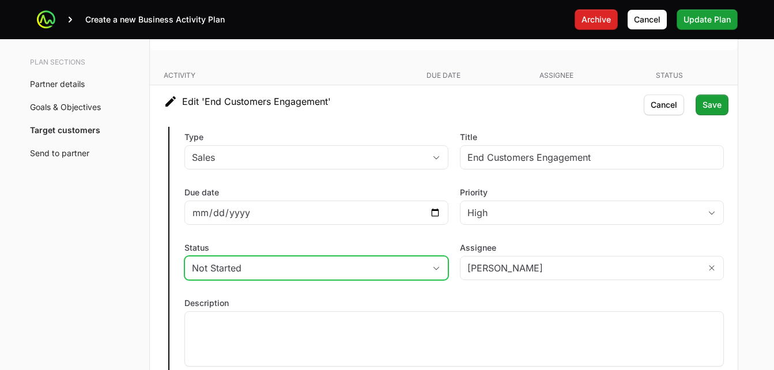
click at [283, 275] on button "Not Started" at bounding box center [316, 267] width 263 height 23
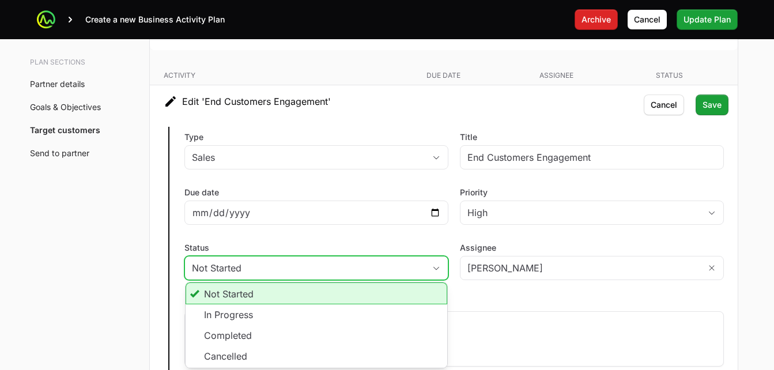
click at [227, 295] on li "Not Started" at bounding box center [317, 293] width 262 height 22
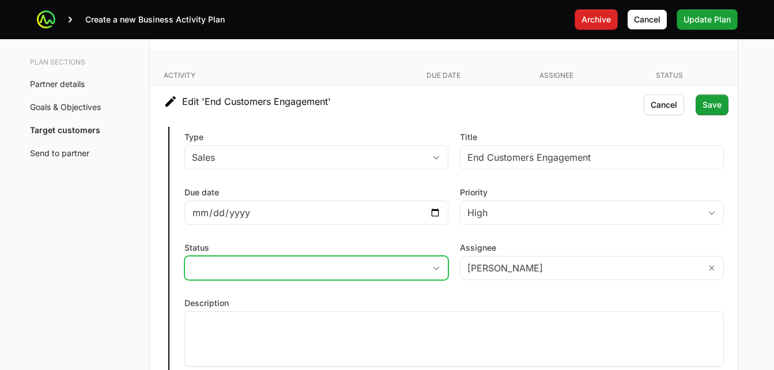
click at [306, 263] on button "placeholder" at bounding box center [316, 267] width 263 height 23
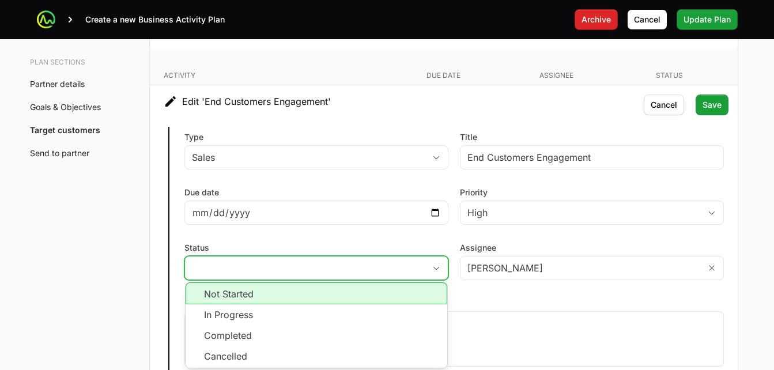
click at [241, 293] on li "Not Started" at bounding box center [317, 293] width 262 height 22
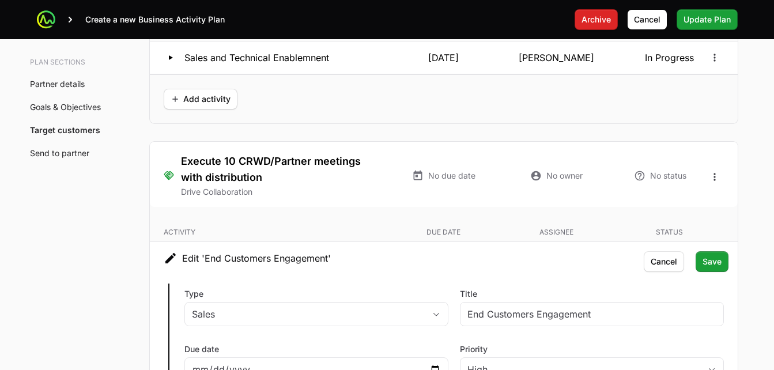
scroll to position [2499, 0]
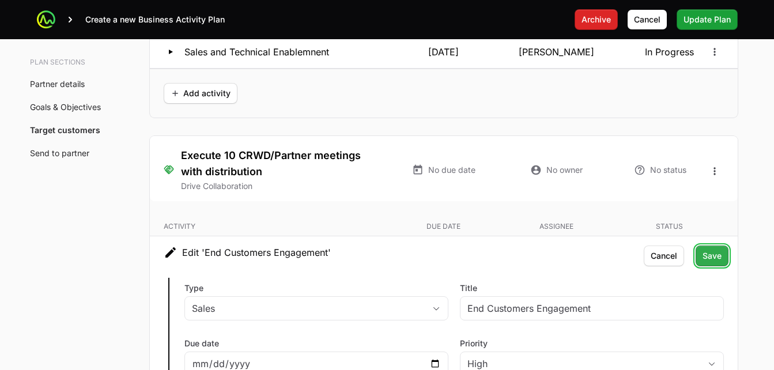
click at [716, 259] on span "Save" at bounding box center [711, 256] width 19 height 14
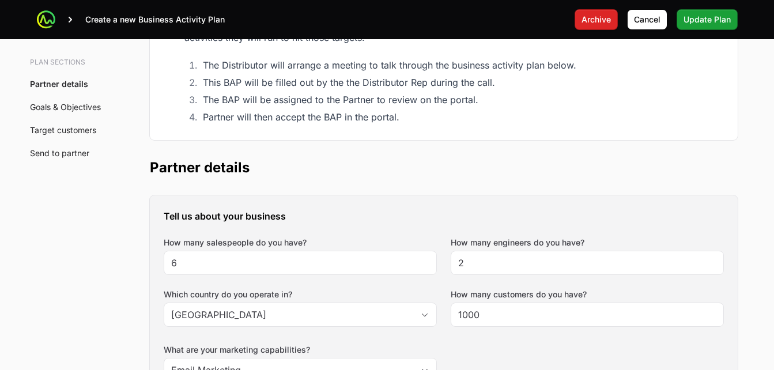
scroll to position [0, 0]
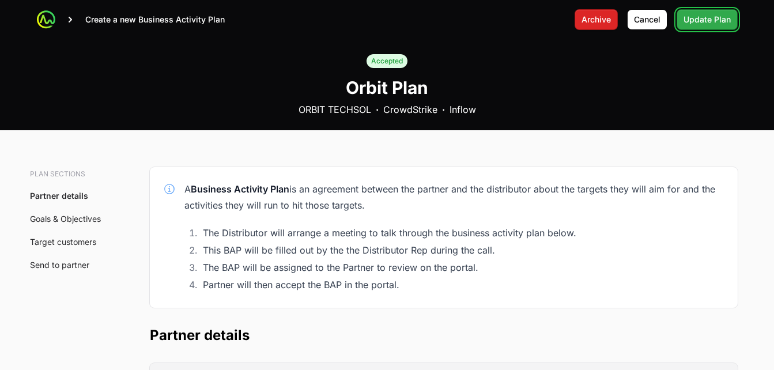
click at [712, 20] on span "Update Plan" at bounding box center [706, 20] width 47 height 14
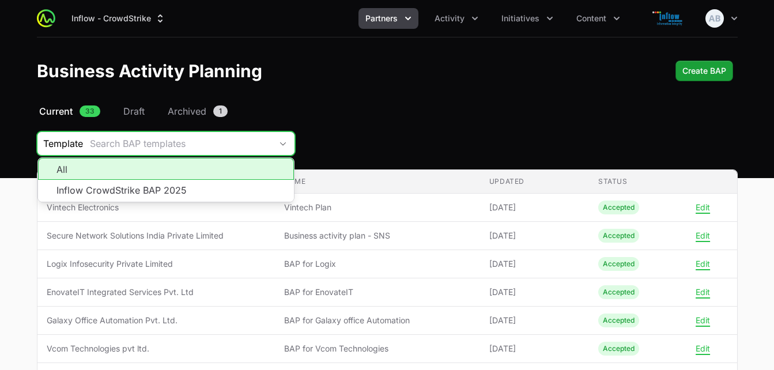
click at [139, 140] on div "Search BAP templates" at bounding box center [180, 144] width 181 height 14
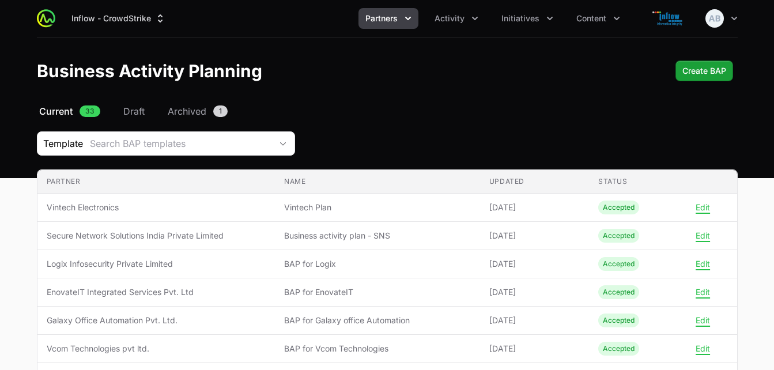
click at [357, 73] on div "Business Activity Planning Create BAP Create BAP" at bounding box center [387, 70] width 701 height 21
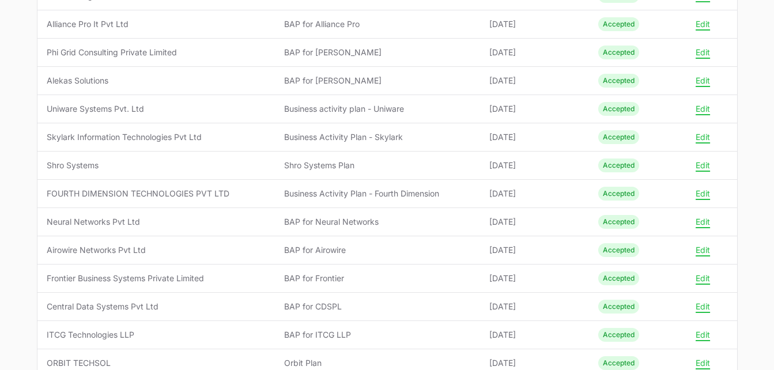
scroll to position [633, 0]
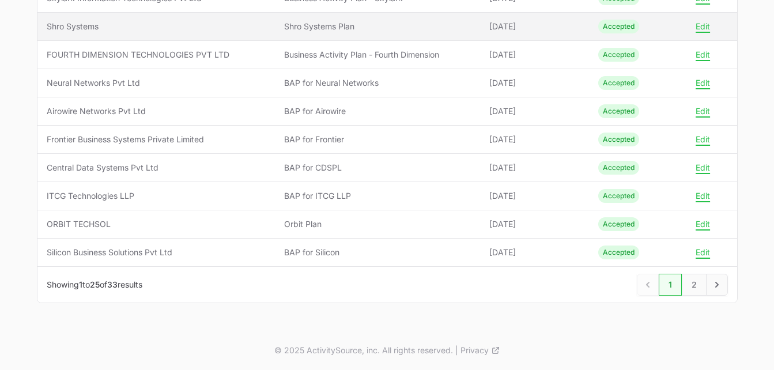
click at [292, 32] on td "Name Shro Systems Plan" at bounding box center [377, 27] width 205 height 28
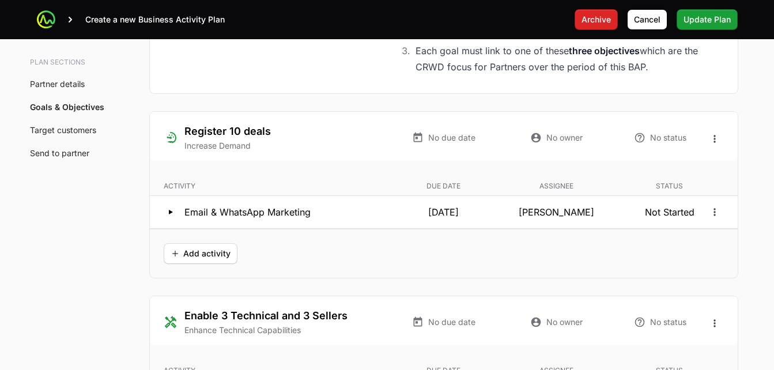
scroll to position [2160, 0]
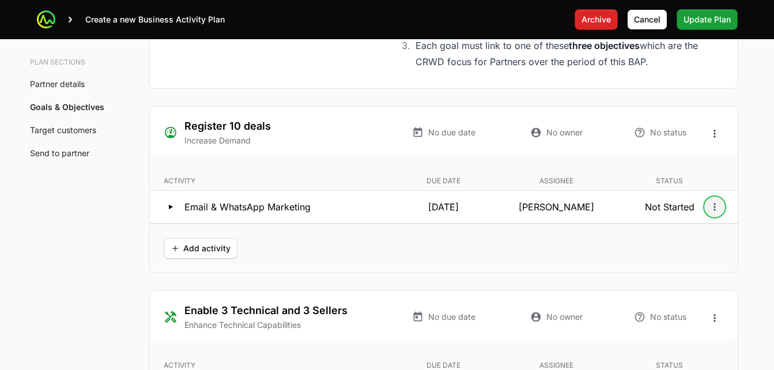
click at [716, 210] on icon "Open options" at bounding box center [715, 207] width 12 height 12
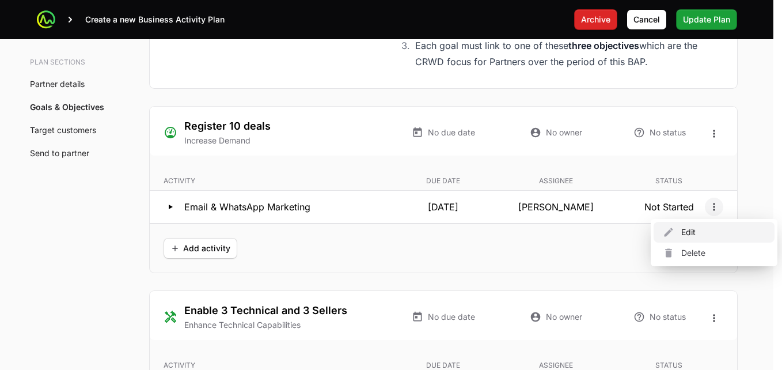
click at [698, 222] on div "Edit" at bounding box center [714, 232] width 121 height 21
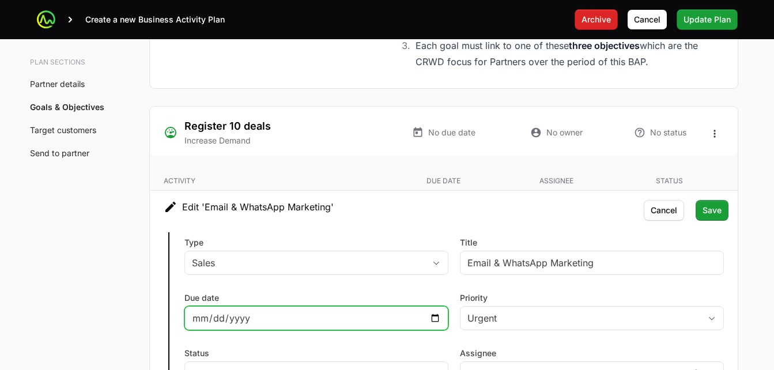
click at [243, 317] on input "[DATE]" at bounding box center [316, 318] width 249 height 14
type input "[PERSON_NAME]"
click at [430, 314] on input "[DATE]" at bounding box center [316, 318] width 249 height 14
type input "[DATE]"
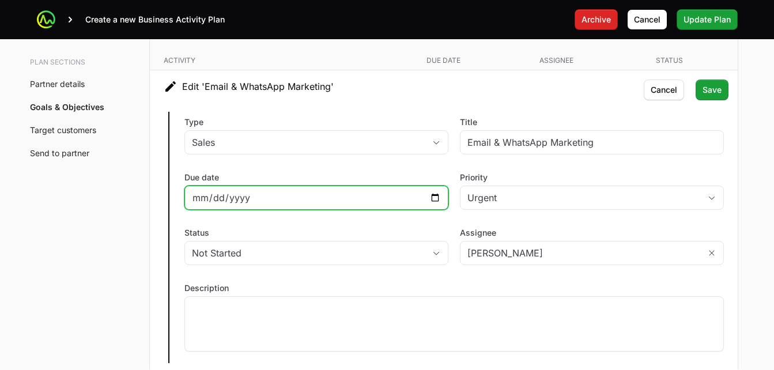
scroll to position [2286, 0]
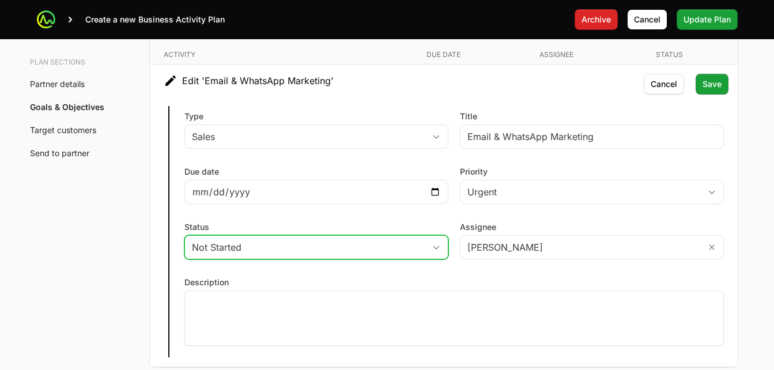
click at [241, 236] on button "Not Started" at bounding box center [316, 247] width 263 height 23
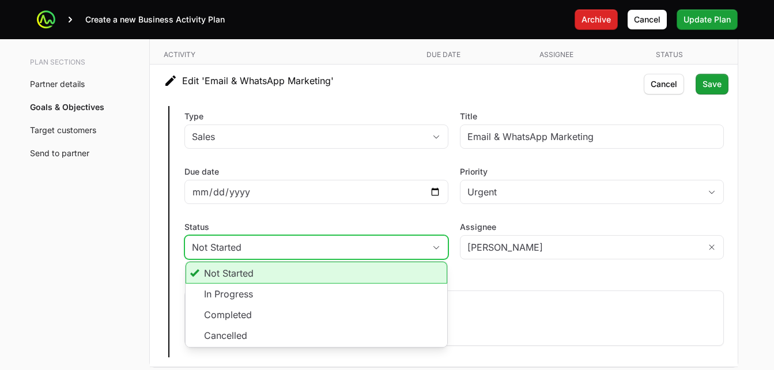
click at [224, 271] on li "Not Started" at bounding box center [317, 273] width 262 height 22
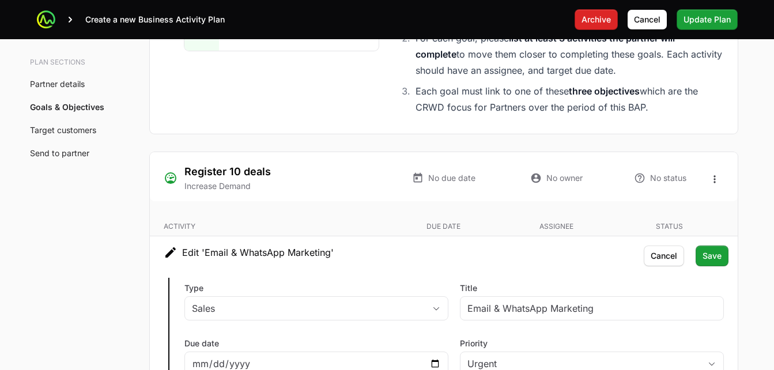
scroll to position [2138, 0]
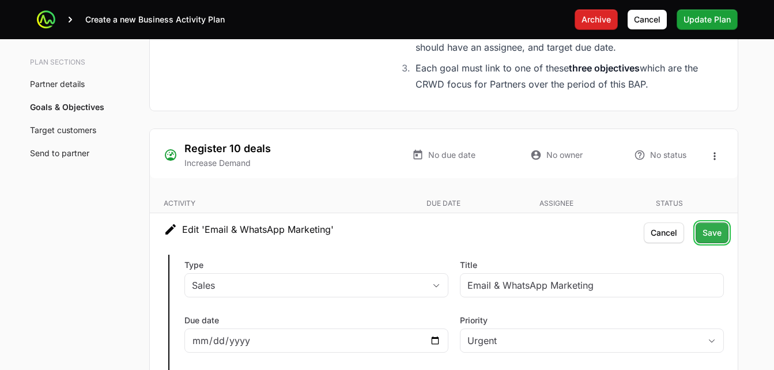
click at [708, 233] on span "Save" at bounding box center [711, 233] width 19 height 14
click at [703, 235] on span "Save" at bounding box center [711, 233] width 19 height 14
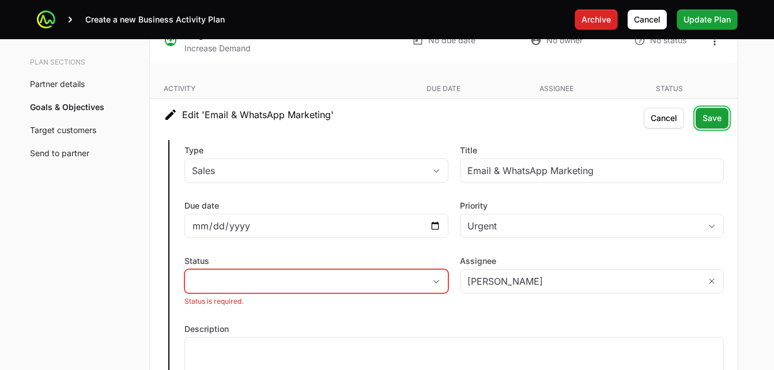
scroll to position [2258, 0]
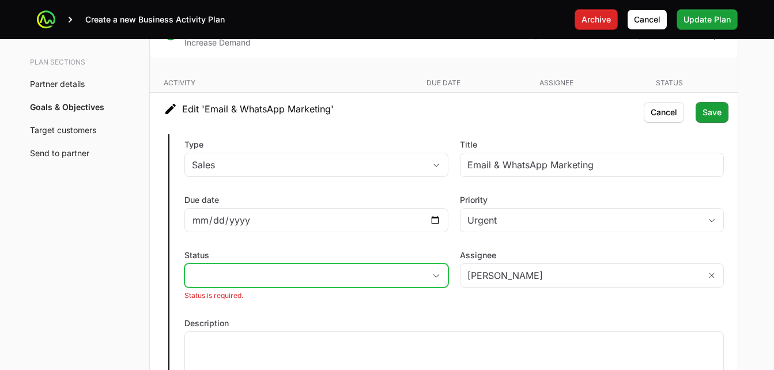
click at [299, 273] on button "placeholder" at bounding box center [316, 275] width 263 height 23
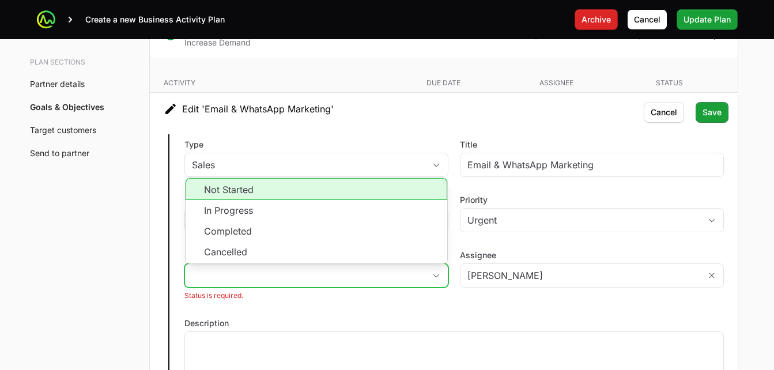
click at [237, 185] on li "Not Started" at bounding box center [317, 189] width 262 height 22
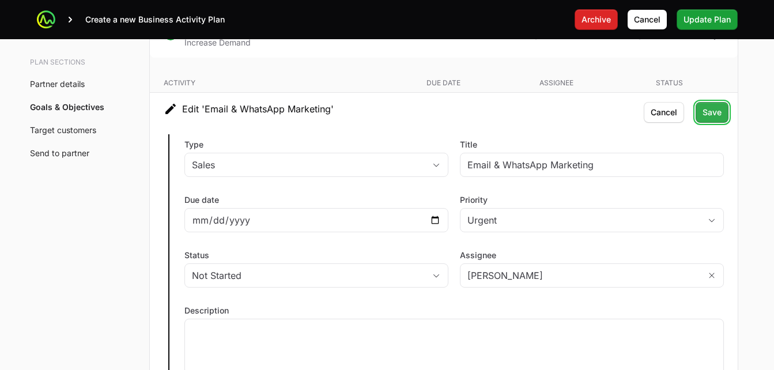
click at [708, 115] on span "Save" at bounding box center [711, 112] width 19 height 14
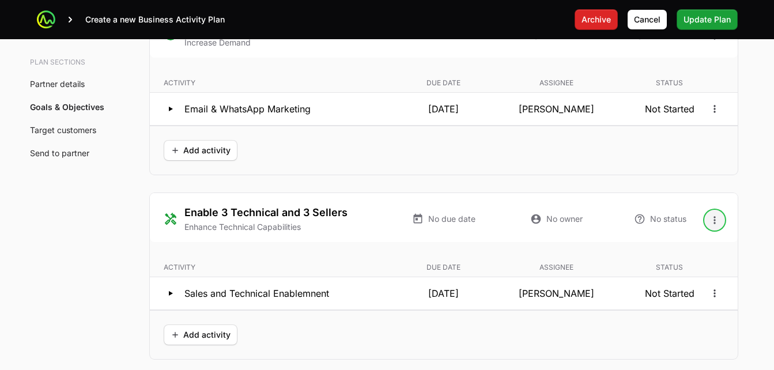
click at [710, 219] on icon "Open options" at bounding box center [715, 220] width 12 height 12
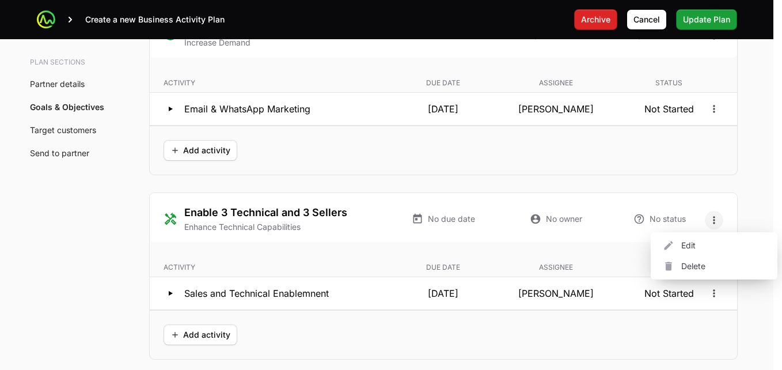
drag, startPoint x: 710, startPoint y: 219, endPoint x: 689, endPoint y: 249, distance: 36.9
click at [689, 249] on div "Edit" at bounding box center [714, 245] width 121 height 21
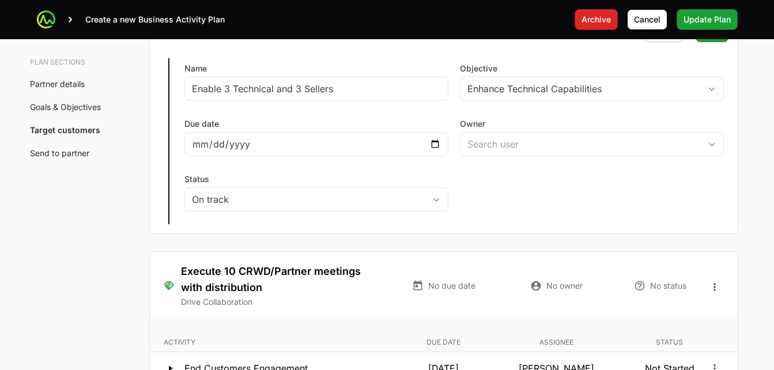
scroll to position [2447, 0]
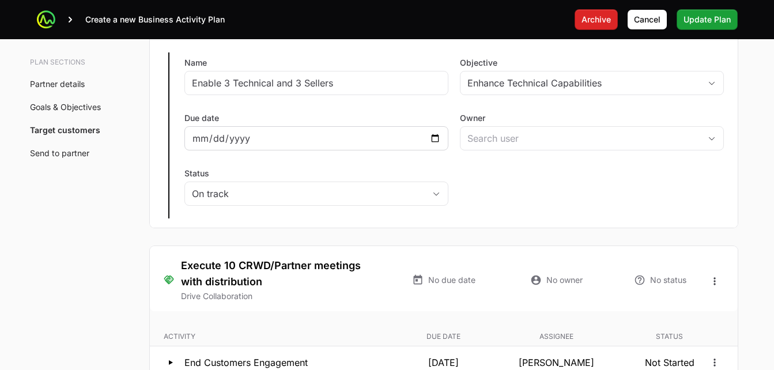
click at [255, 130] on div at bounding box center [316, 138] width 264 height 24
click at [441, 138] on div at bounding box center [316, 138] width 264 height 24
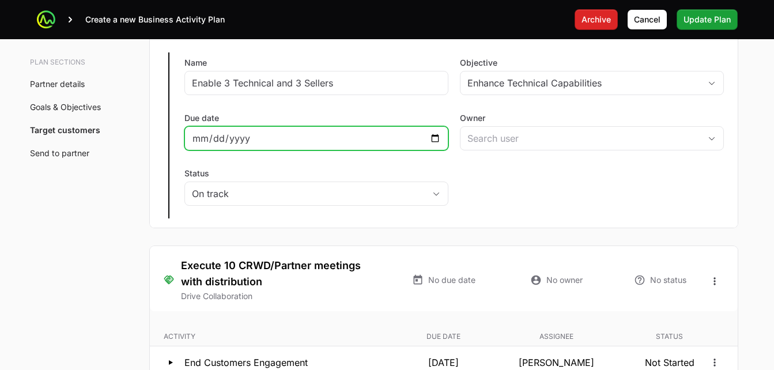
click at [434, 138] on input "Due date" at bounding box center [316, 138] width 249 height 14
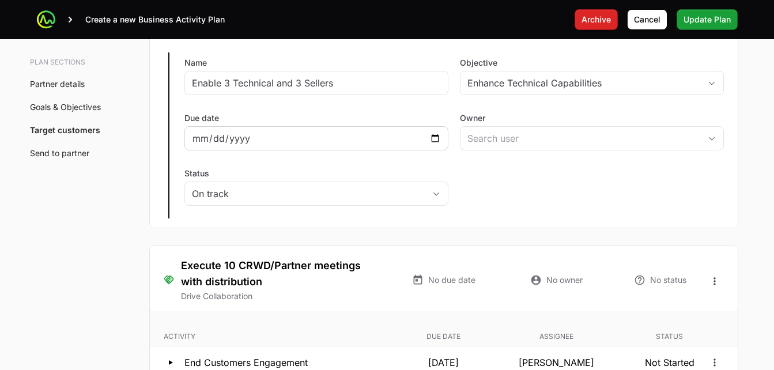
click at [434, 149] on div "[DATE]" at bounding box center [316, 138] width 264 height 24
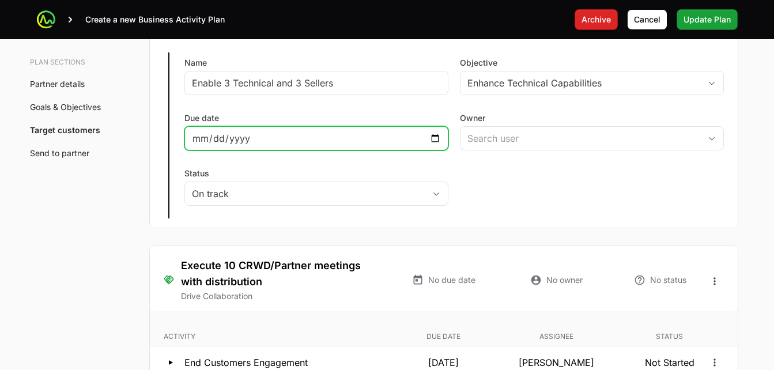
click at [435, 139] on input "[DATE]" at bounding box center [316, 138] width 249 height 14
type input "[DATE]"
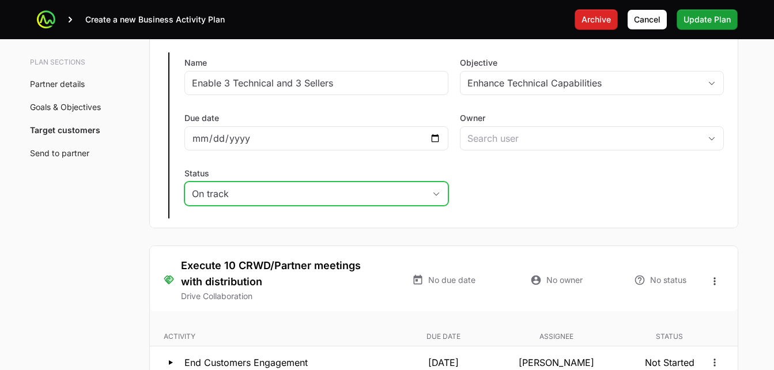
click at [256, 191] on div "On track" at bounding box center [308, 194] width 233 height 14
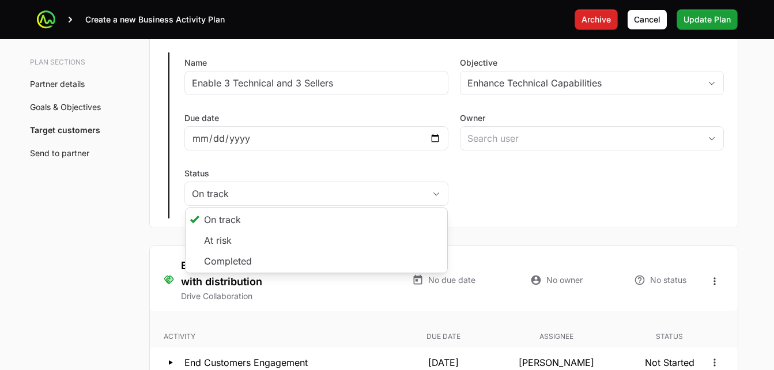
click at [248, 165] on div "Edit Enable 3 Technical and 3 Sellers Name Enable 3 Technical and 3 Sellers Obj…" at bounding box center [444, 135] width 588 height 184
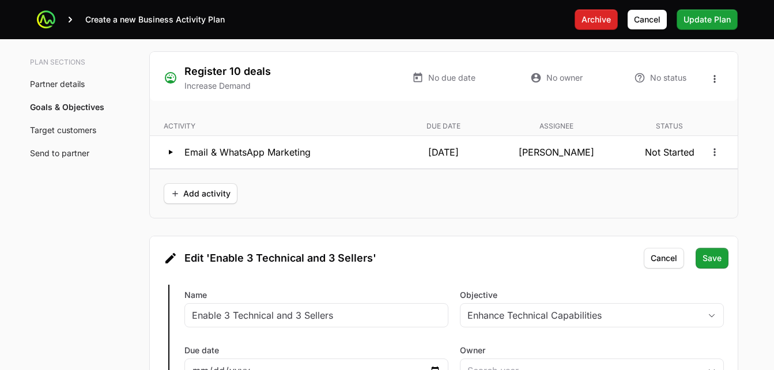
scroll to position [2231, 0]
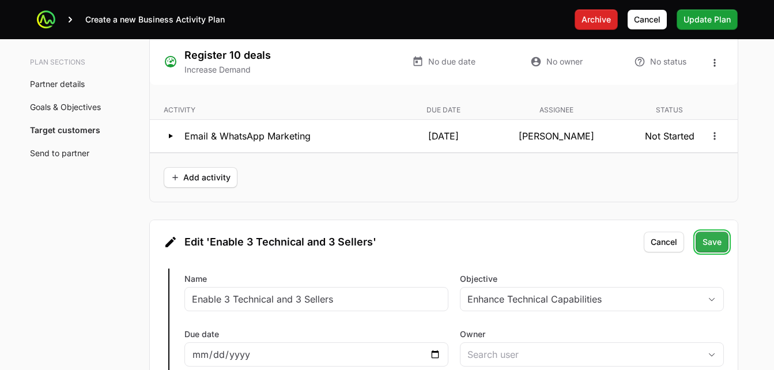
click at [716, 243] on span "Save" at bounding box center [711, 242] width 19 height 14
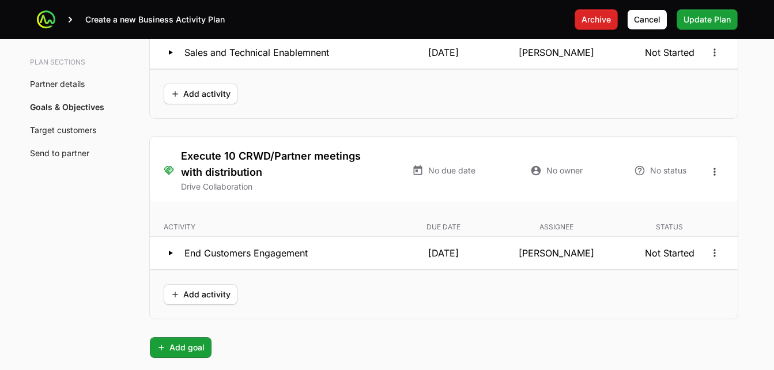
scroll to position [2494, 0]
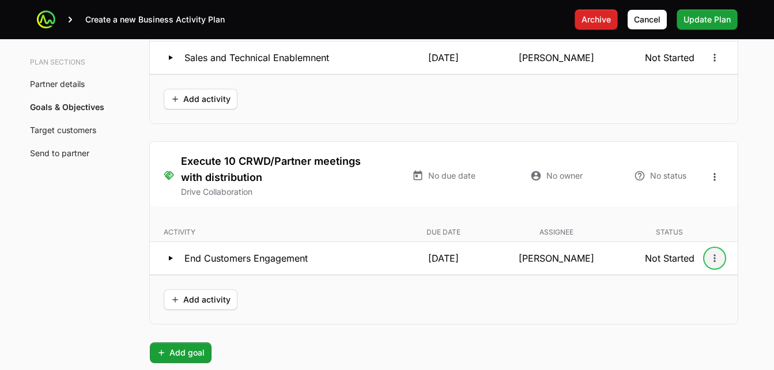
click at [714, 259] on icon "Open options" at bounding box center [714, 257] width 2 height 7
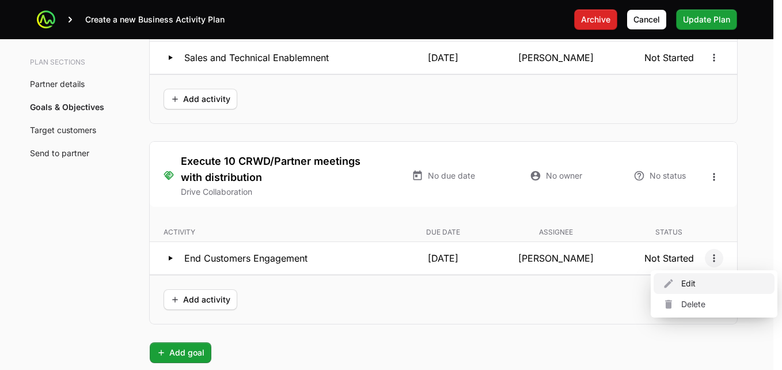
click at [689, 282] on div "Edit" at bounding box center [714, 283] width 121 height 21
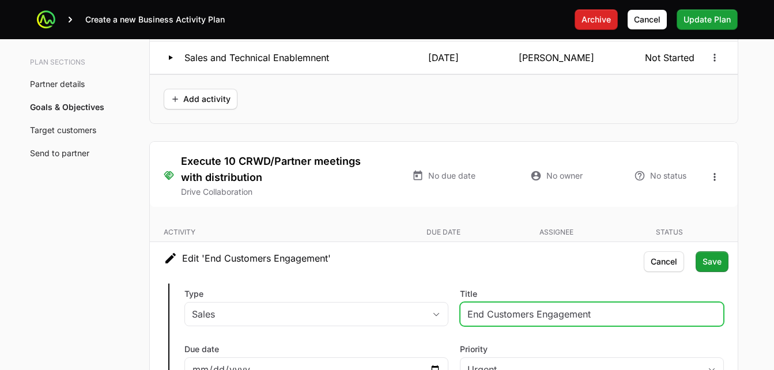
click at [600, 311] on input "End Customers Engagement" at bounding box center [591, 314] width 249 height 14
type input "End Customers Engagemen"
type input "[PERSON_NAME]"
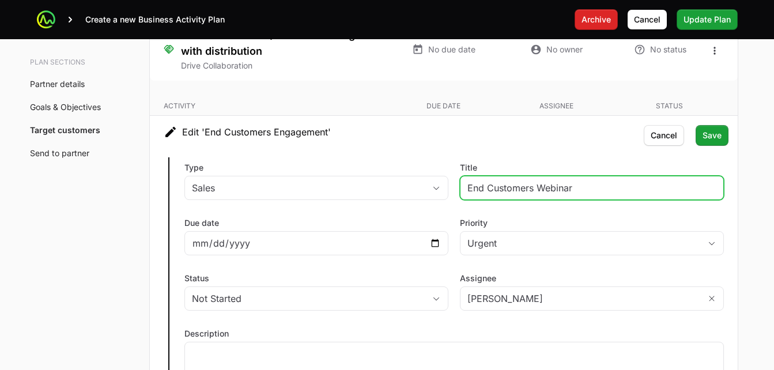
scroll to position [2642, 0]
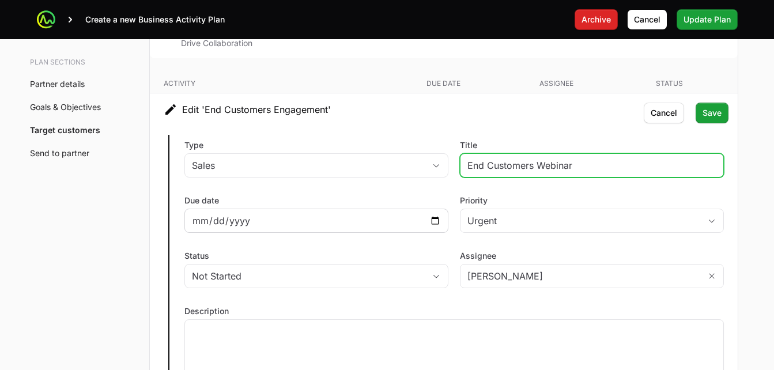
type input "End Customers Webinar"
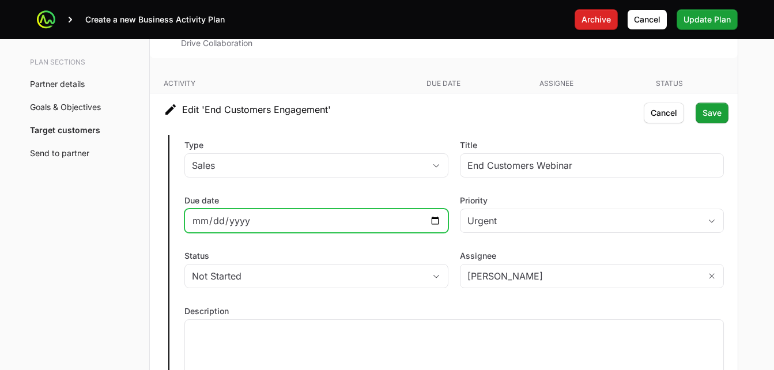
click at [266, 224] on input "[DATE]" at bounding box center [316, 221] width 249 height 14
click at [438, 220] on input "[DATE]" at bounding box center [316, 221] width 249 height 14
type input "[DATE]"
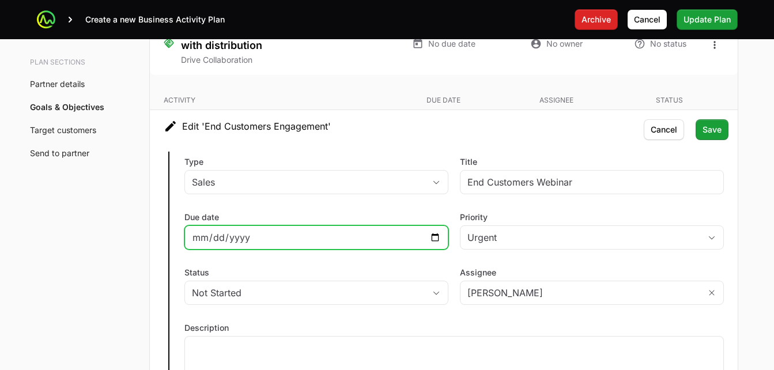
scroll to position [2620, 0]
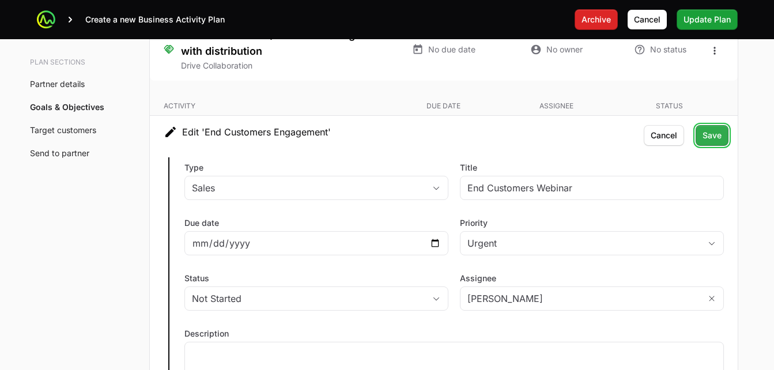
click at [716, 131] on span "Save" at bounding box center [711, 135] width 19 height 14
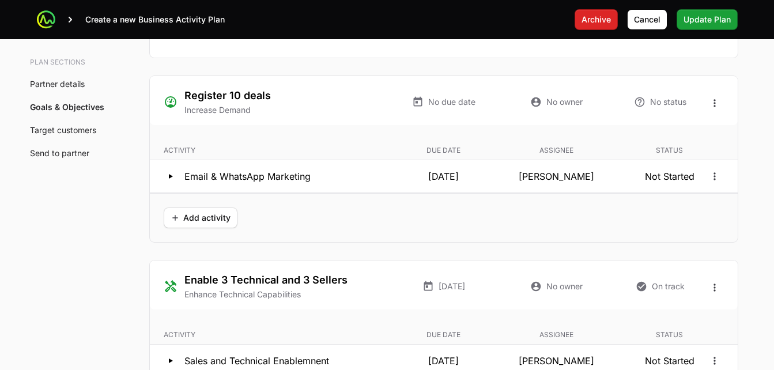
scroll to position [2202, 0]
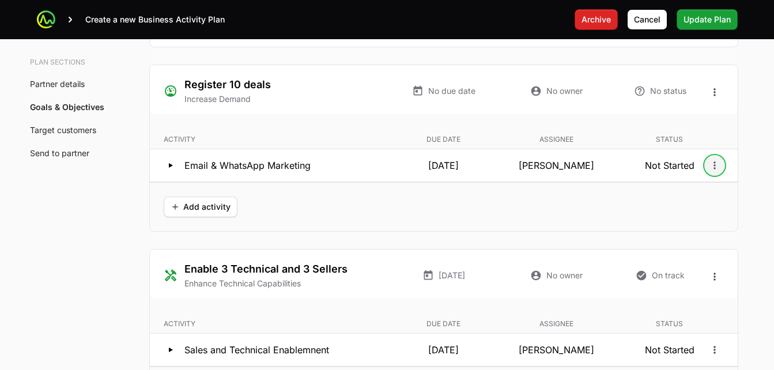
click at [717, 166] on icon "Open options" at bounding box center [715, 166] width 12 height 12
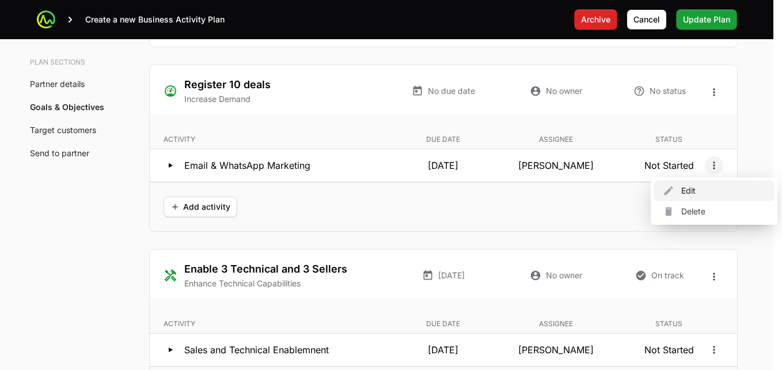
click at [683, 194] on div "Edit" at bounding box center [714, 190] width 121 height 21
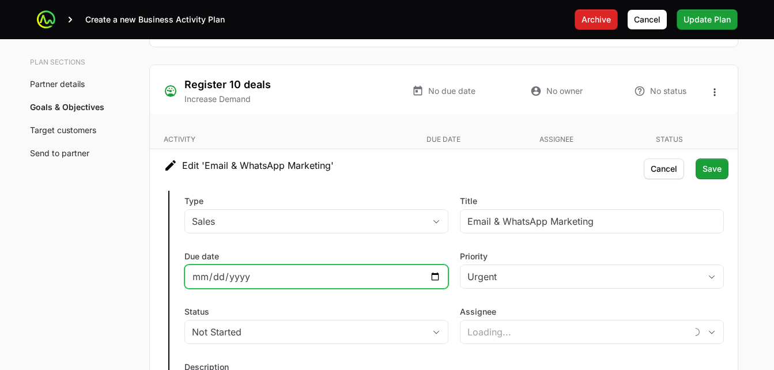
click at [237, 270] on input "[DATE]" at bounding box center [316, 277] width 249 height 14
type input "[PERSON_NAME]"
click at [436, 276] on input "[DATE]" at bounding box center [316, 277] width 249 height 14
type input "[DATE]"
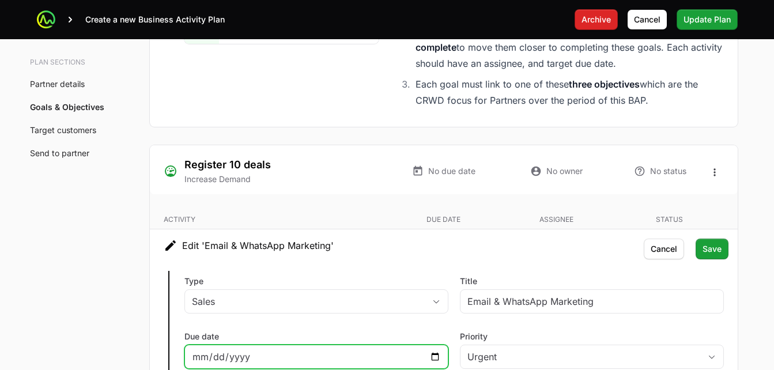
scroll to position [2110, 0]
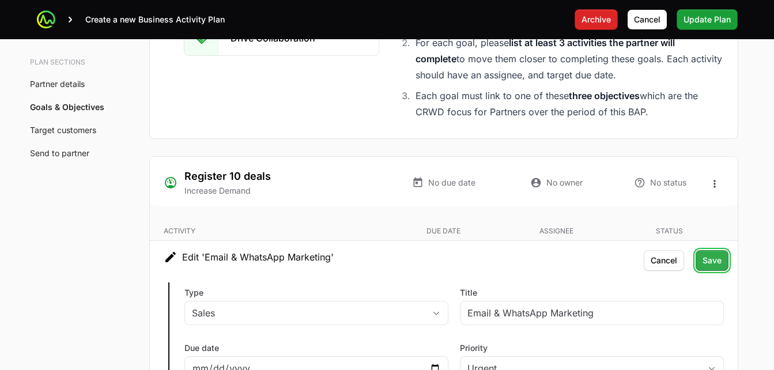
click at [708, 263] on span "Save" at bounding box center [711, 261] width 19 height 14
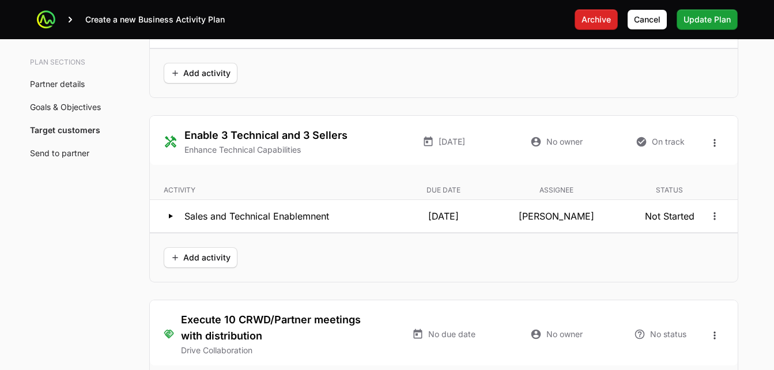
scroll to position [2340, 0]
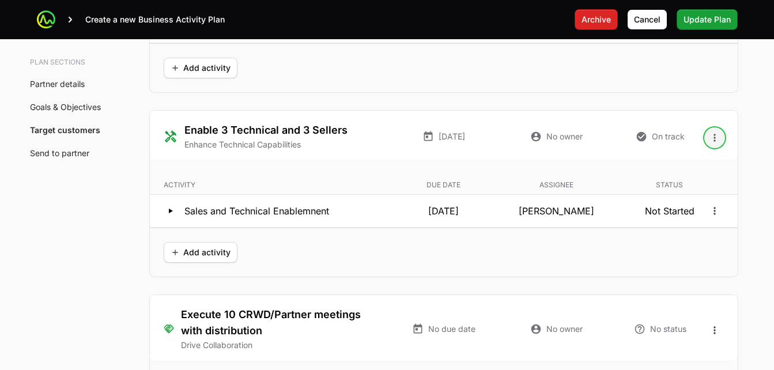
click at [711, 137] on icon "Open options" at bounding box center [715, 138] width 12 height 12
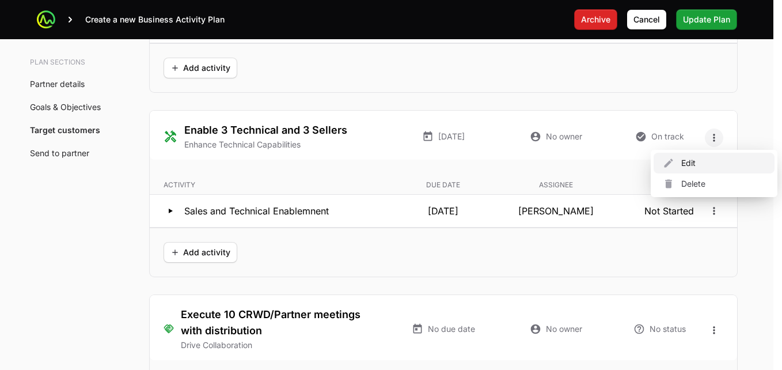
click at [682, 162] on div "Edit" at bounding box center [714, 163] width 121 height 21
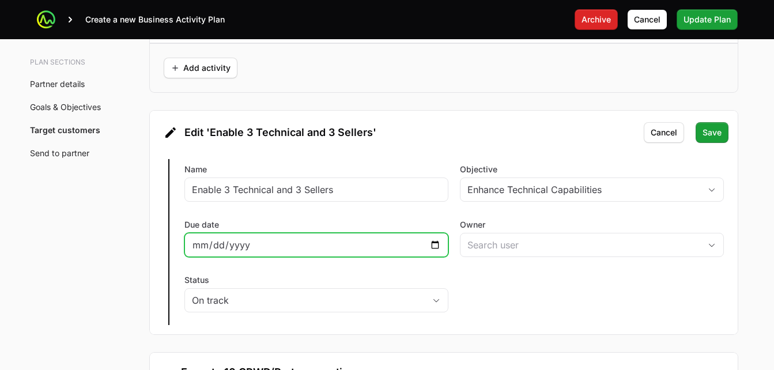
click at [214, 244] on input "[DATE]" at bounding box center [316, 245] width 249 height 14
click at [432, 244] on input "[DATE]" at bounding box center [316, 245] width 249 height 14
type input "[DATE]"
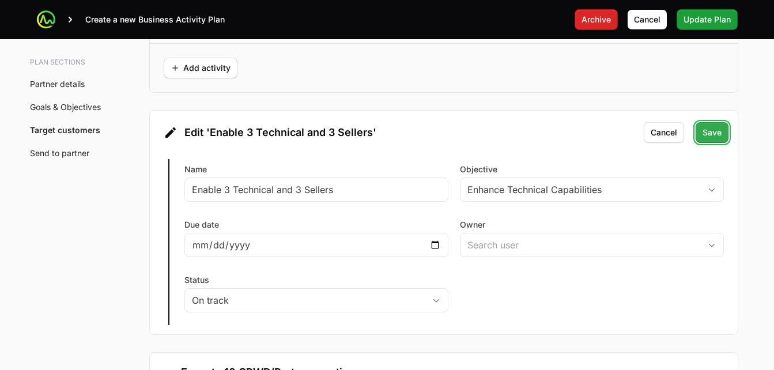
click at [715, 130] on span "Save" at bounding box center [711, 133] width 19 height 14
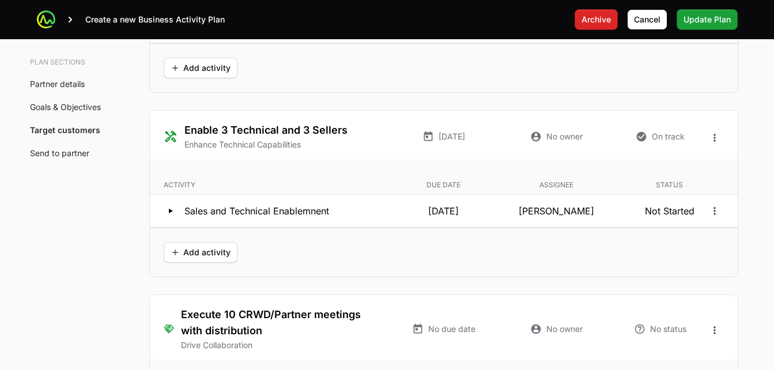
scroll to position [2335, 0]
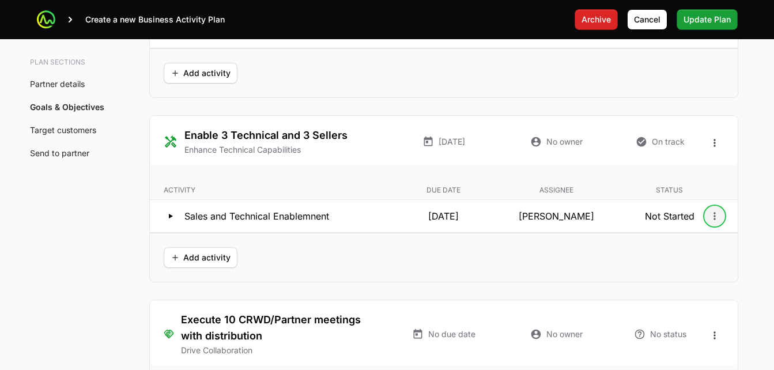
click at [717, 211] on icon "Open options" at bounding box center [715, 216] width 12 height 12
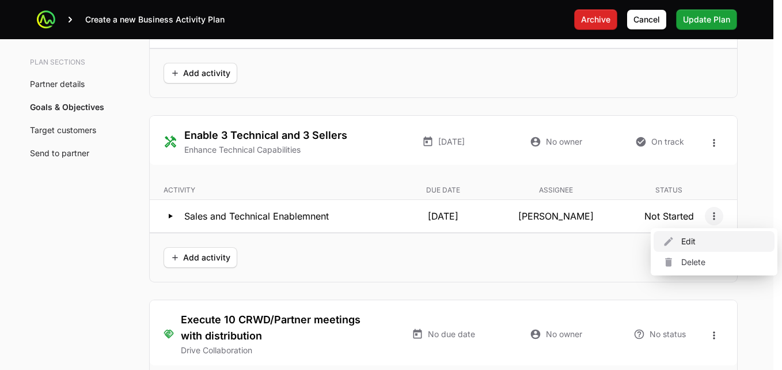
click at [684, 241] on div "Edit" at bounding box center [714, 241] width 121 height 21
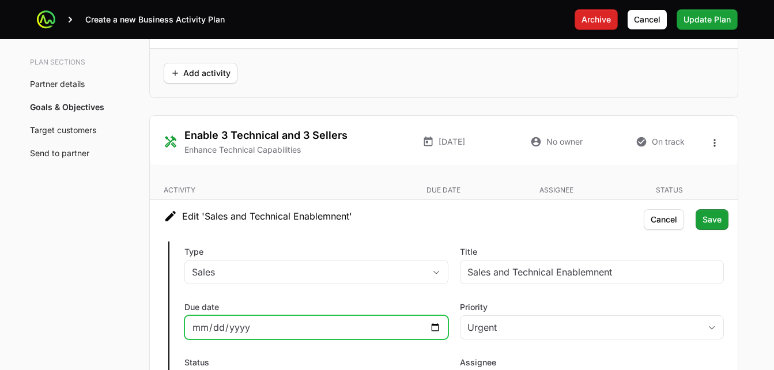
click at [433, 324] on input "[DATE]" at bounding box center [316, 327] width 249 height 14
type input "[PERSON_NAME]"
type input "[DATE]"
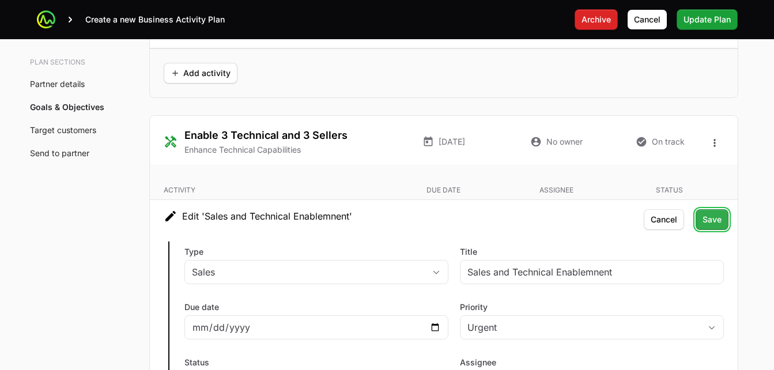
click at [710, 222] on span "Save" at bounding box center [711, 220] width 19 height 14
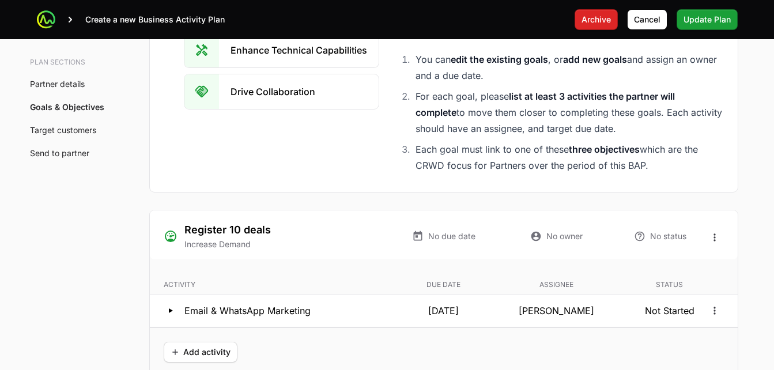
scroll to position [2062, 0]
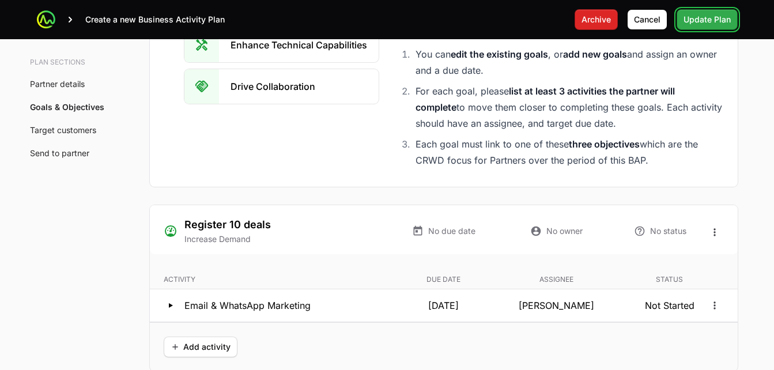
click at [703, 17] on span "Update Plan" at bounding box center [706, 20] width 47 height 14
click at [697, 20] on span "Update Plan" at bounding box center [706, 20] width 47 height 14
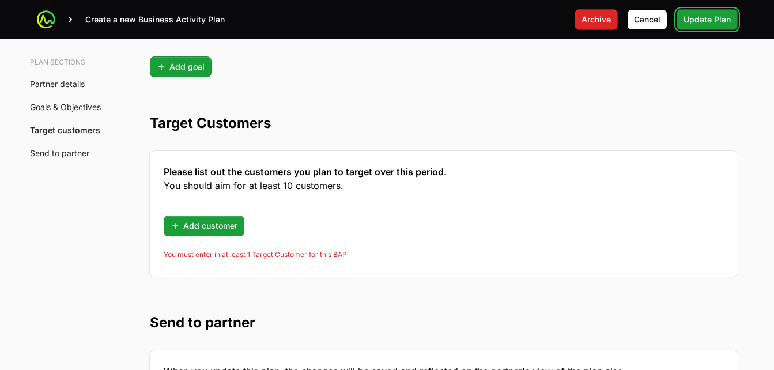
scroll to position [2790, 0]
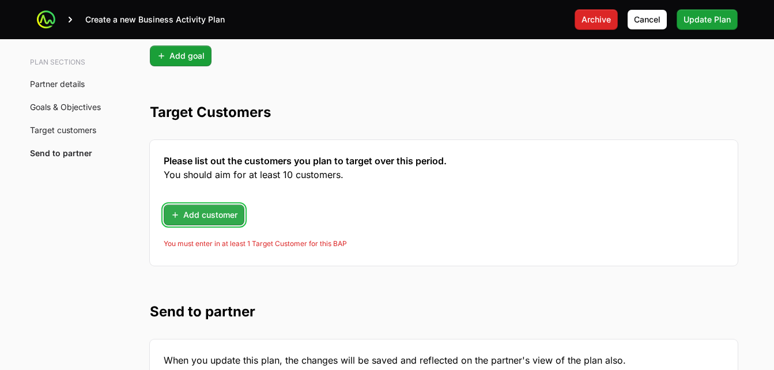
click at [206, 215] on span "Add customer" at bounding box center [204, 215] width 67 height 14
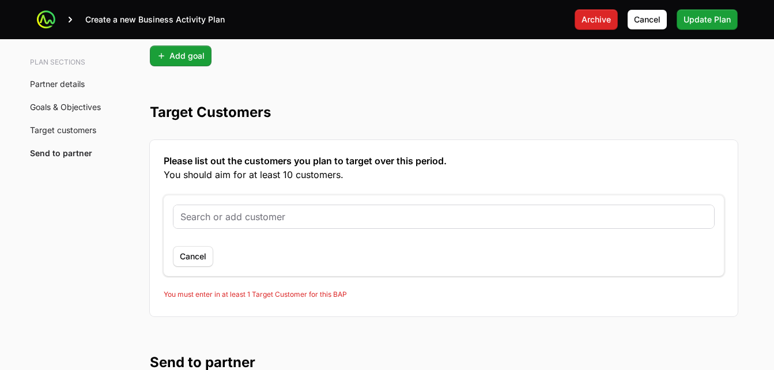
click at [243, 220] on input "text" at bounding box center [443, 217] width 527 height 14
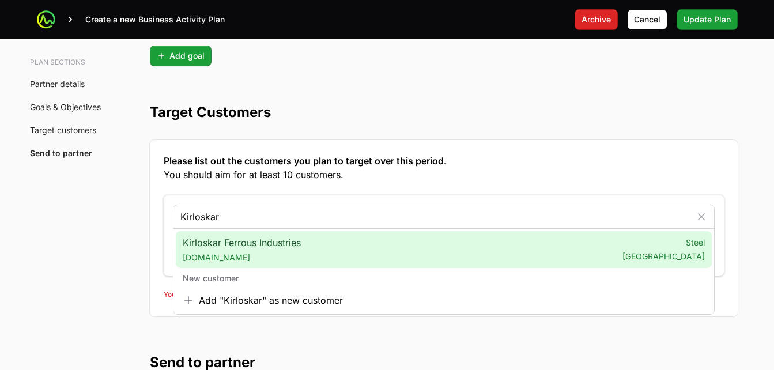
type input "Kirloskar"
click at [239, 270] on div "New customer" at bounding box center [444, 278] width 536 height 21
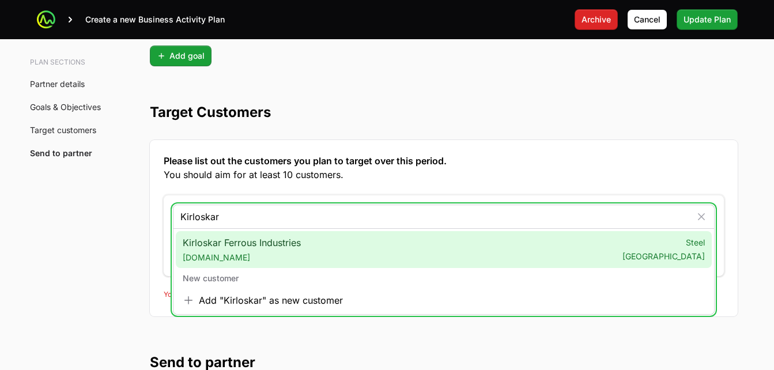
click at [239, 256] on span "[DOMAIN_NAME]" at bounding box center [242, 258] width 118 height 12
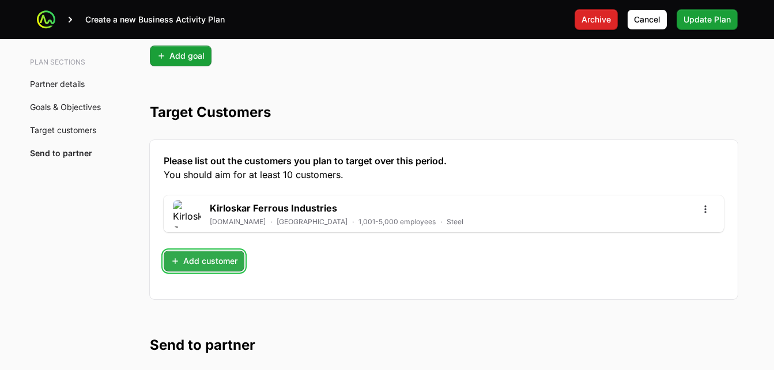
click at [225, 258] on span "Add customer" at bounding box center [204, 261] width 67 height 14
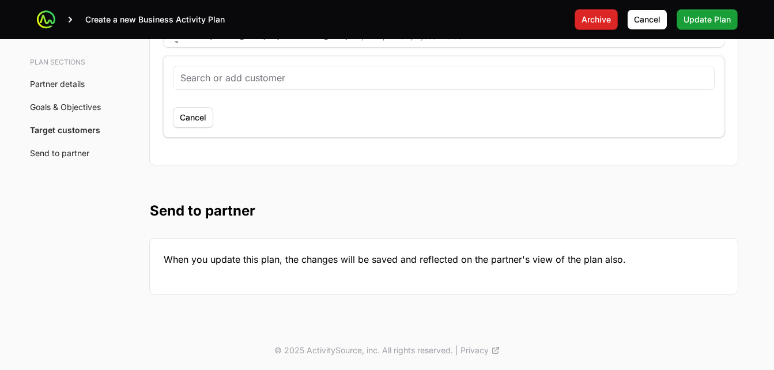
scroll to position [2216, 0]
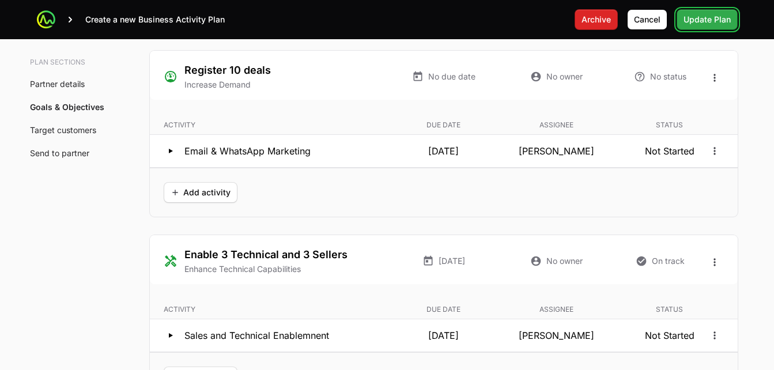
click at [696, 18] on span "Update Plan" at bounding box center [706, 20] width 47 height 14
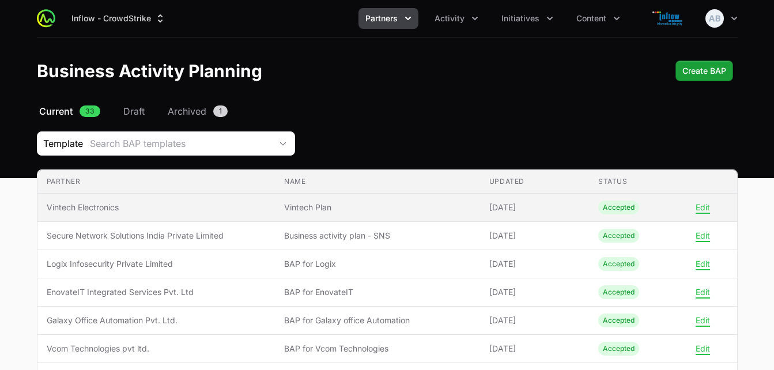
click at [329, 210] on span "Vintech Plan" at bounding box center [377, 208] width 187 height 12
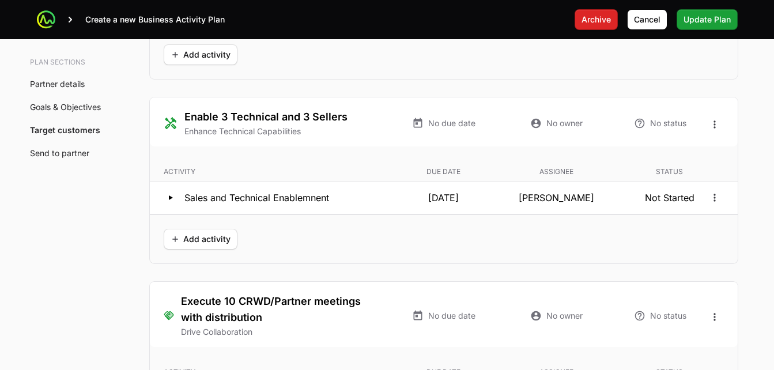
scroll to position [2511, 0]
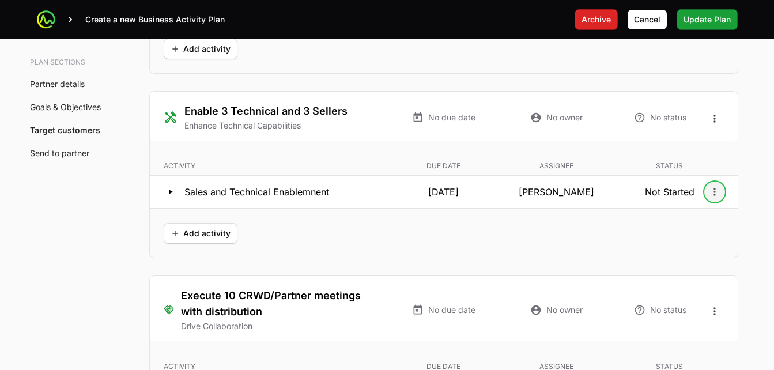
click at [718, 193] on icon "Open options" at bounding box center [715, 192] width 12 height 12
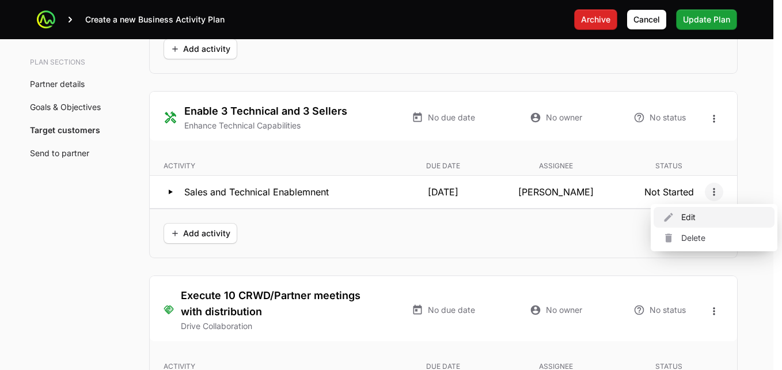
click at [689, 216] on div "Edit" at bounding box center [714, 217] width 121 height 21
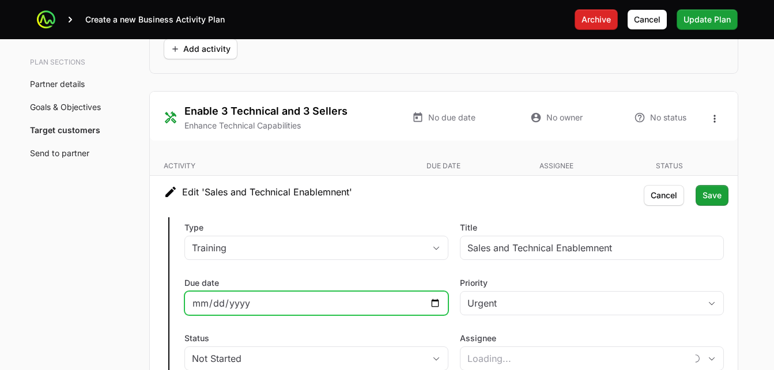
click at [436, 299] on input "[DATE]" at bounding box center [316, 303] width 249 height 14
type input "[PERSON_NAME]"
type input "[DATE]"
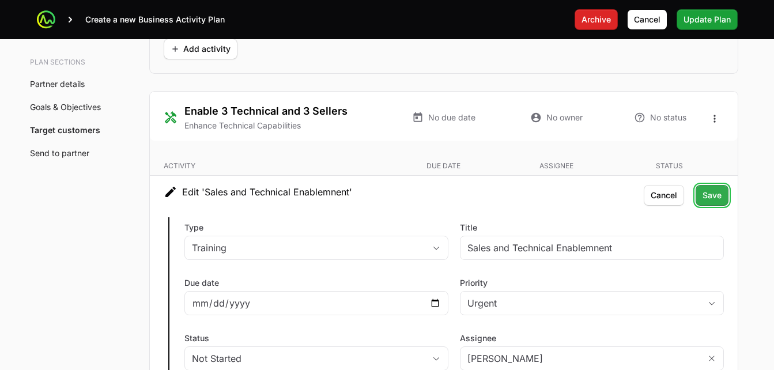
click at [713, 198] on span "Save" at bounding box center [711, 195] width 19 height 14
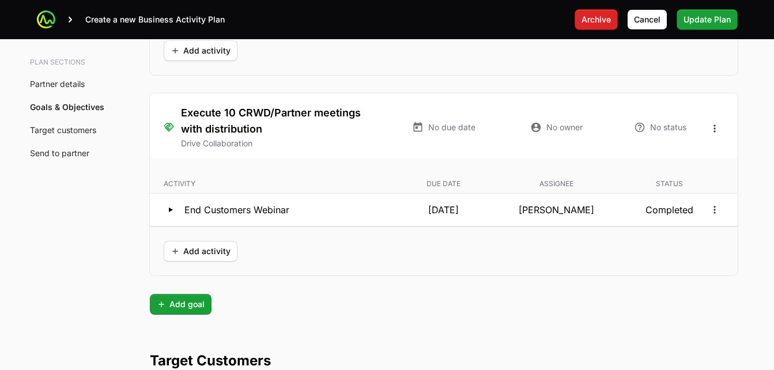
scroll to position [2683, 0]
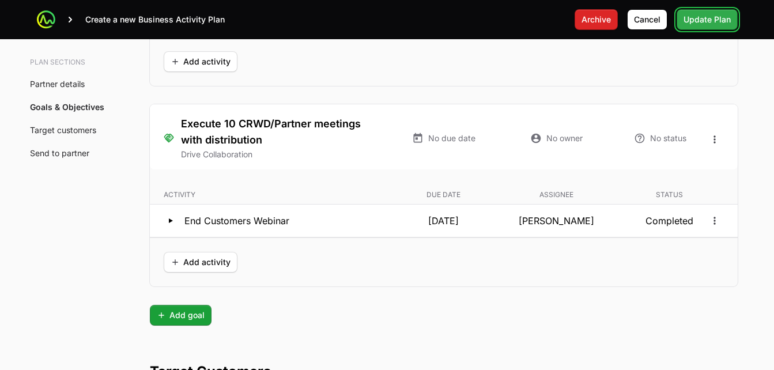
click at [698, 21] on span "Update Plan" at bounding box center [706, 20] width 47 height 14
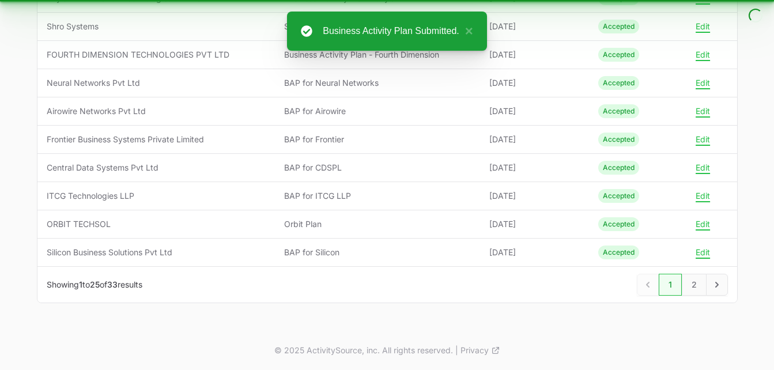
scroll to position [633, 0]
